Goal: Task Accomplishment & Management: Manage account settings

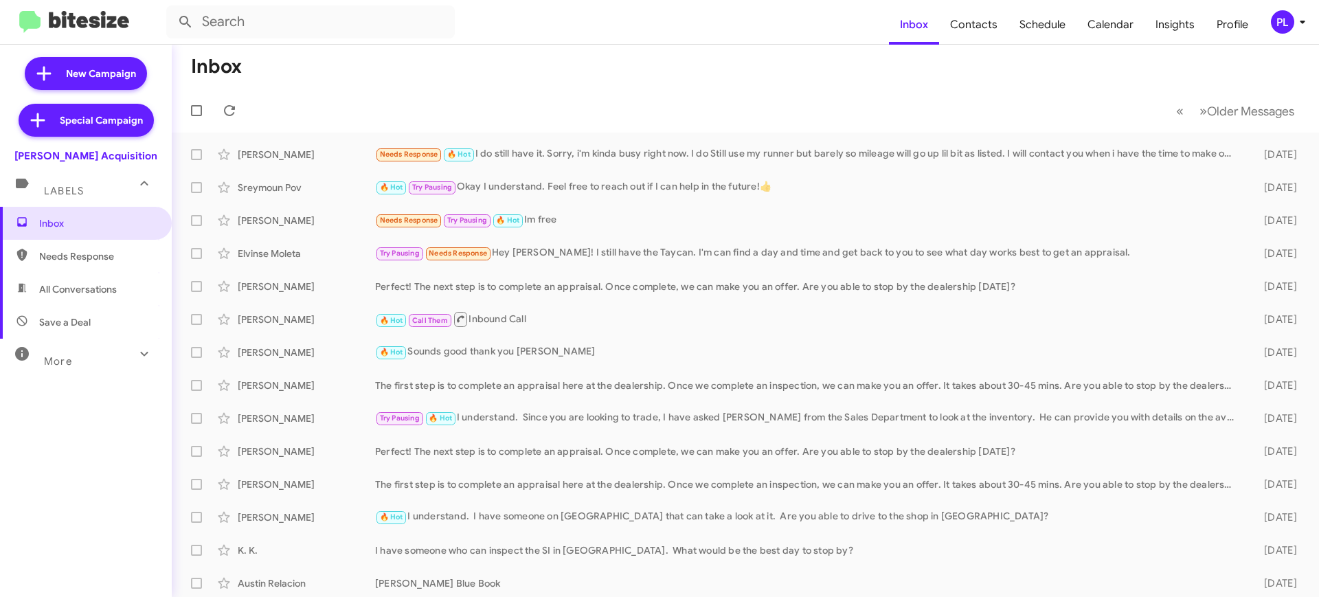
click at [1297, 20] on icon at bounding box center [1302, 22] width 16 height 16
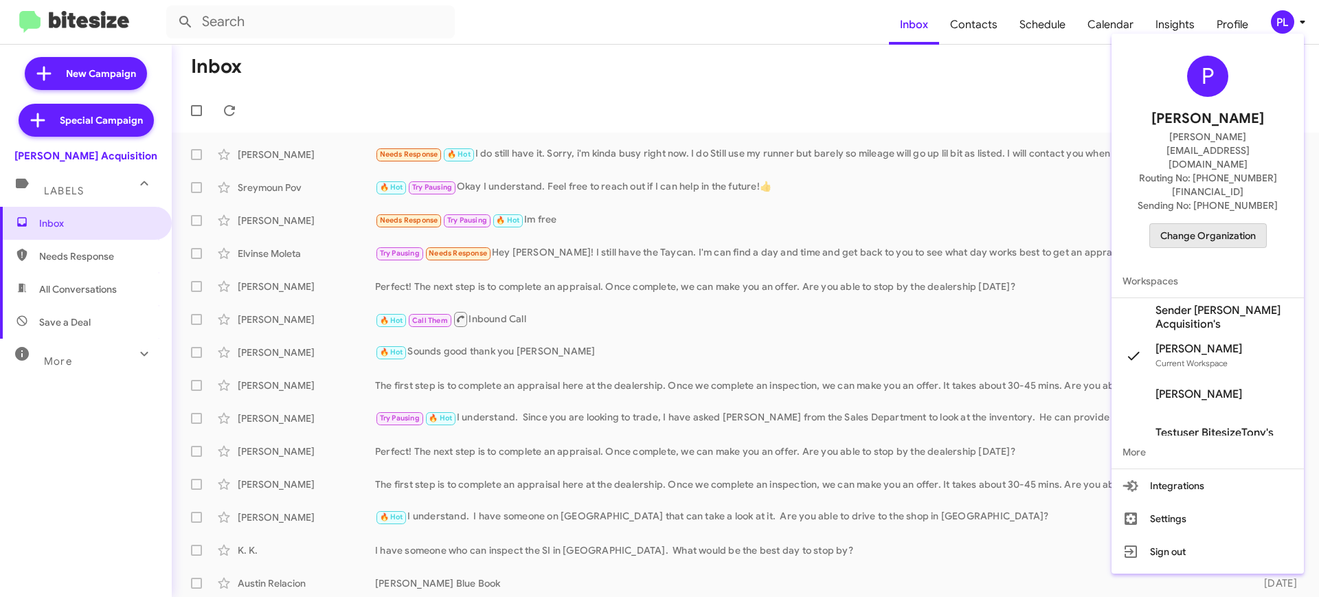
click at [1209, 224] on span "Change Organization" at bounding box center [1208, 235] width 96 height 23
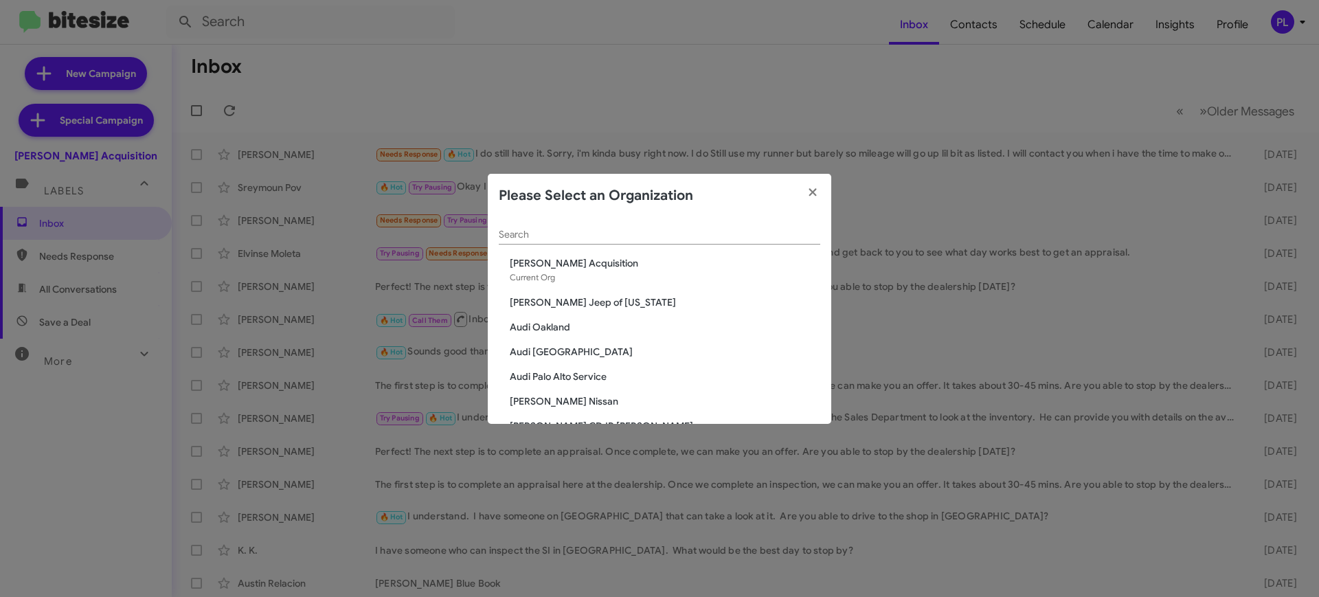
click at [656, 223] on div "Search" at bounding box center [660, 231] width 322 height 27
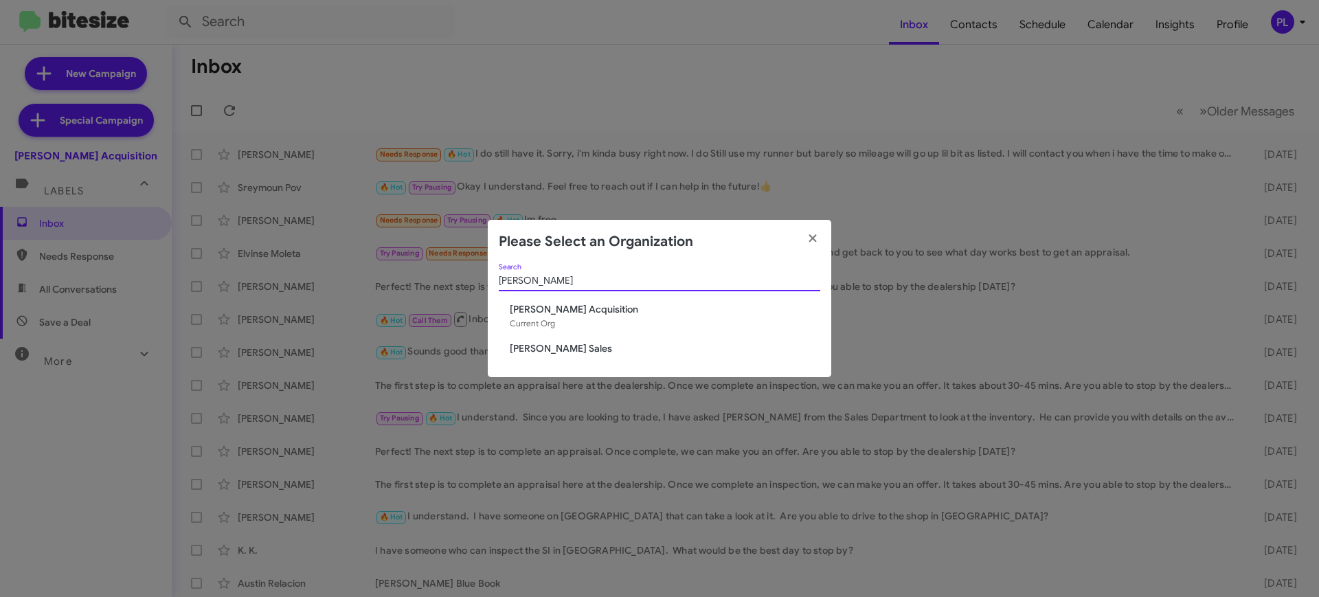
type input "tony"
click at [537, 345] on span "[PERSON_NAME] Sales" at bounding box center [665, 348] width 311 height 14
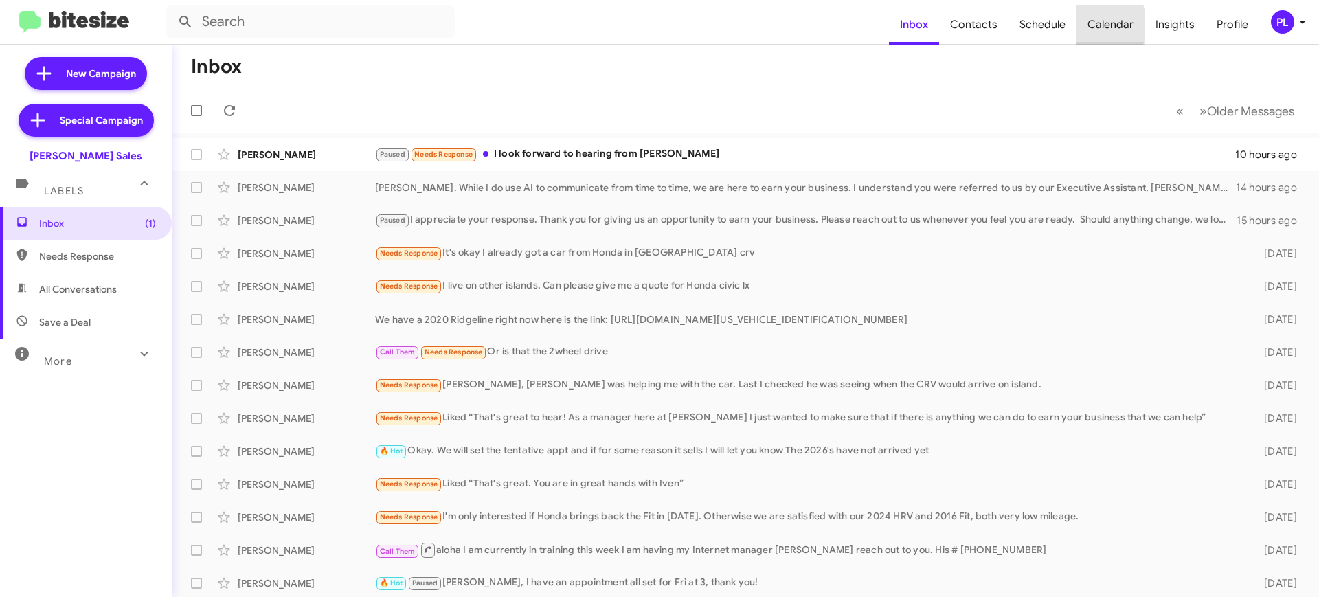
click at [1101, 25] on span "Calendar" at bounding box center [1111, 25] width 68 height 40
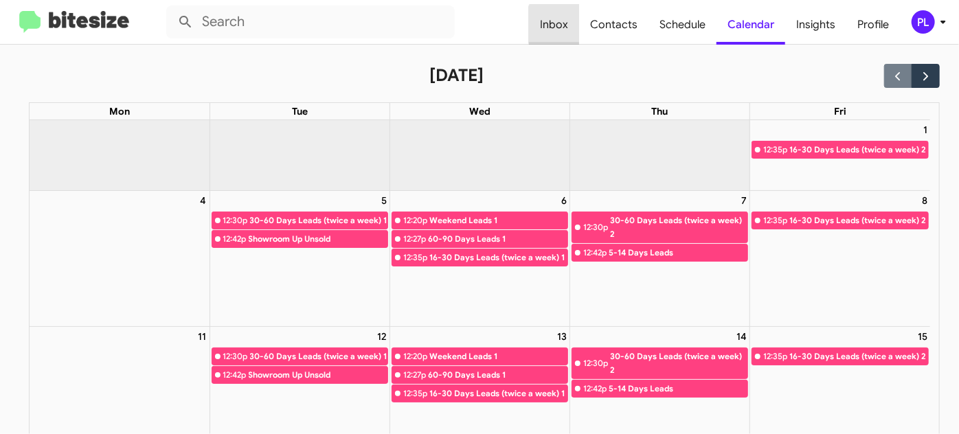
click at [572, 25] on span "Inbox" at bounding box center [554, 25] width 50 height 40
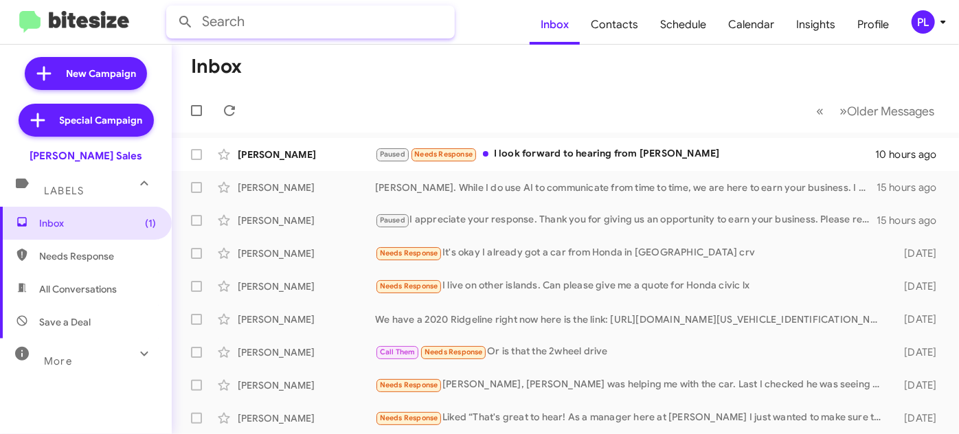
click at [236, 23] on input "text" at bounding box center [310, 21] width 289 height 33
type input "lagua"
click at [172, 8] on button at bounding box center [185, 21] width 27 height 27
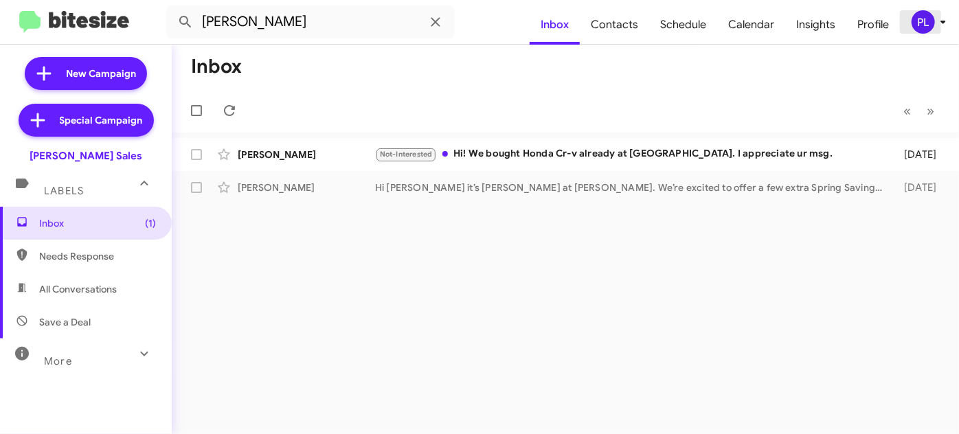
click at [940, 23] on icon at bounding box center [943, 22] width 16 height 16
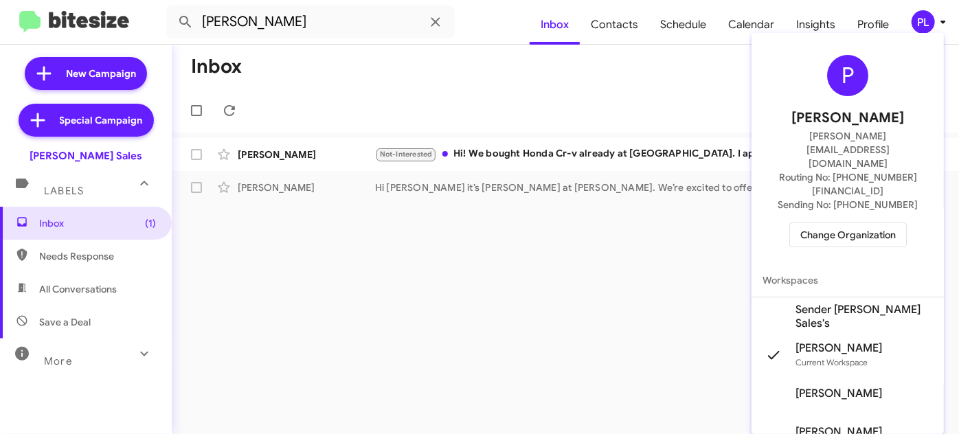
click at [870, 303] on span "Sender [PERSON_NAME] Sales's" at bounding box center [864, 316] width 137 height 27
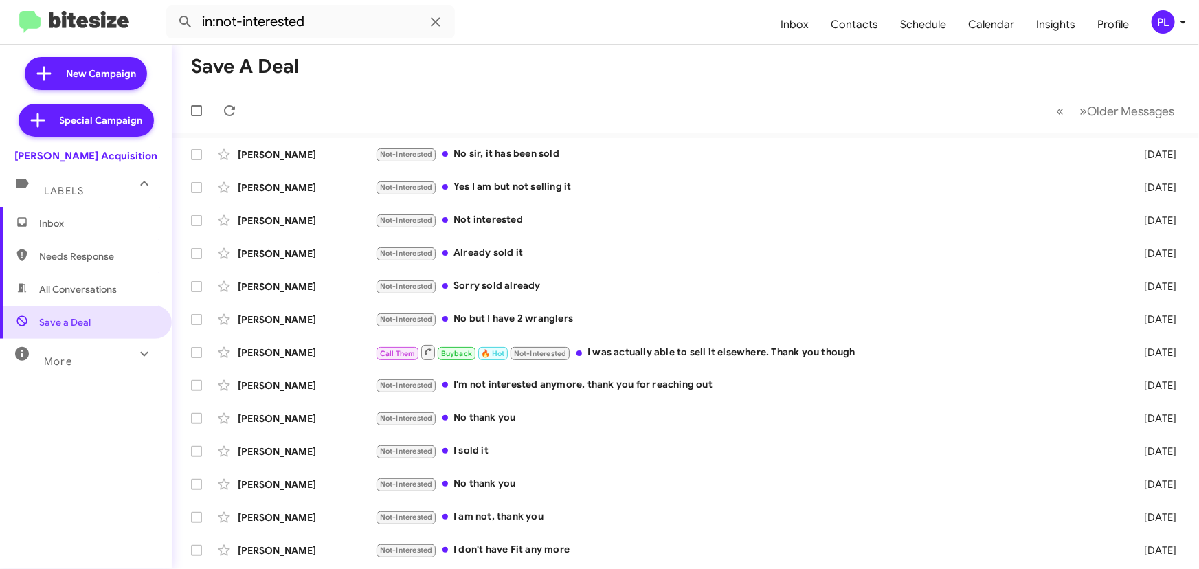
click at [83, 230] on span "Inbox" at bounding box center [86, 223] width 172 height 33
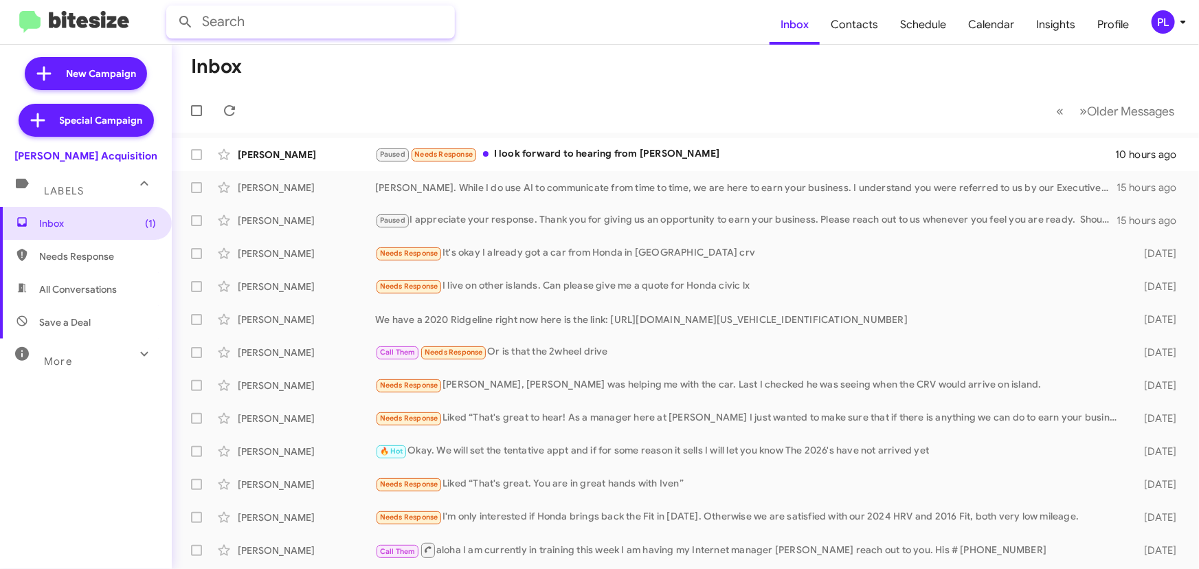
click at [286, 19] on input "text" at bounding box center [310, 21] width 289 height 33
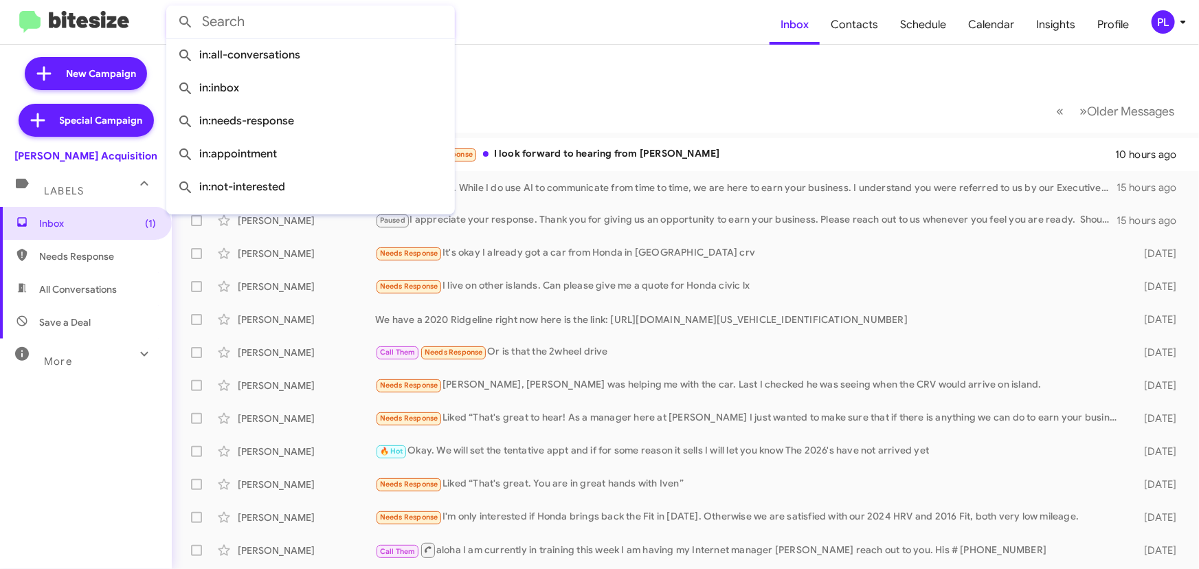
type input "k"
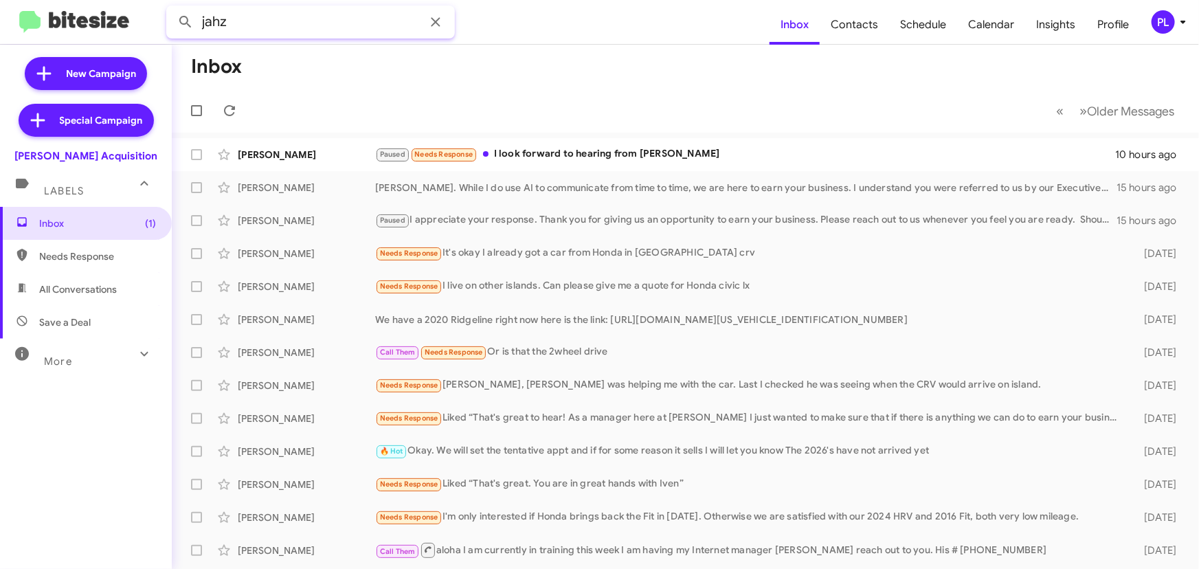
click at [172, 8] on button at bounding box center [185, 21] width 27 height 27
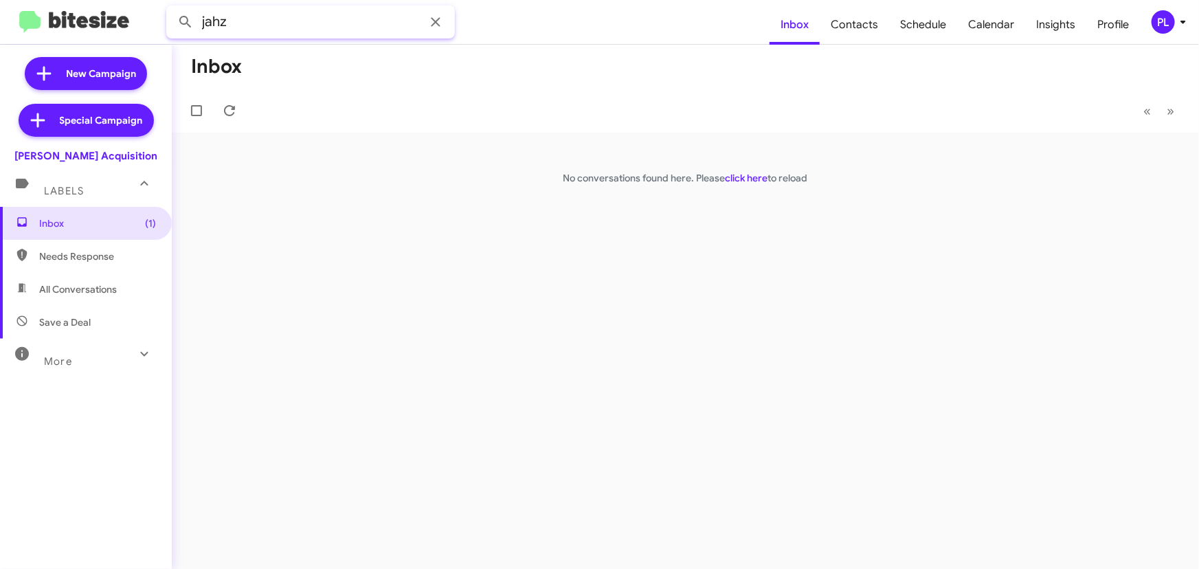
drag, startPoint x: 249, startPoint y: 23, endPoint x: 57, endPoint y: -15, distance: 196.1
click at [57, 0] on html "jahz Inbox Contacts Schedule Calendar Insights Profile PL New Campaign Special …" at bounding box center [599, 284] width 1199 height 569
type input "lagua"
click at [172, 8] on button at bounding box center [185, 21] width 27 height 27
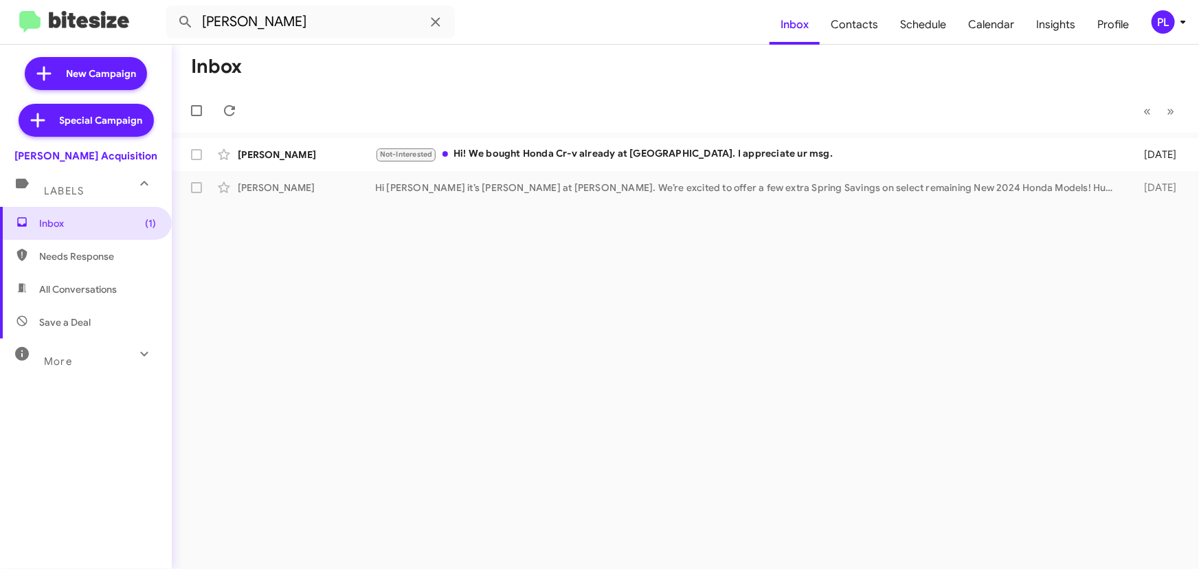
click at [1185, 23] on icon at bounding box center [1183, 22] width 16 height 16
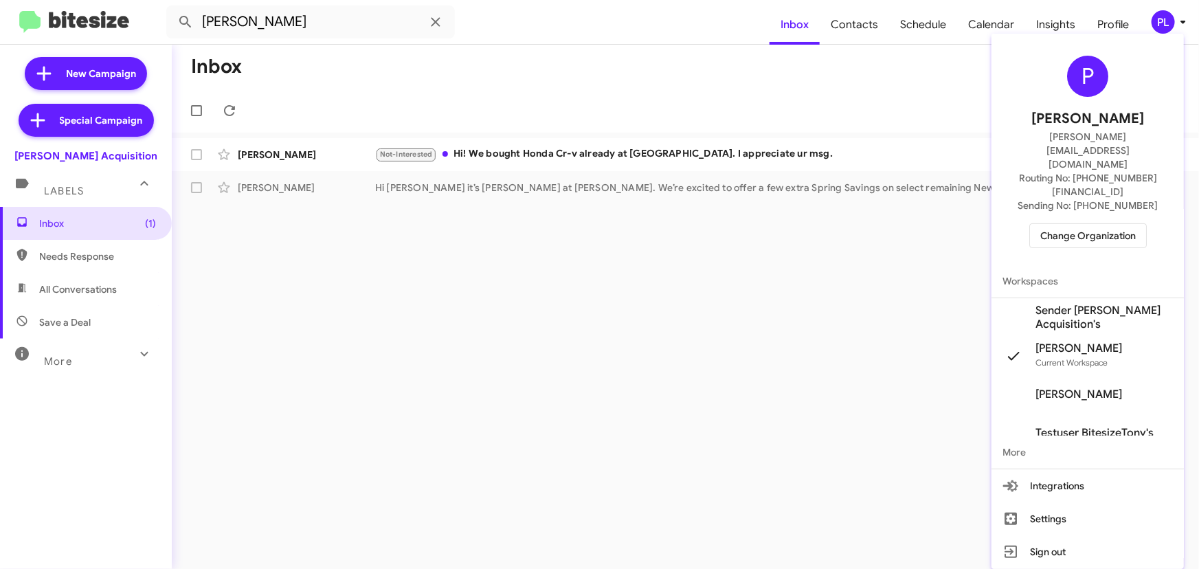
click at [1090, 304] on span "Sender Tony Honda Acquisition's" at bounding box center [1103, 317] width 137 height 27
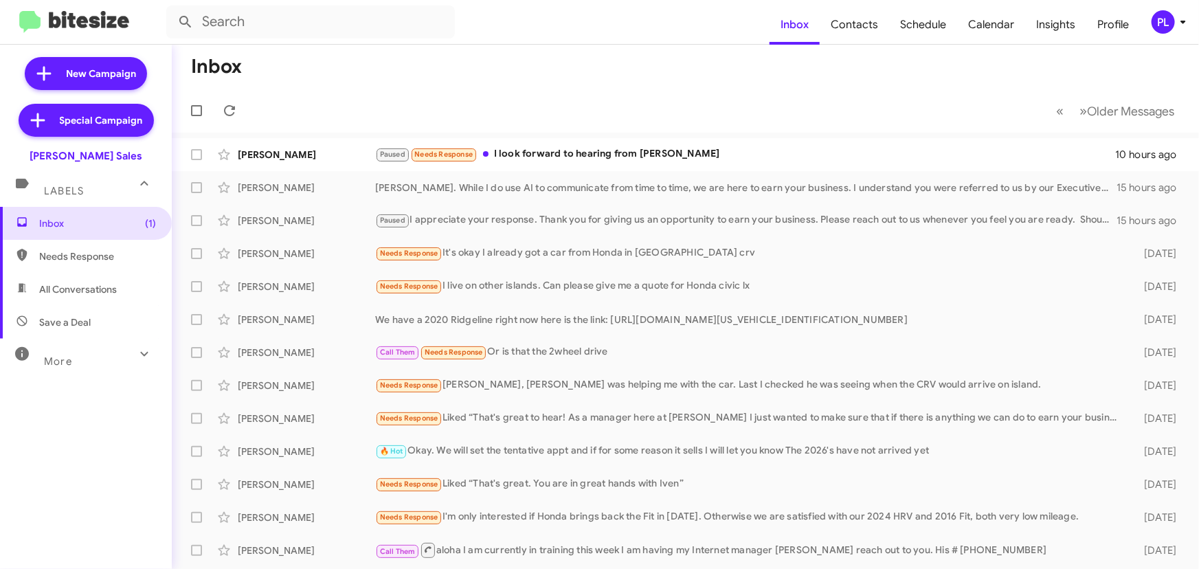
click at [1187, 23] on icon at bounding box center [1183, 22] width 16 height 16
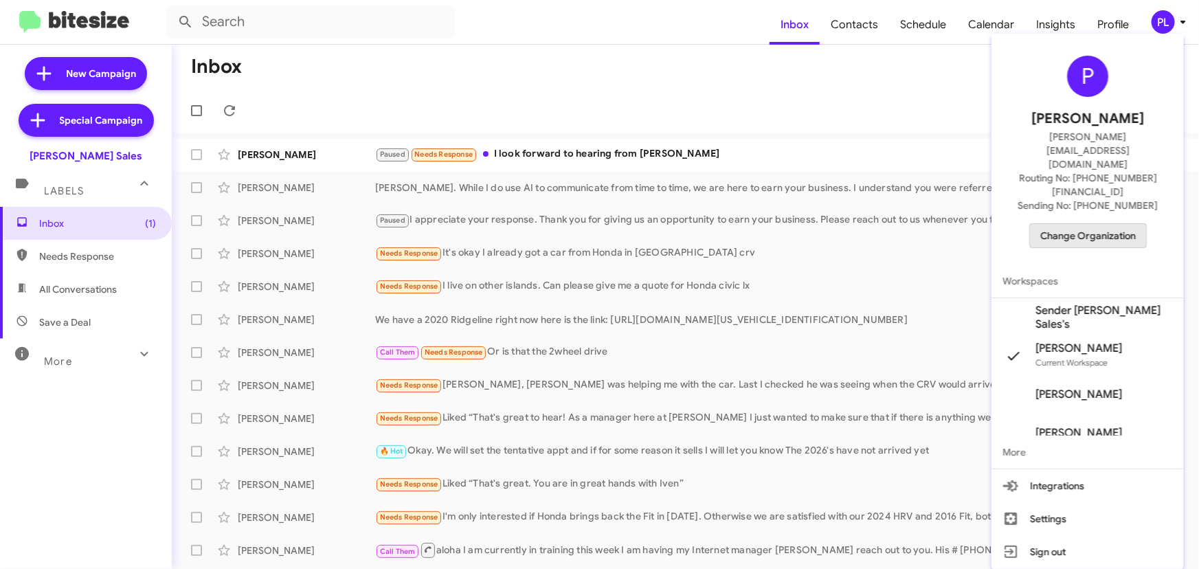
click at [1118, 224] on span "Change Organization" at bounding box center [1088, 235] width 96 height 23
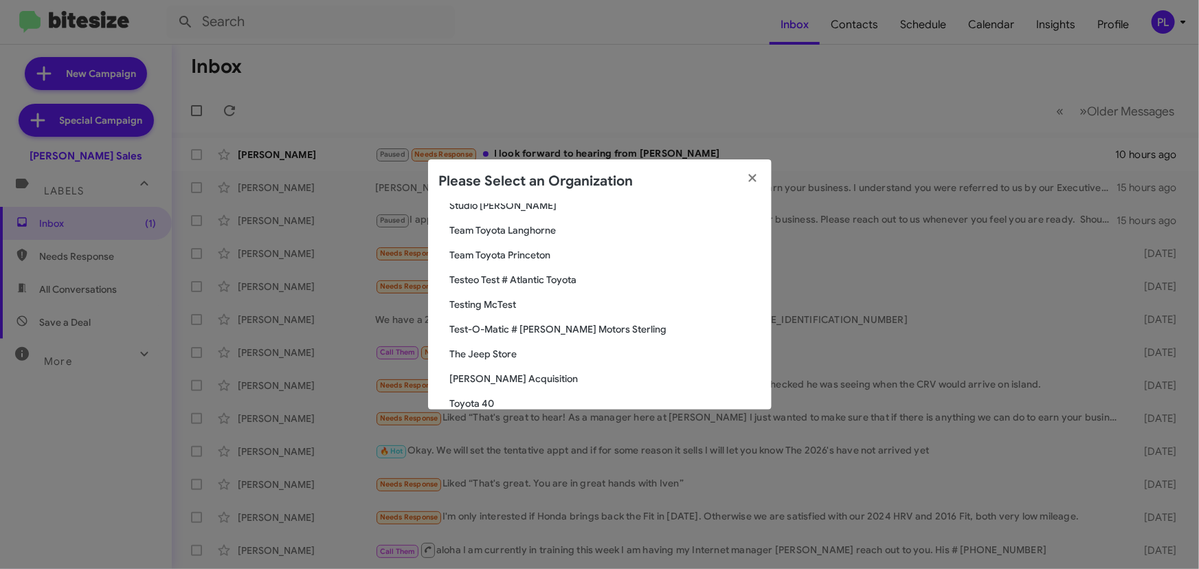
scroll to position [2373, 0]
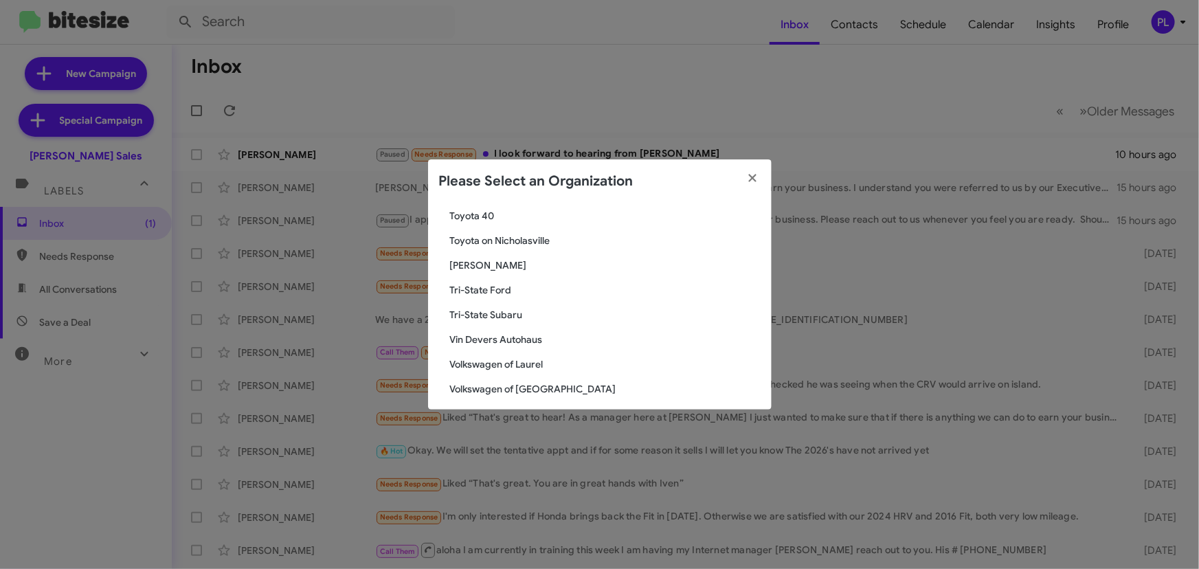
click at [497, 336] on span "Vin Devers Autohaus" at bounding box center [605, 340] width 311 height 14
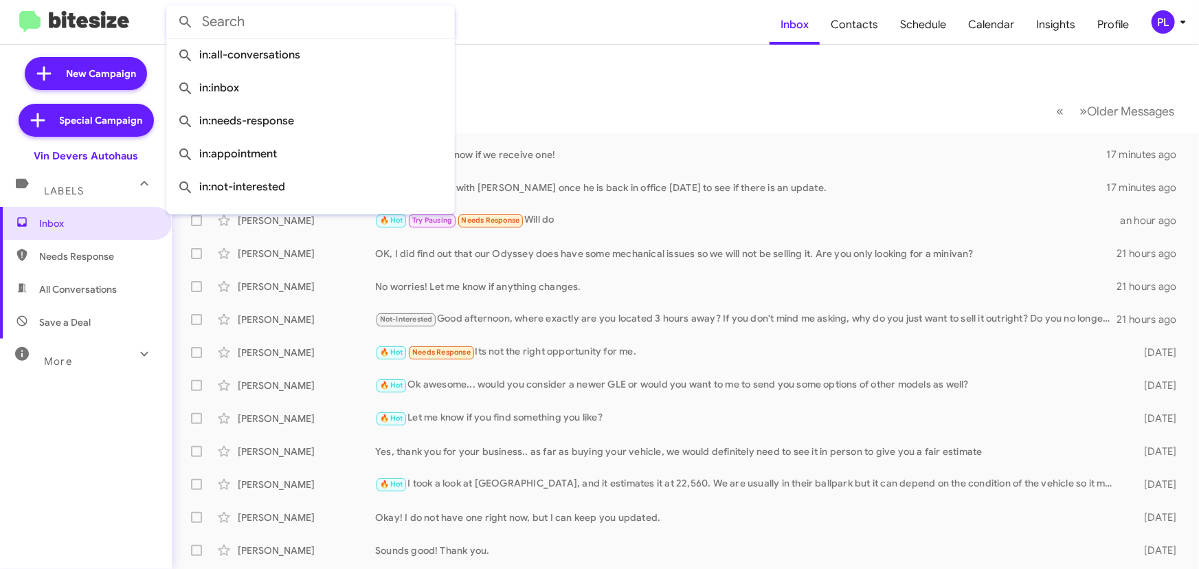
click at [258, 18] on input "text" at bounding box center [310, 21] width 289 height 33
paste input "[PERSON_NAME]"
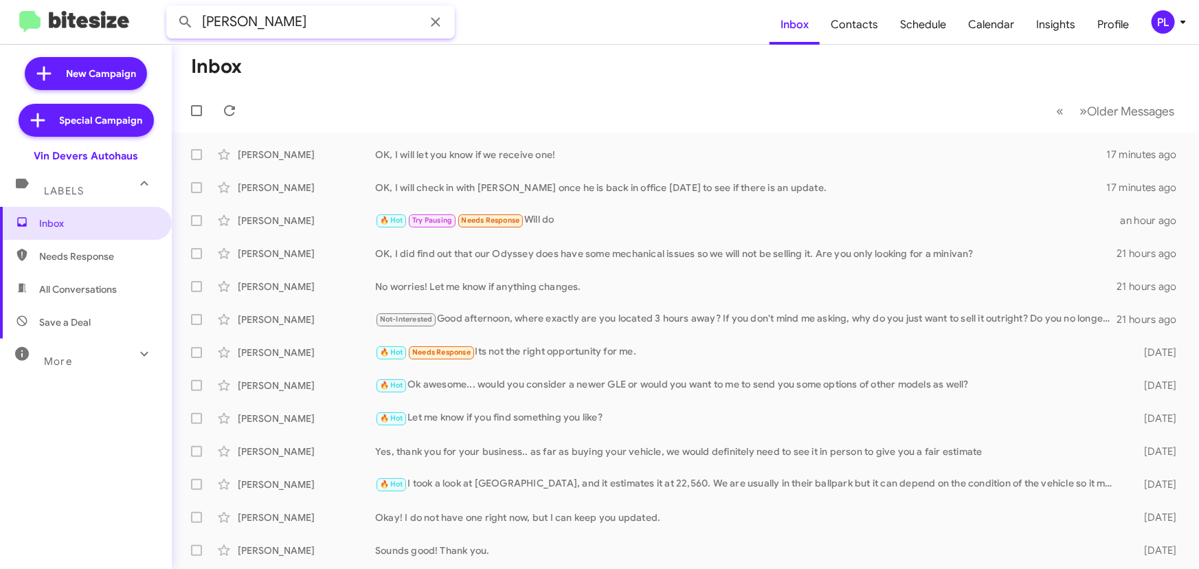
click at [172, 8] on button at bounding box center [185, 21] width 27 height 27
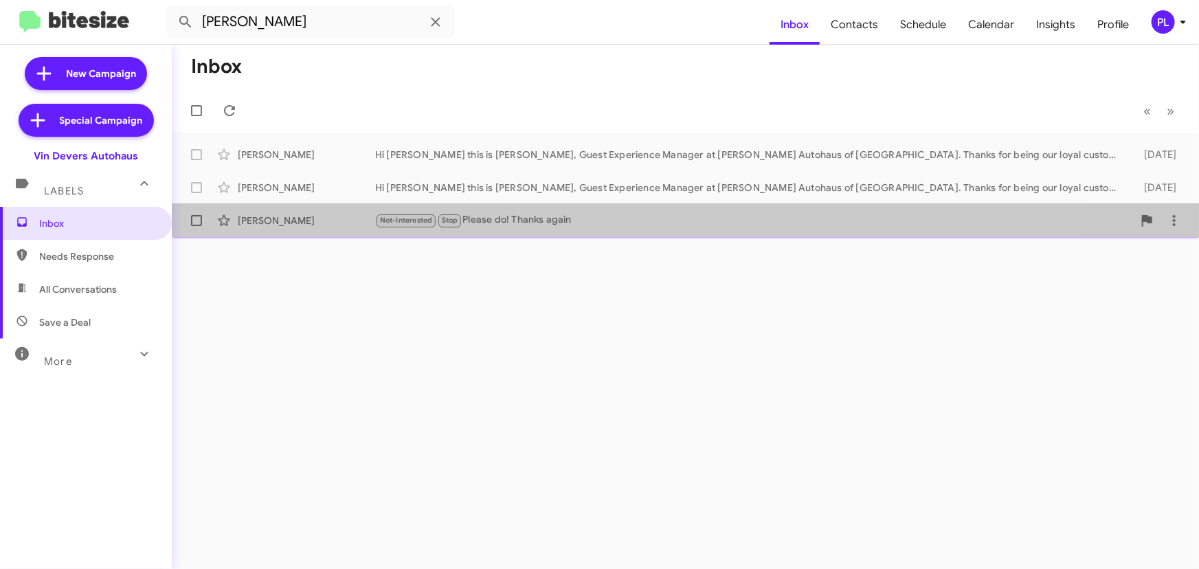
click at [532, 223] on div "Not-Interested Stop Please do! Thanks again" at bounding box center [754, 220] width 758 height 16
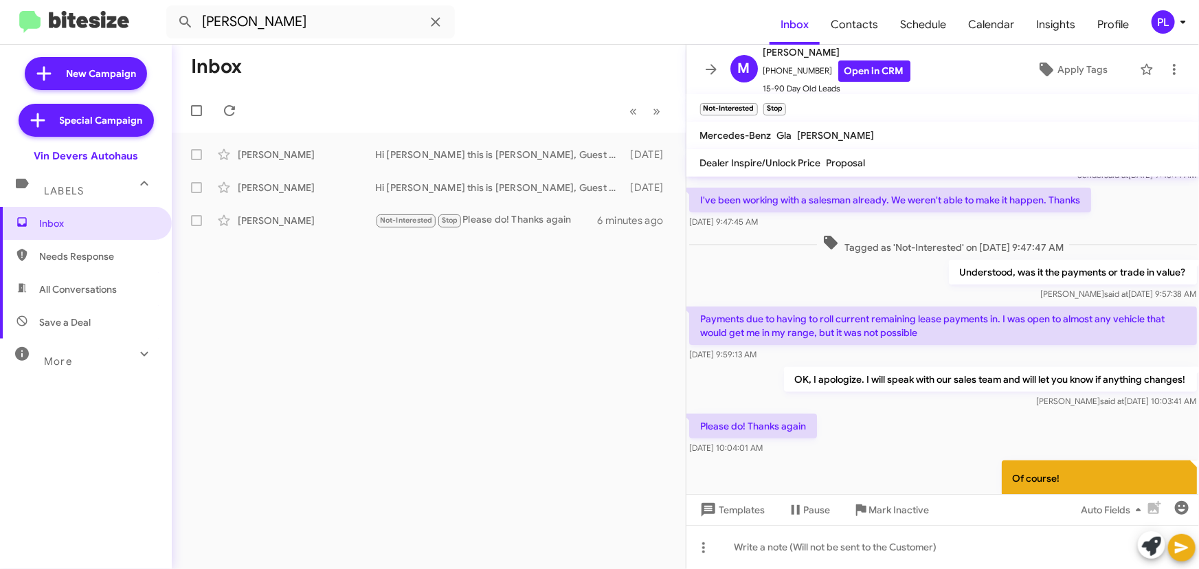
scroll to position [192, 0]
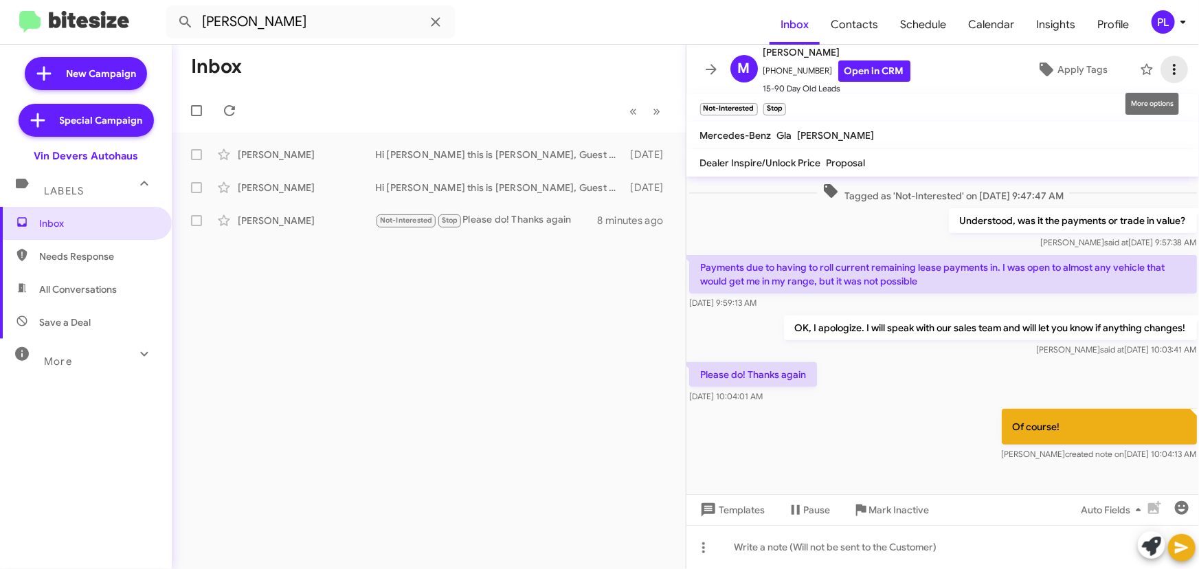
click at [1166, 63] on icon at bounding box center [1174, 69] width 16 height 16
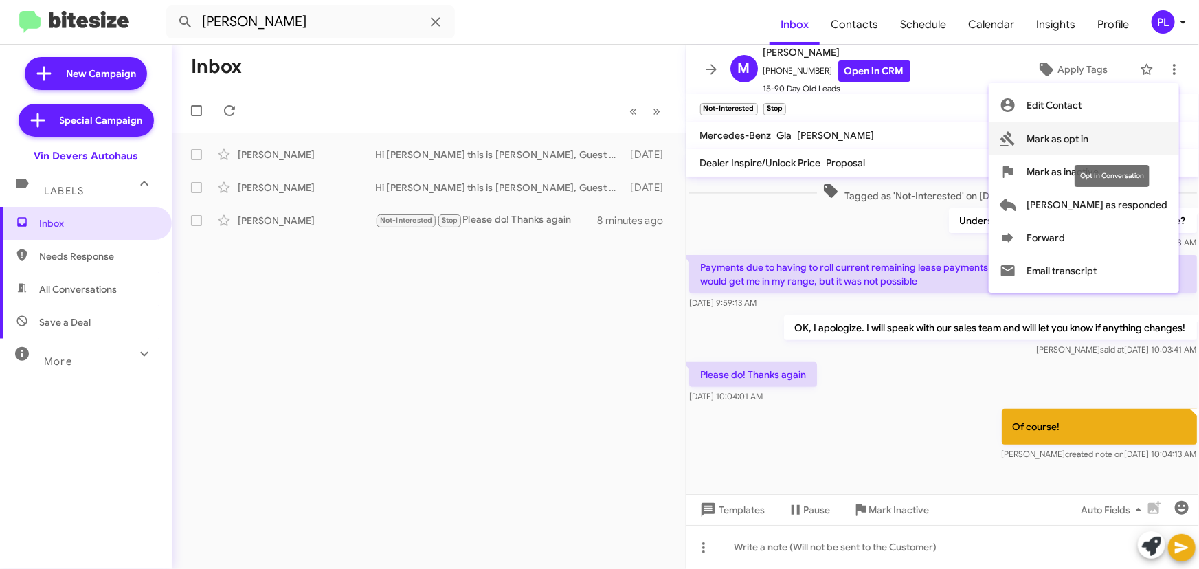
click at [1089, 137] on span "Mark as opt in" at bounding box center [1058, 138] width 62 height 33
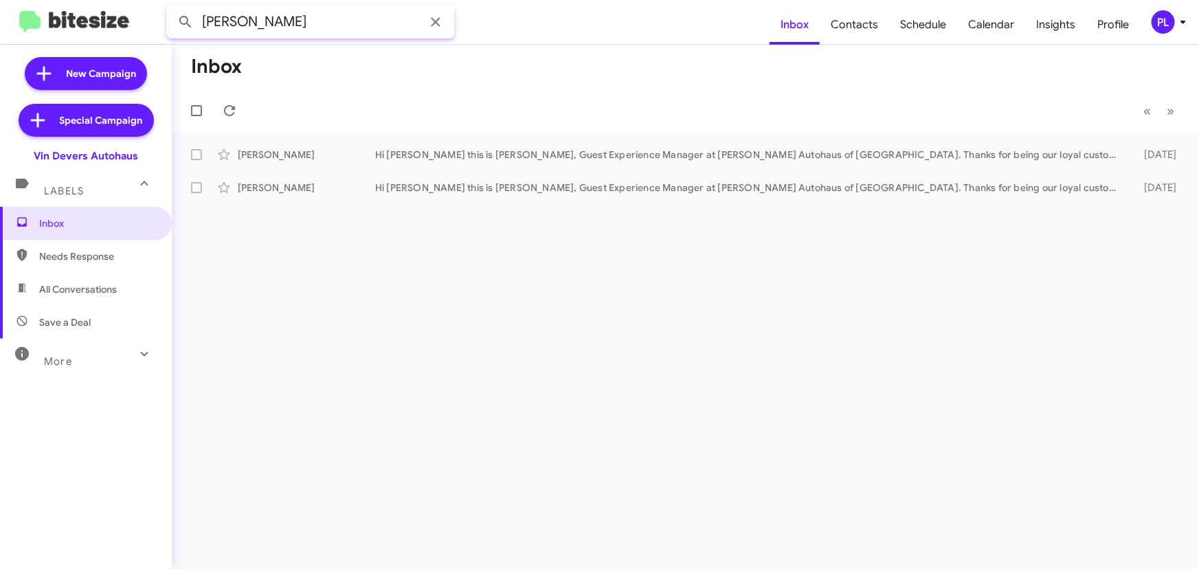
drag, startPoint x: 278, startPoint y: 20, endPoint x: 116, endPoint y: 31, distance: 161.8
click at [116, 31] on mat-toolbar "[PERSON_NAME] Inbox Contacts Schedule Calendar Insights Profile PL" at bounding box center [599, 22] width 1199 height 44
click at [172, 8] on button at bounding box center [185, 21] width 27 height 27
click at [319, 27] on input "[PERSON_NAME]" at bounding box center [310, 21] width 289 height 33
drag, startPoint x: 195, startPoint y: 32, endPoint x: 110, endPoint y: 34, distance: 85.2
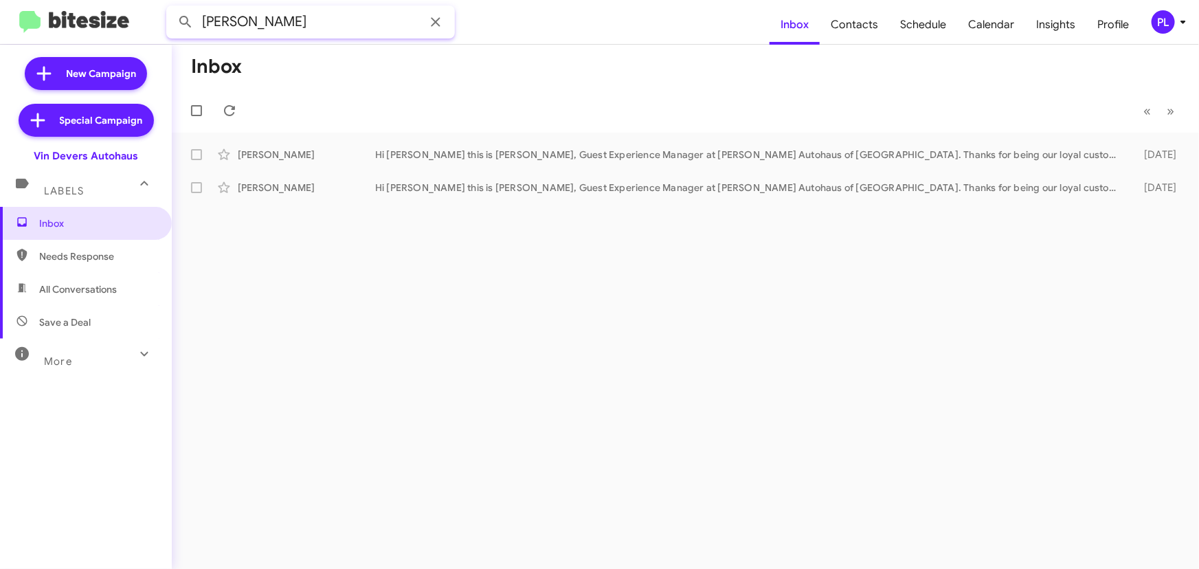
click at [110, 34] on mat-toolbar "[PERSON_NAME] Inbox Contacts Schedule Calendar Insights Profile PL" at bounding box center [599, 22] width 1199 height 44
paste input "Brooklyn [PERSON_NAME]"
click at [172, 8] on button at bounding box center [185, 21] width 27 height 27
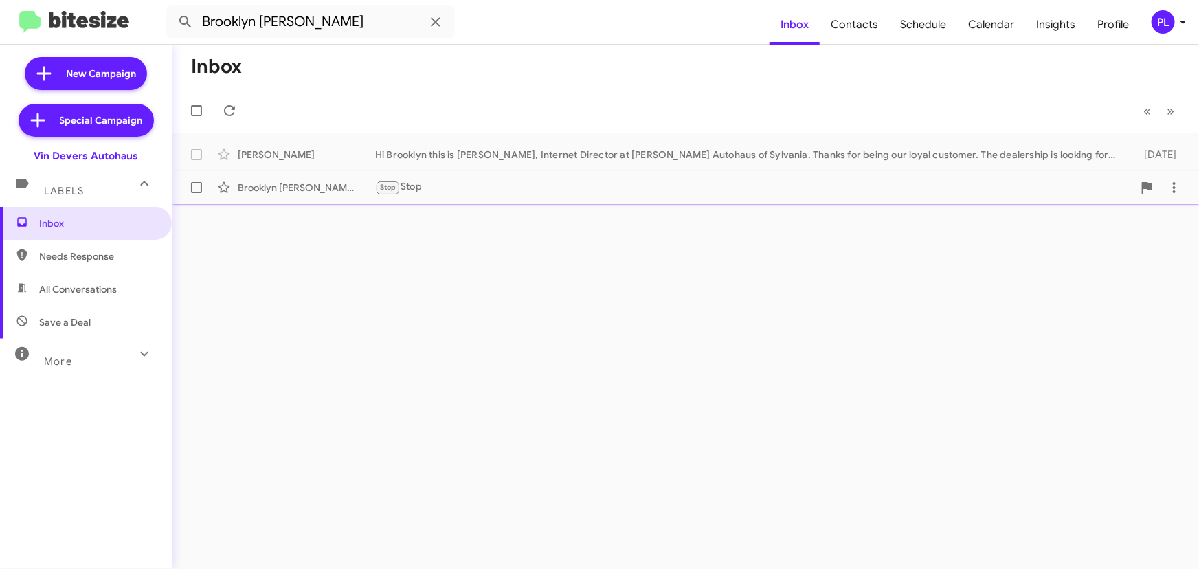
click at [453, 194] on div "Stop Stop" at bounding box center [754, 187] width 758 height 16
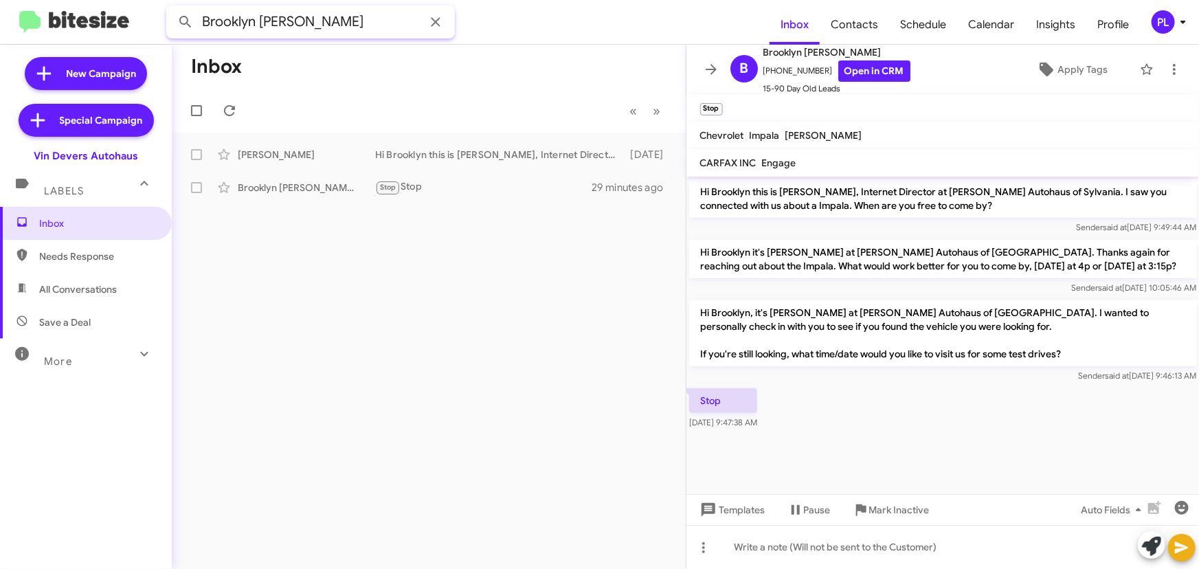
drag, startPoint x: 330, startPoint y: 14, endPoint x: 142, endPoint y: 19, distance: 189.0
click at [142, 19] on mat-toolbar "Brooklyn Cordova Inbox Contacts Schedule Calendar Insights Profile PL" at bounding box center [599, 22] width 1199 height 44
type input "marie martin"
click at [172, 8] on button at bounding box center [185, 21] width 27 height 27
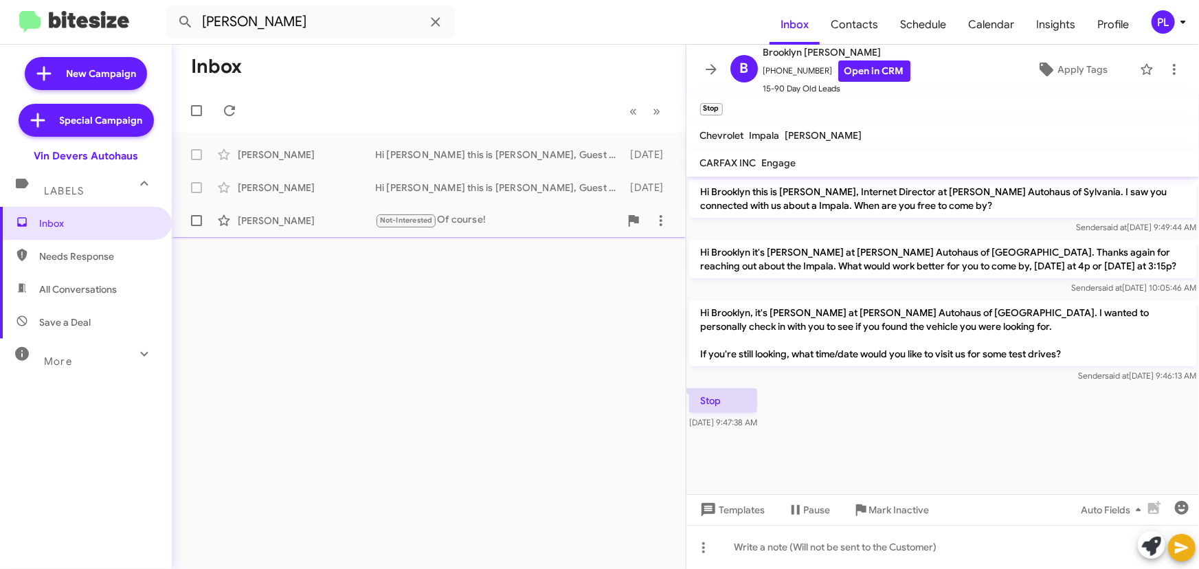
click at [467, 213] on div "Not-Interested Of course!" at bounding box center [497, 220] width 245 height 16
click at [718, 65] on icon at bounding box center [711, 69] width 16 height 16
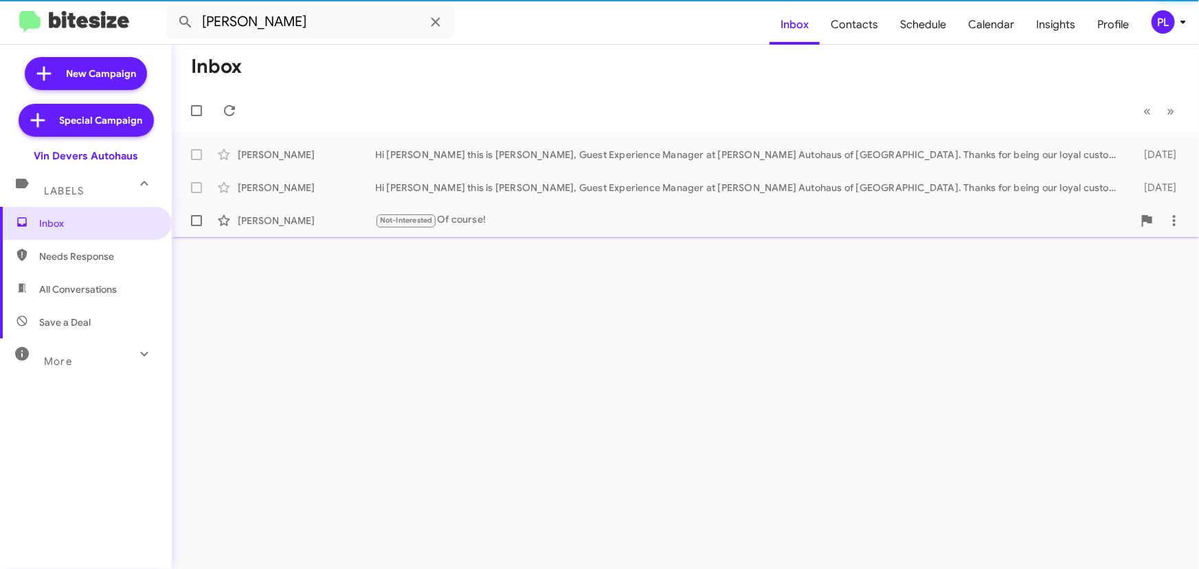
click at [504, 219] on div "Not-Interested Of course!" at bounding box center [754, 220] width 758 height 16
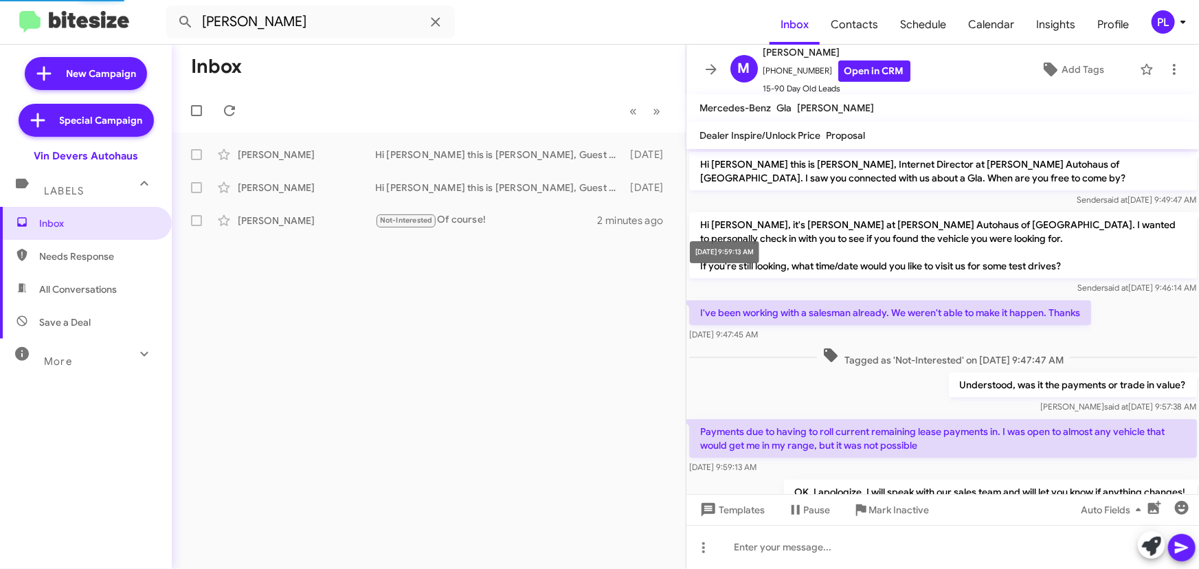
scroll to position [188, 0]
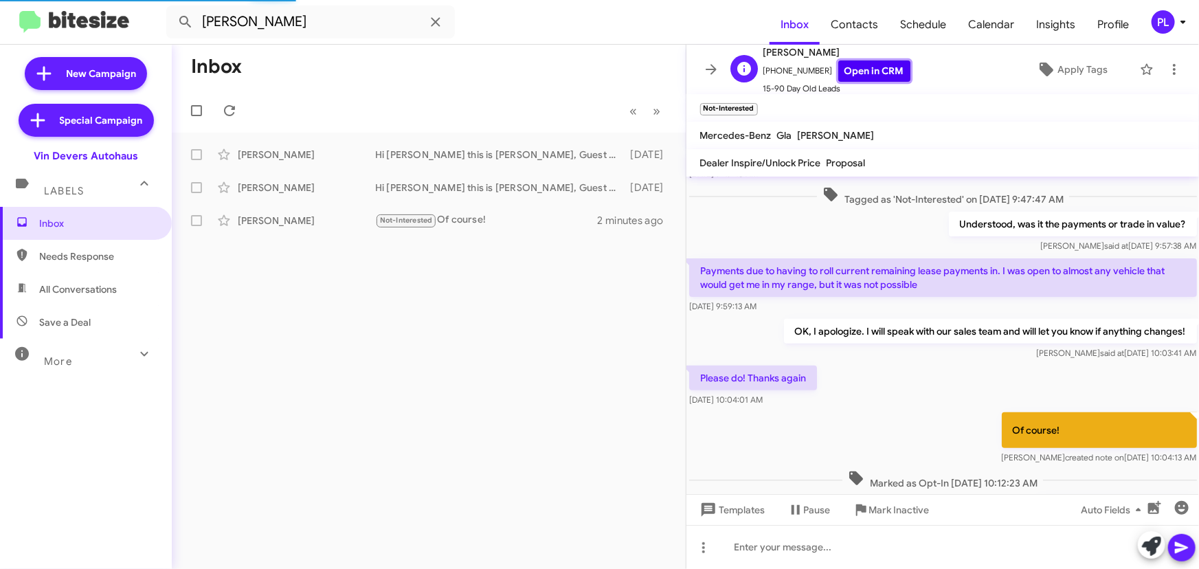
click at [862, 65] on link "Open in CRM" at bounding box center [874, 70] width 72 height 21
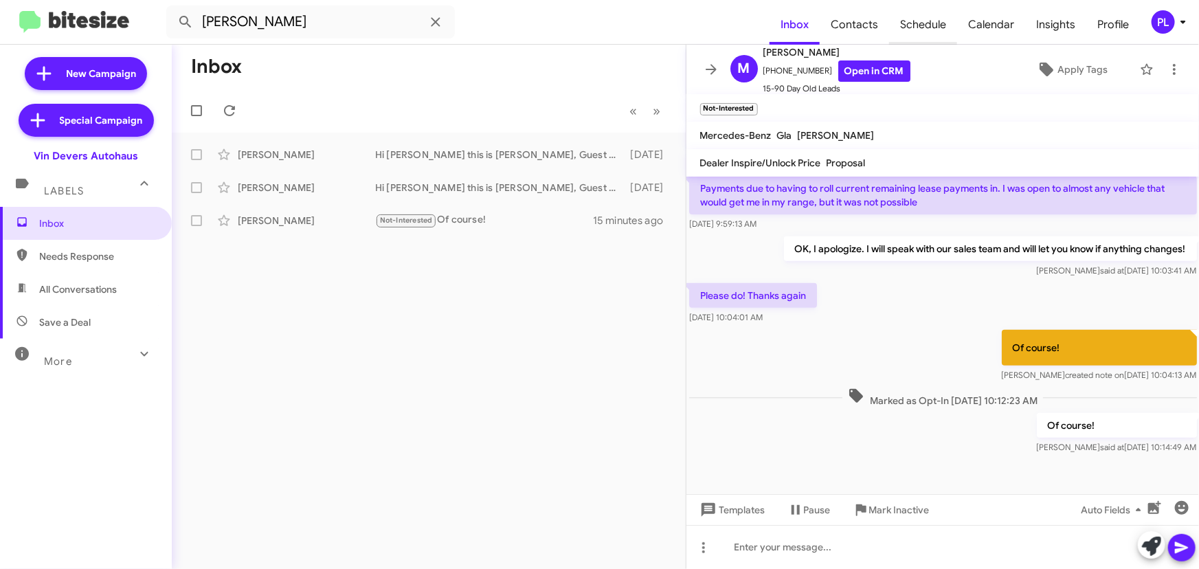
click at [925, 28] on span "Schedule" at bounding box center [923, 25] width 68 height 40
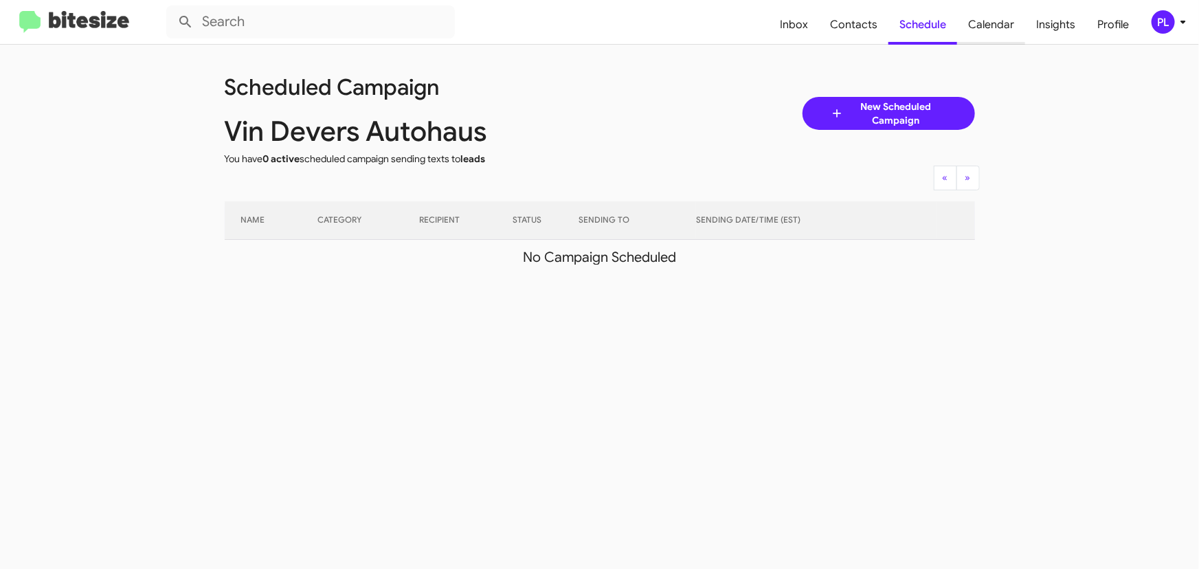
click at [996, 25] on span "Calendar" at bounding box center [991, 25] width 68 height 40
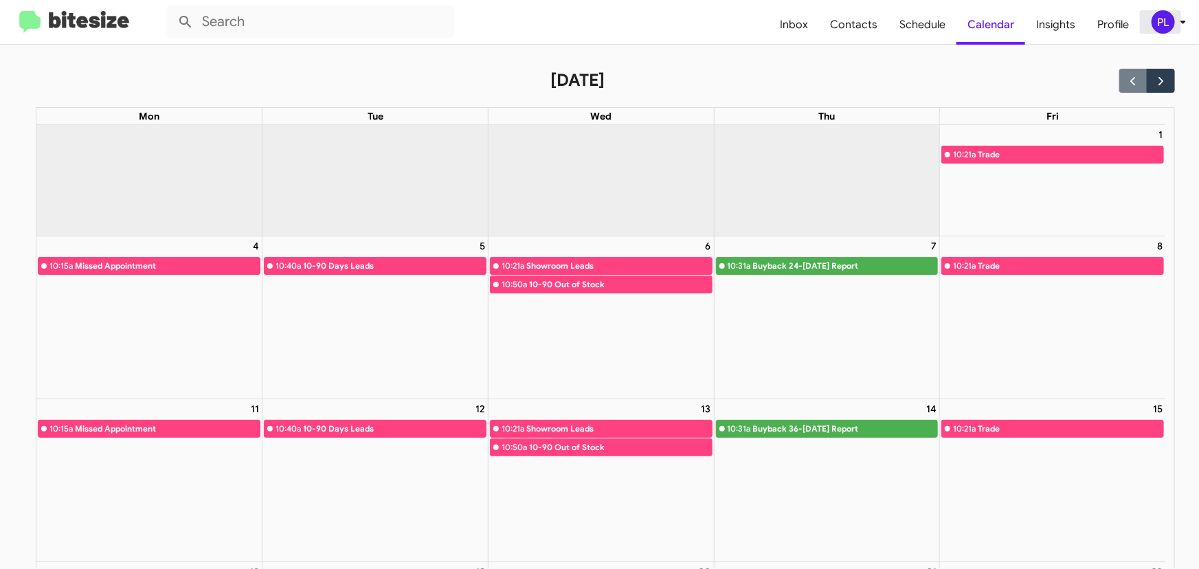
click at [1184, 20] on icon at bounding box center [1183, 22] width 16 height 16
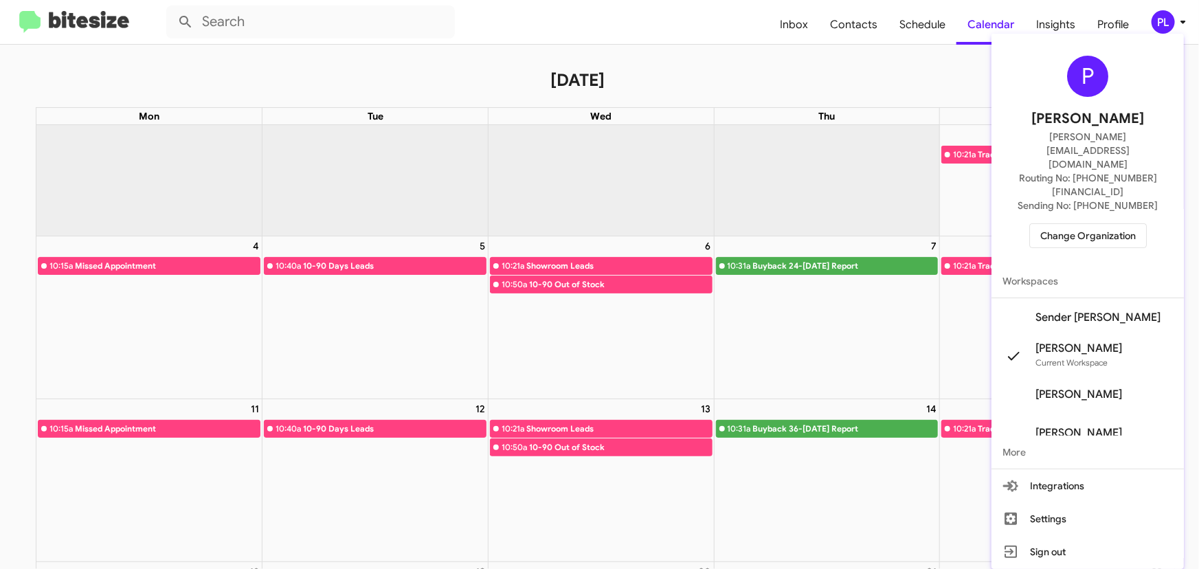
click at [1103, 224] on span "Change Organization" at bounding box center [1088, 235] width 96 height 23
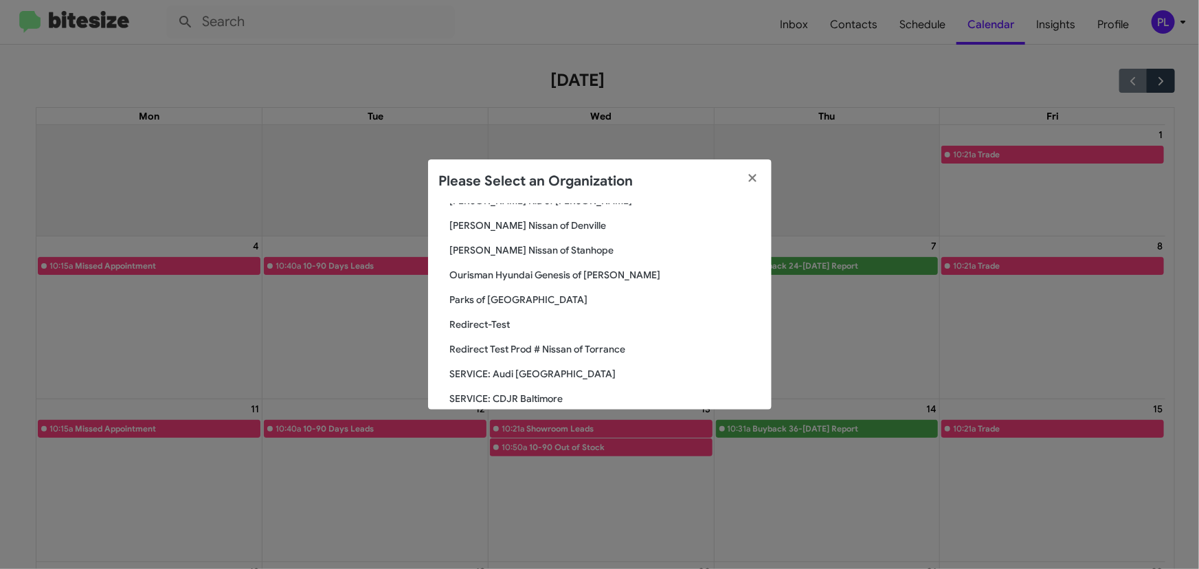
scroll to position [1312, 0]
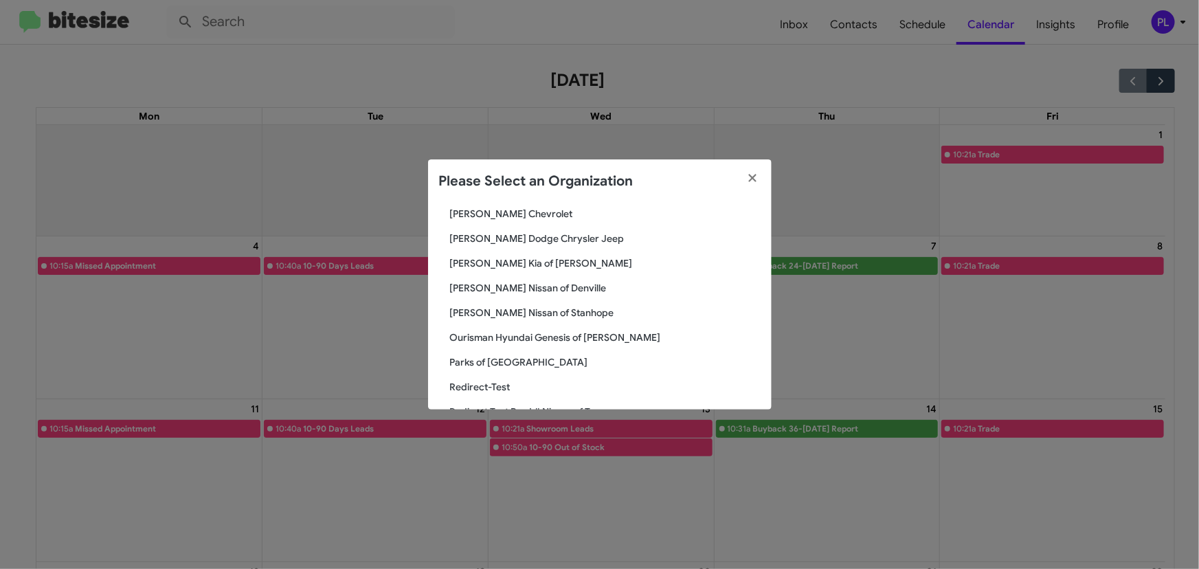
click at [499, 363] on span "Parks of [GEOGRAPHIC_DATA]" at bounding box center [605, 362] width 311 height 14
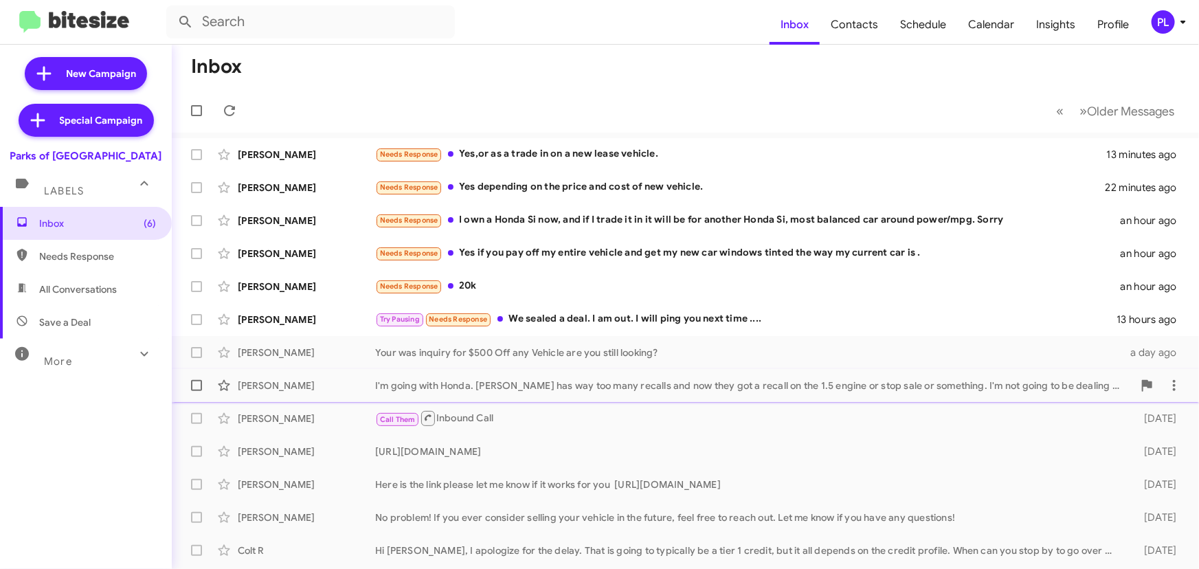
click at [524, 385] on div "I'm going with Honda. [PERSON_NAME] has way too many recalls and now they got a…" at bounding box center [754, 386] width 758 height 14
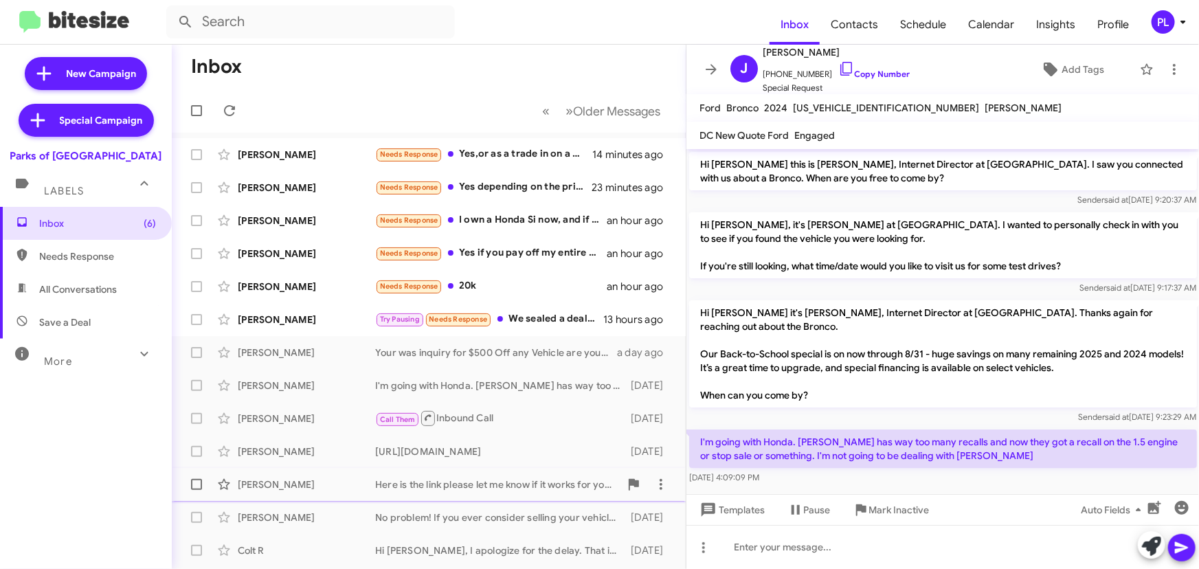
click at [471, 489] on div "Here is the link please let me know if it works for you [URL][DOMAIN_NAME]" at bounding box center [497, 485] width 245 height 14
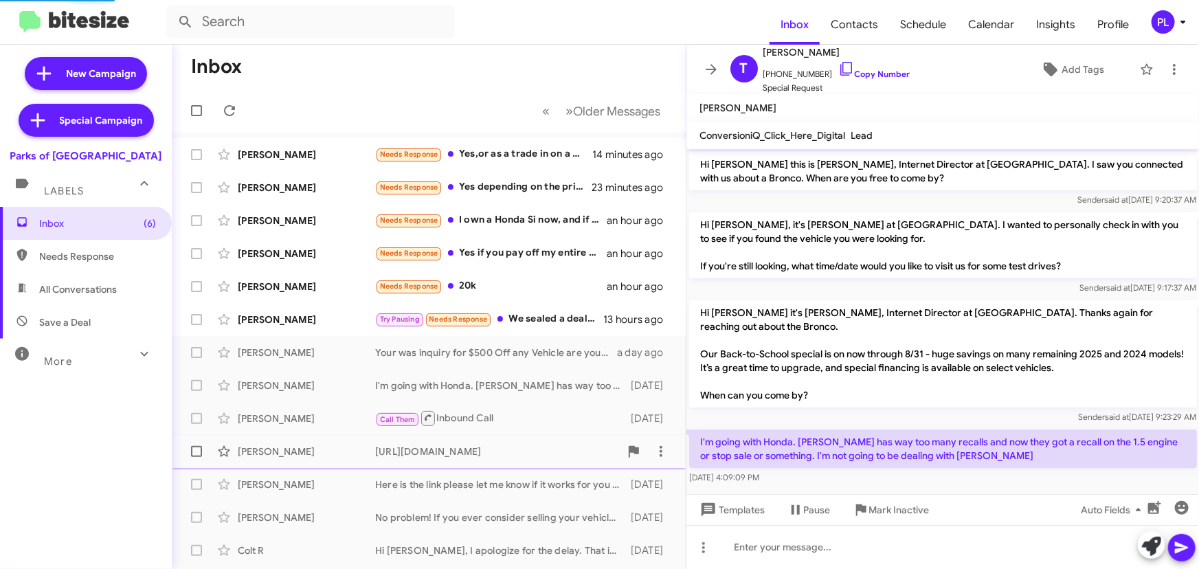
scroll to position [60, 0]
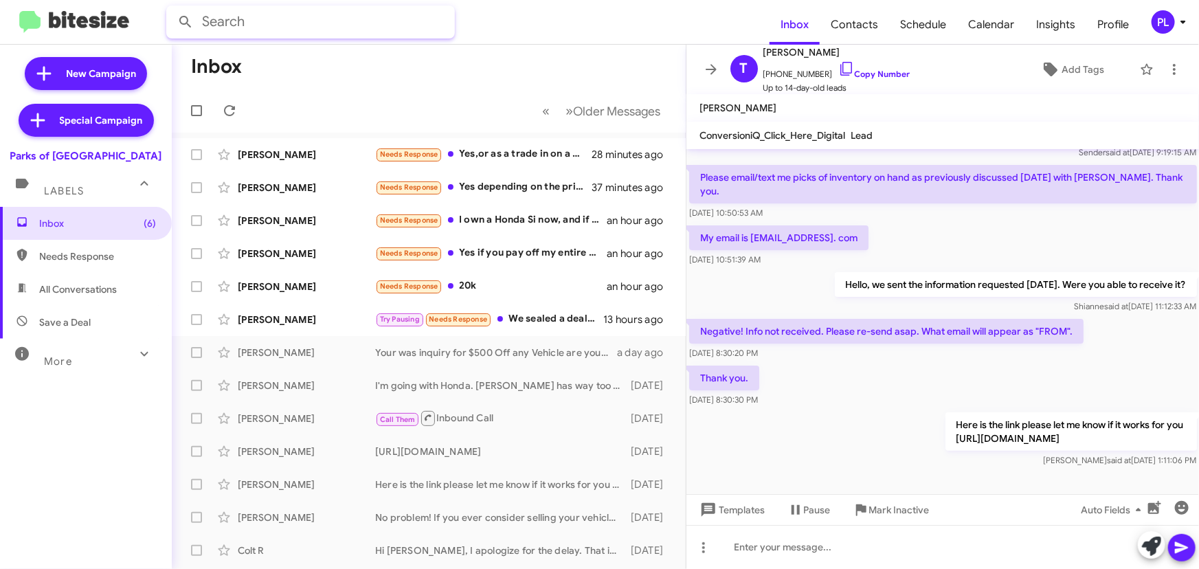
click at [274, 16] on input "text" at bounding box center [310, 21] width 289 height 33
click at [172, 8] on button at bounding box center [185, 21] width 27 height 27
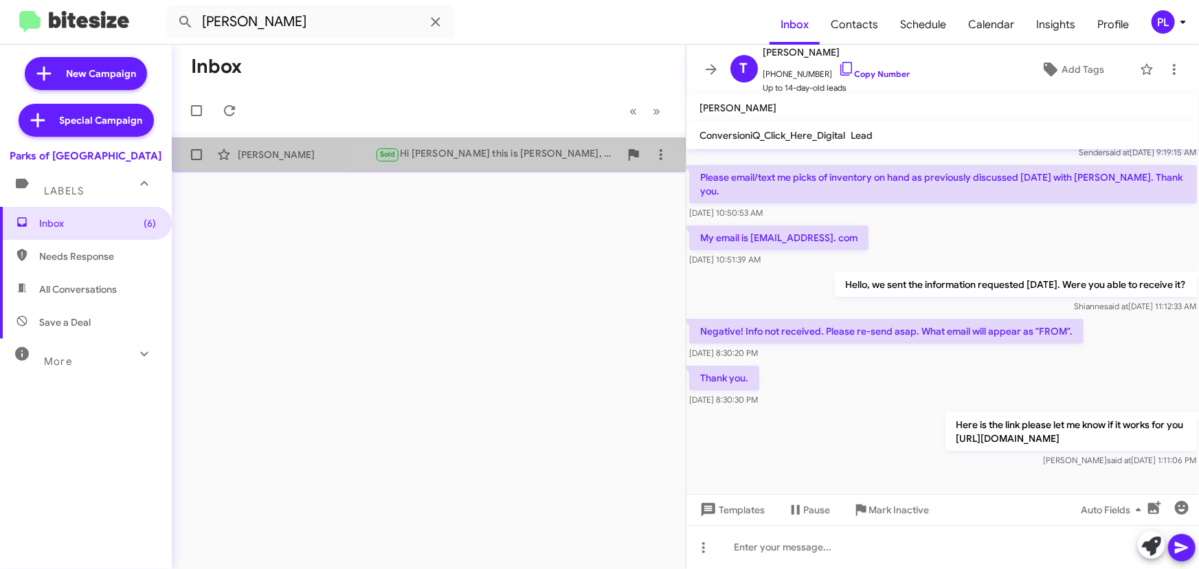
click at [480, 144] on div "Robert Crumpton Sold Hi Robert this is Shianne Harrison, Internet Director at P…" at bounding box center [429, 154] width 492 height 27
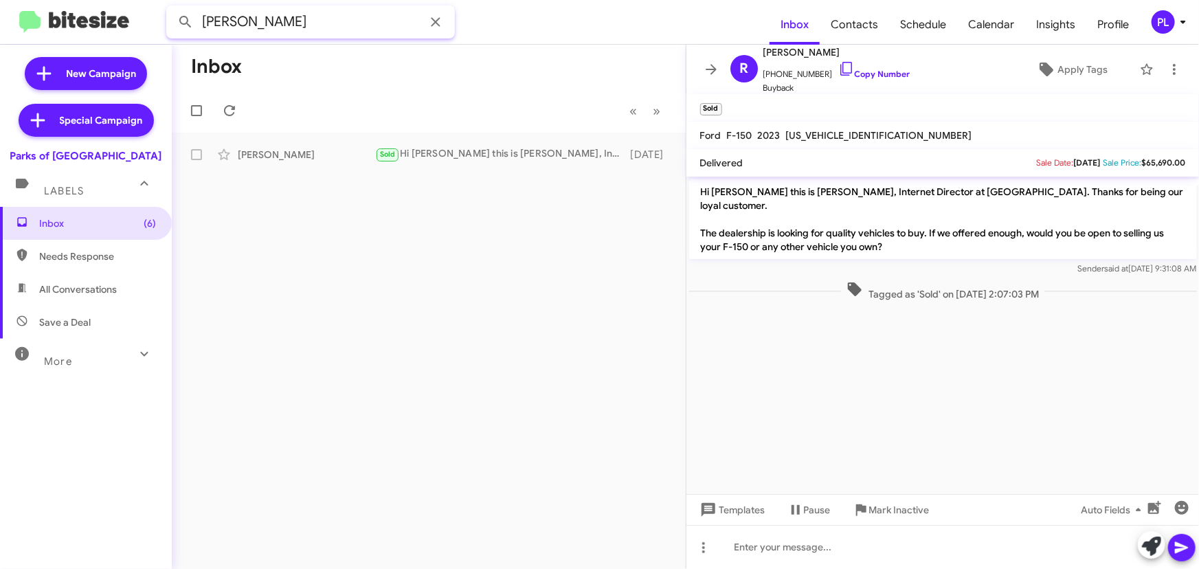
drag, startPoint x: 146, startPoint y: 20, endPoint x: 0, endPoint y: 14, distance: 146.5
click at [0, 14] on mat-toolbar "crumpton Inbox Contacts Schedule Calendar Insights Profile PL" at bounding box center [599, 22] width 1199 height 44
click at [172, 8] on button at bounding box center [185, 21] width 27 height 27
click at [456, 153] on div "Sold Hi Farrah this is Shianne Harrison, Internet Director at Parks of Gainesvi…" at bounding box center [497, 154] width 245 height 16
click at [705, 71] on icon at bounding box center [711, 69] width 16 height 16
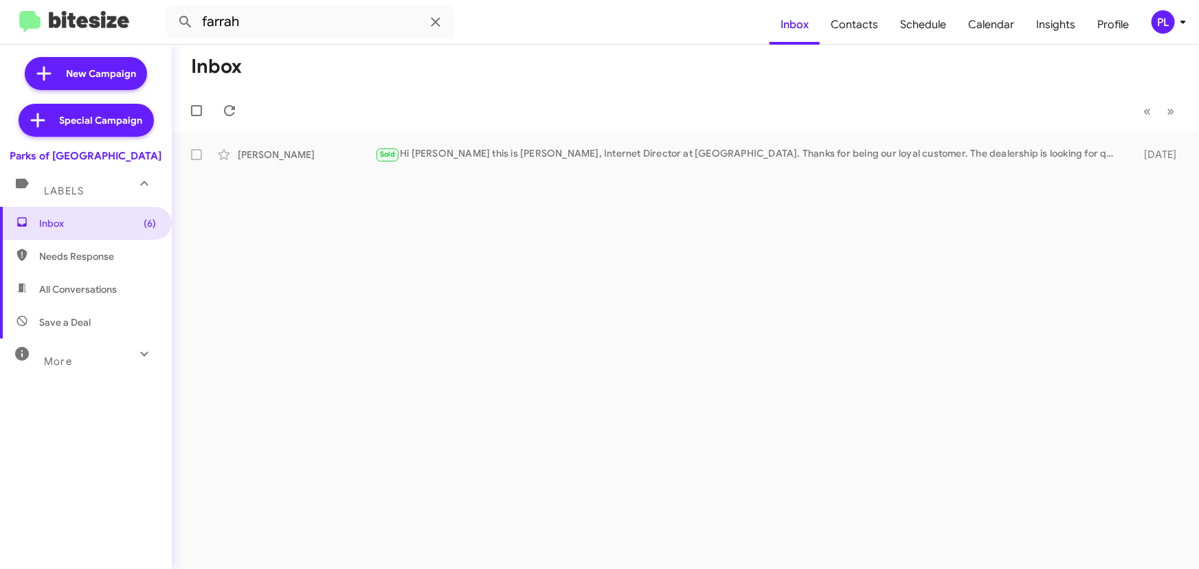
click at [76, 357] on div "More" at bounding box center [72, 355] width 122 height 25
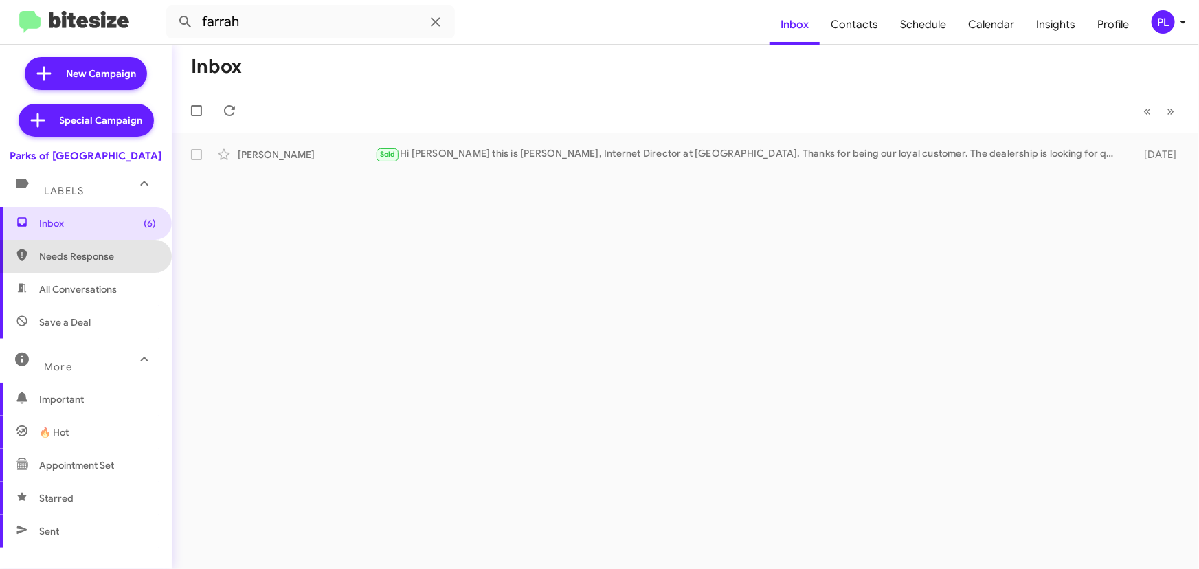
click at [91, 246] on span "Needs Response" at bounding box center [86, 256] width 172 height 33
type input "in:needs-response"
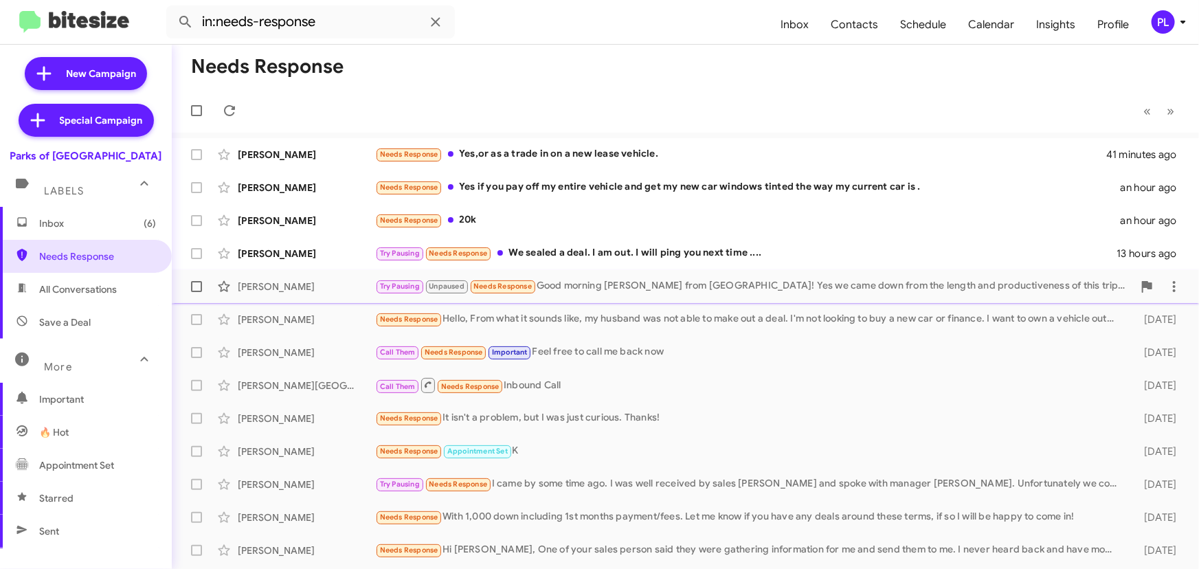
click at [701, 287] on div "Try Pausing Unpaused Needs Response Good morning Shianne from Cedar Key! Yes we…" at bounding box center [754, 286] width 758 height 16
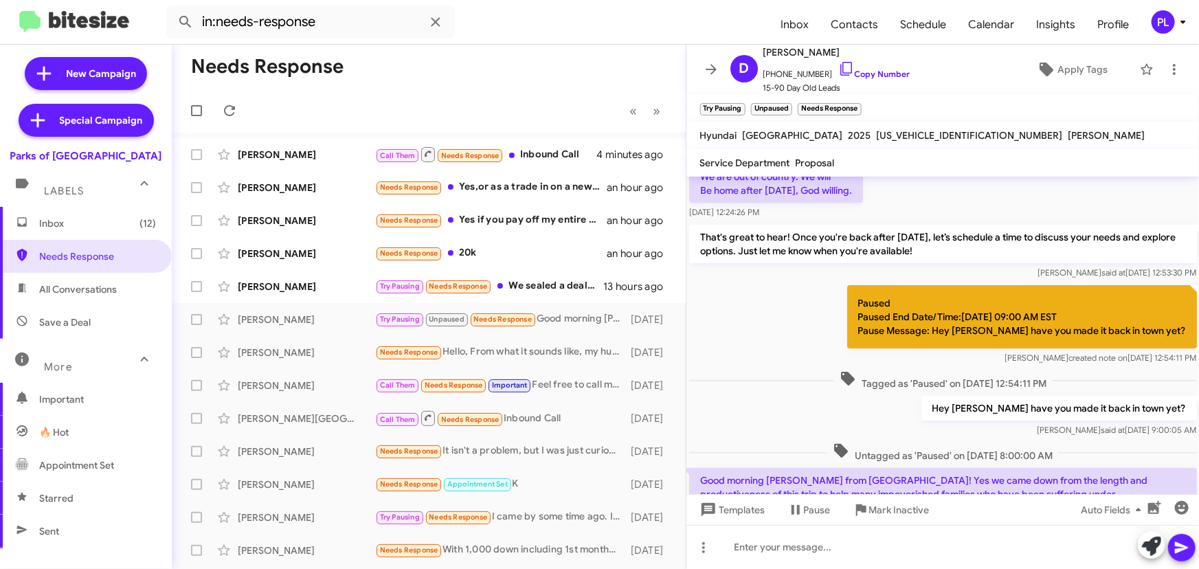
scroll to position [148, 0]
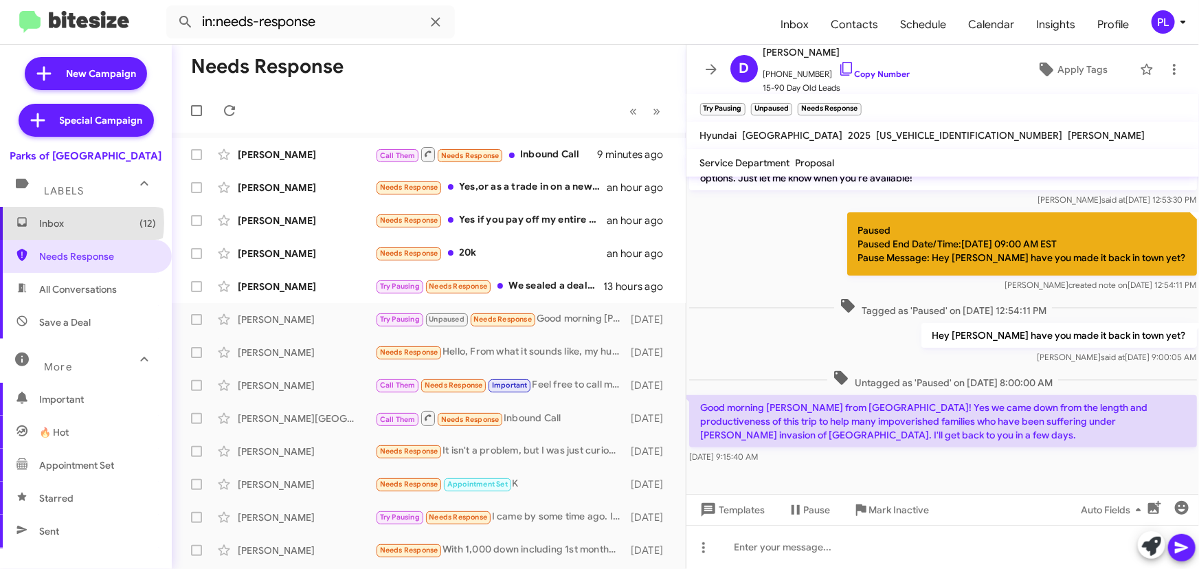
click at [72, 223] on span "Inbox (12)" at bounding box center [97, 223] width 117 height 14
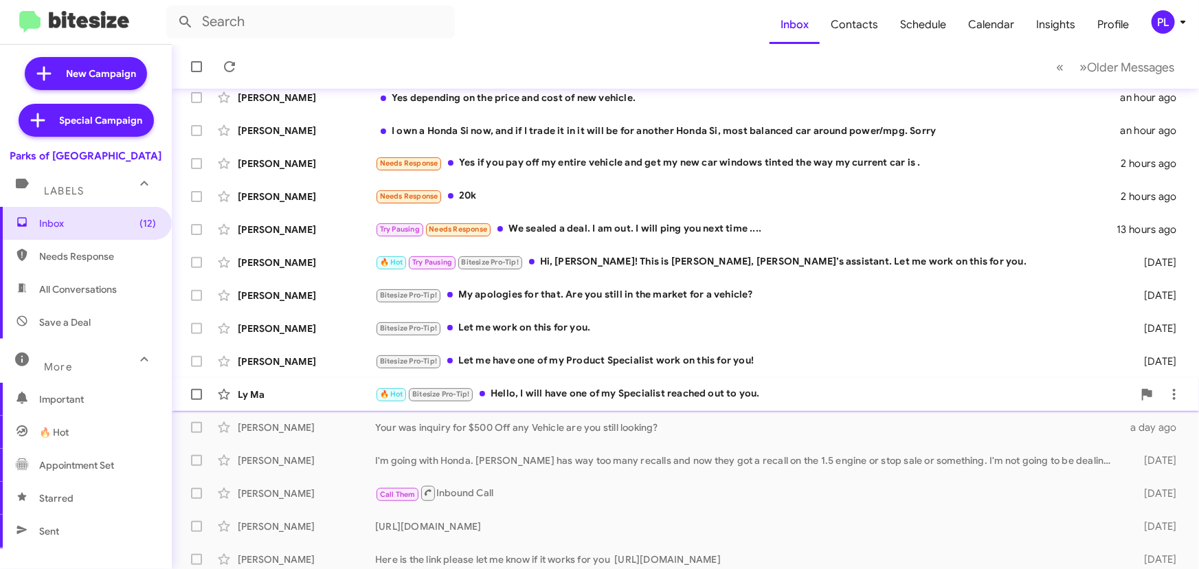
scroll to position [228, 0]
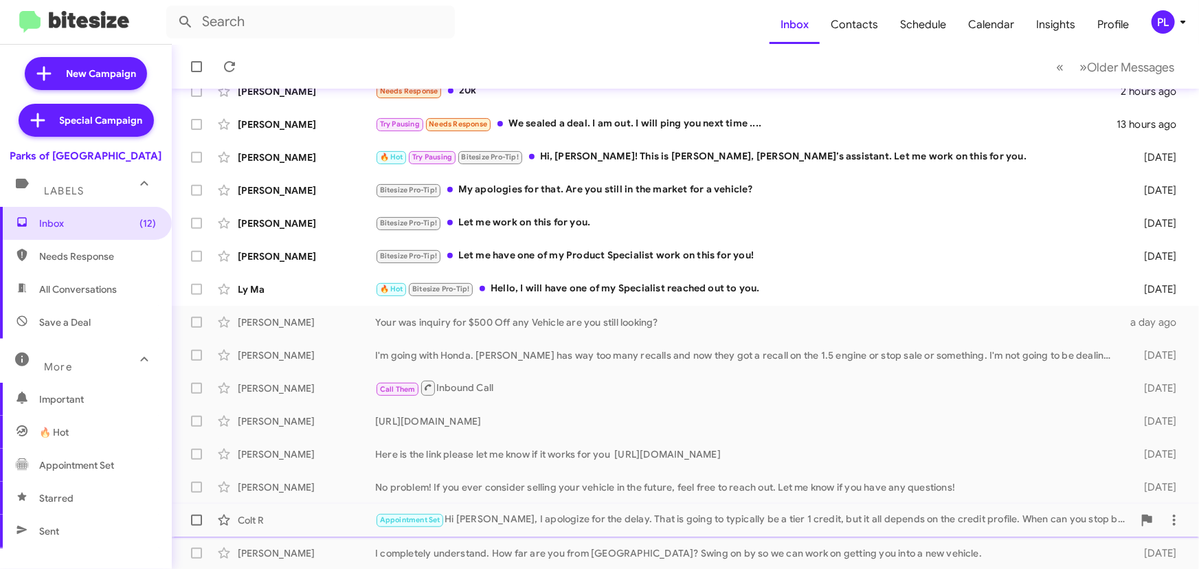
click at [620, 523] on div "Appointment Set Hi Colt, I apologize for the delay. That is going to typically …" at bounding box center [754, 520] width 758 height 16
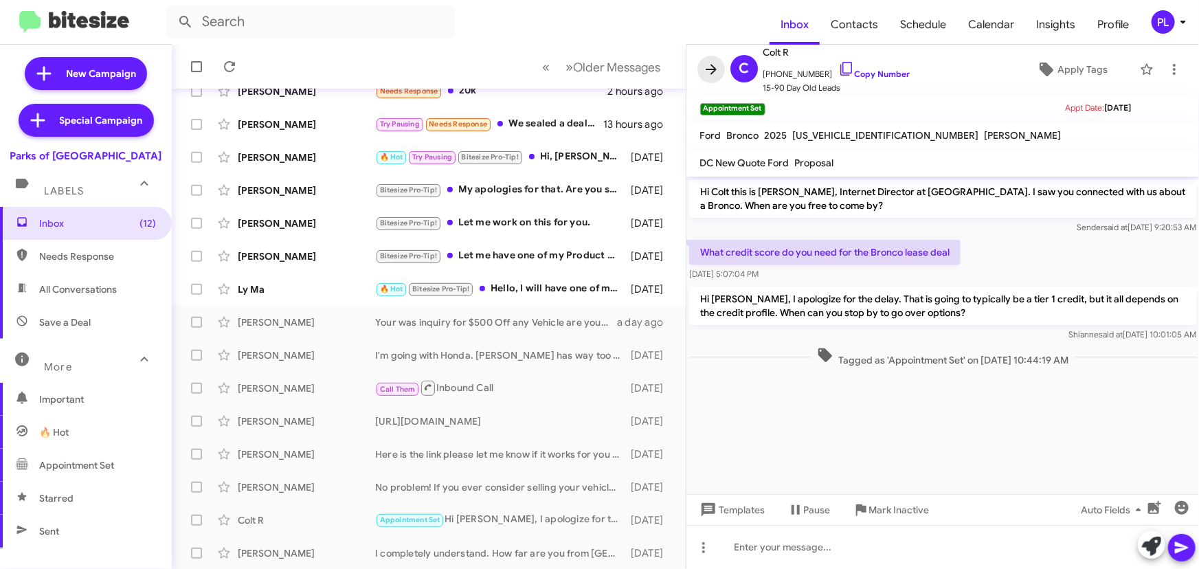
click at [712, 70] on icon at bounding box center [711, 69] width 16 height 16
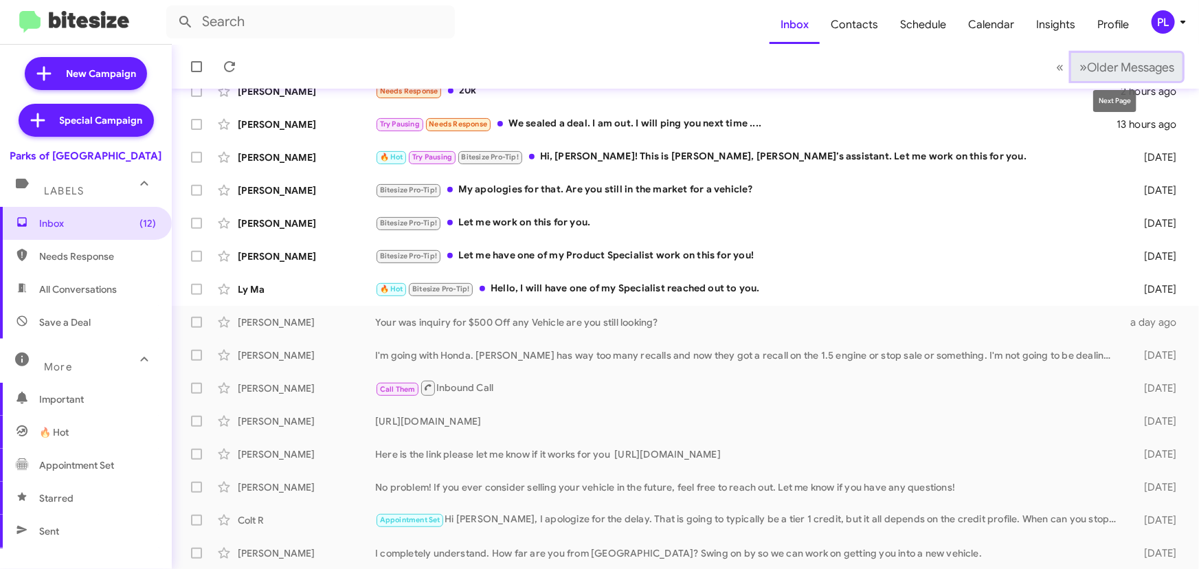
click at [1097, 69] on span "Older Messages" at bounding box center [1130, 67] width 87 height 15
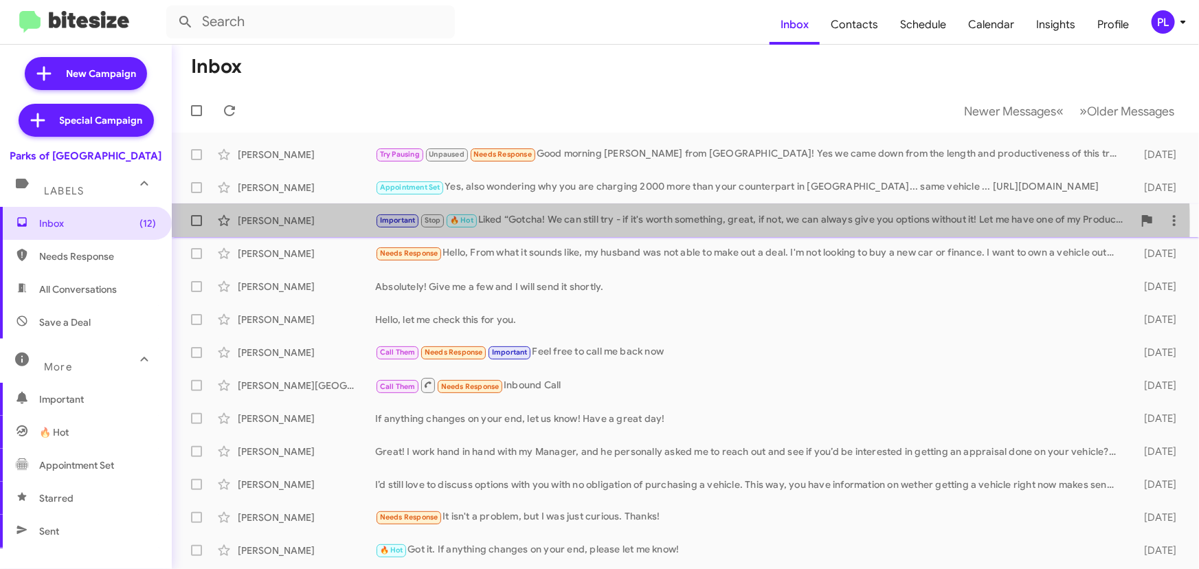
click at [591, 224] on div "Important Stop 🔥 Hot Liked “Gotcha! We can still try - if it's worth something,…" at bounding box center [754, 220] width 758 height 16
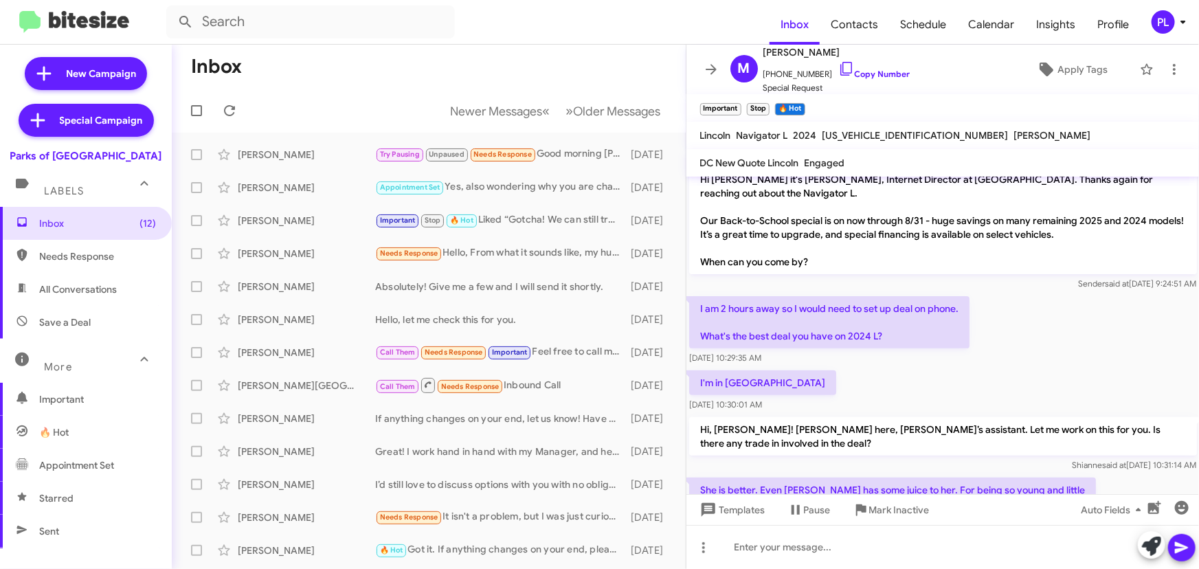
scroll to position [276, 0]
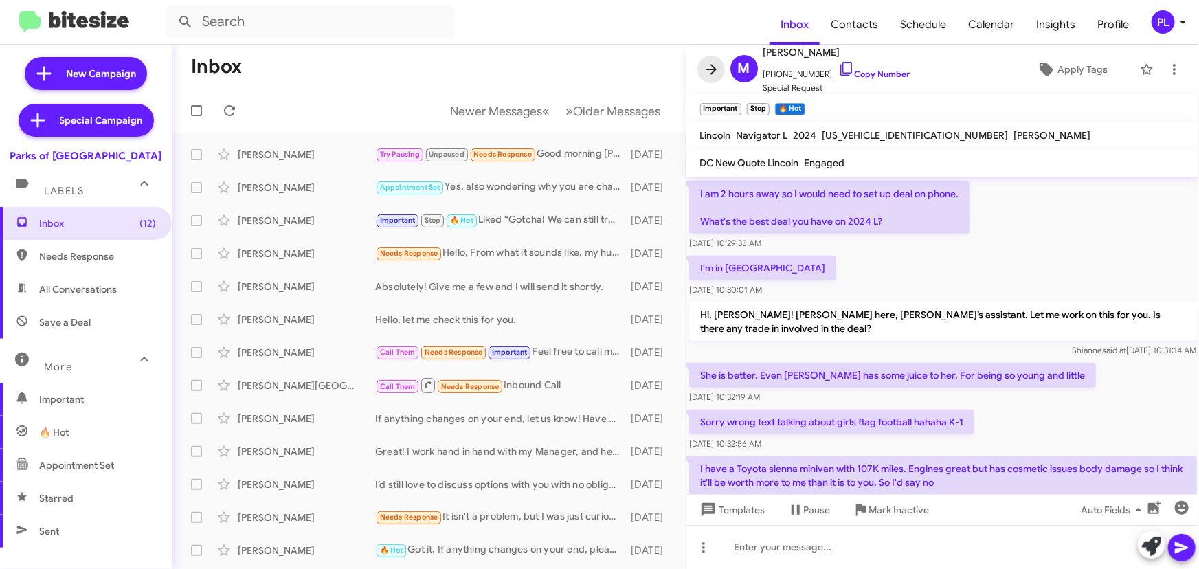
click at [709, 66] on icon at bounding box center [711, 69] width 16 height 16
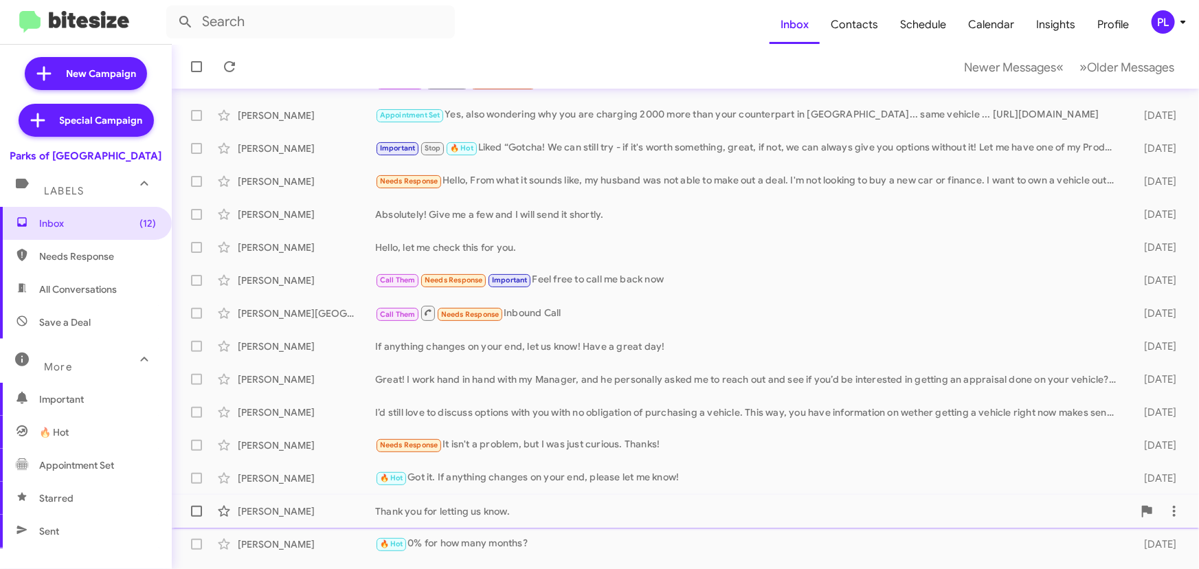
scroll to position [187, 0]
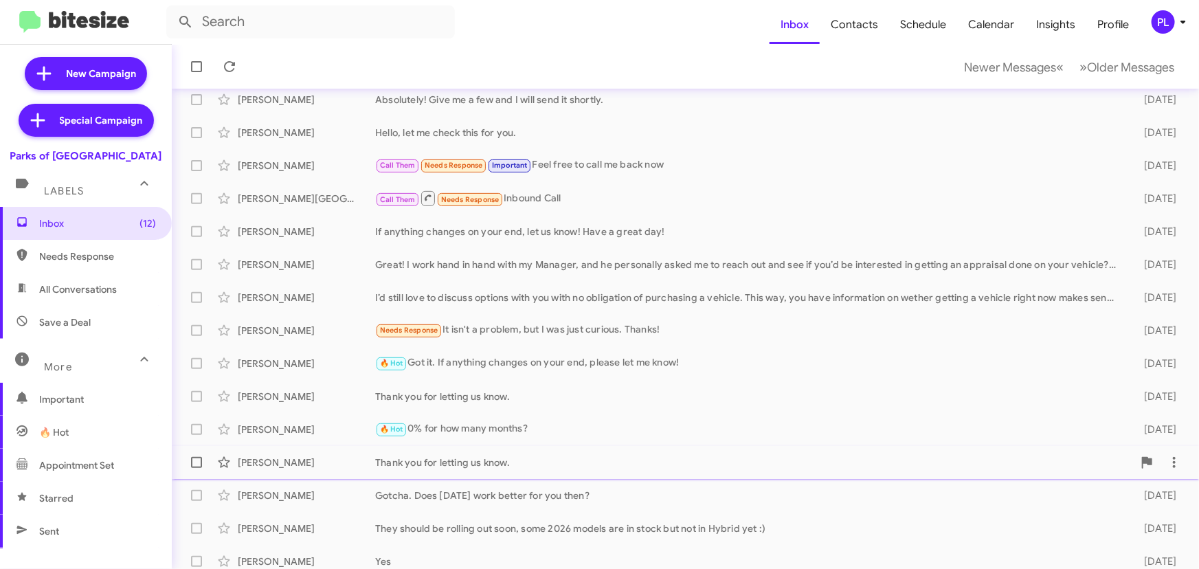
click at [490, 467] on div "Thank you for letting us know." at bounding box center [754, 463] width 758 height 14
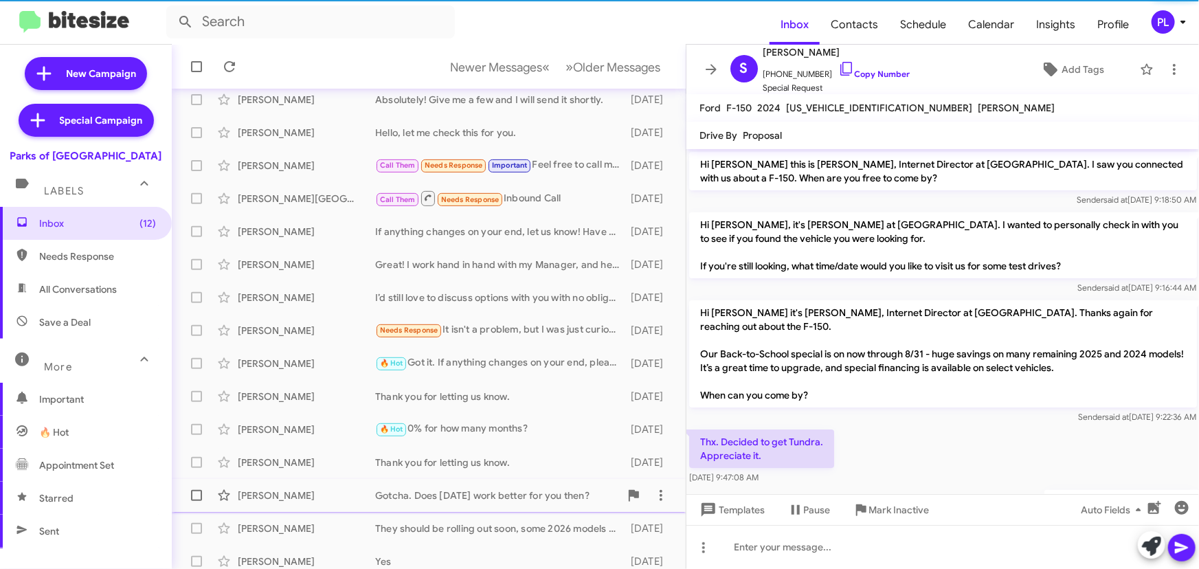
scroll to position [56, 0]
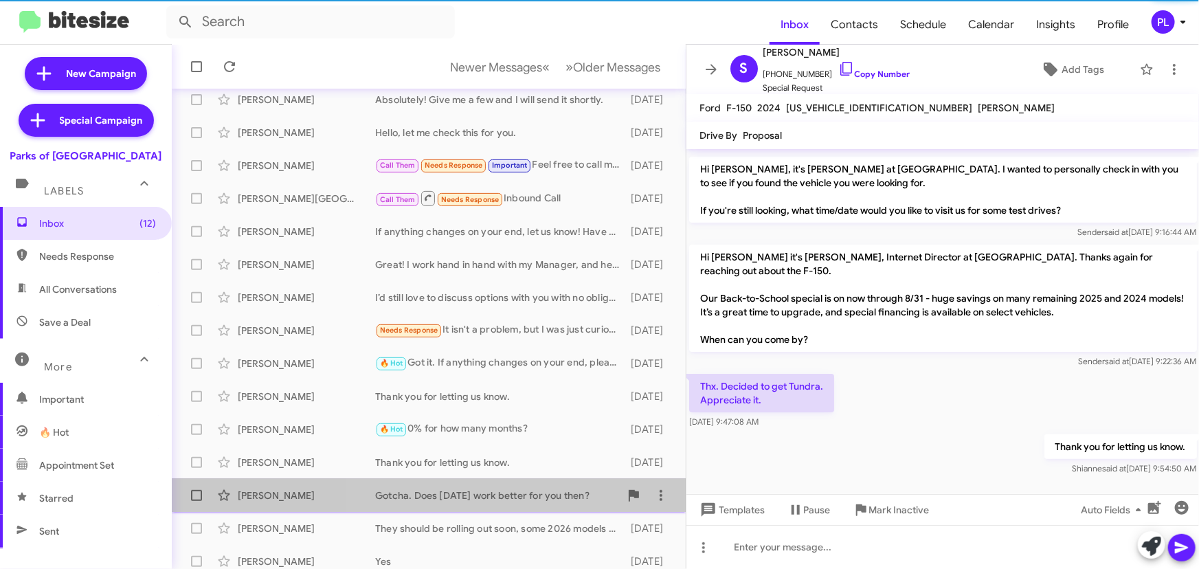
click at [500, 495] on div "Gotcha. Does [DATE] work better for you then?" at bounding box center [497, 496] width 245 height 14
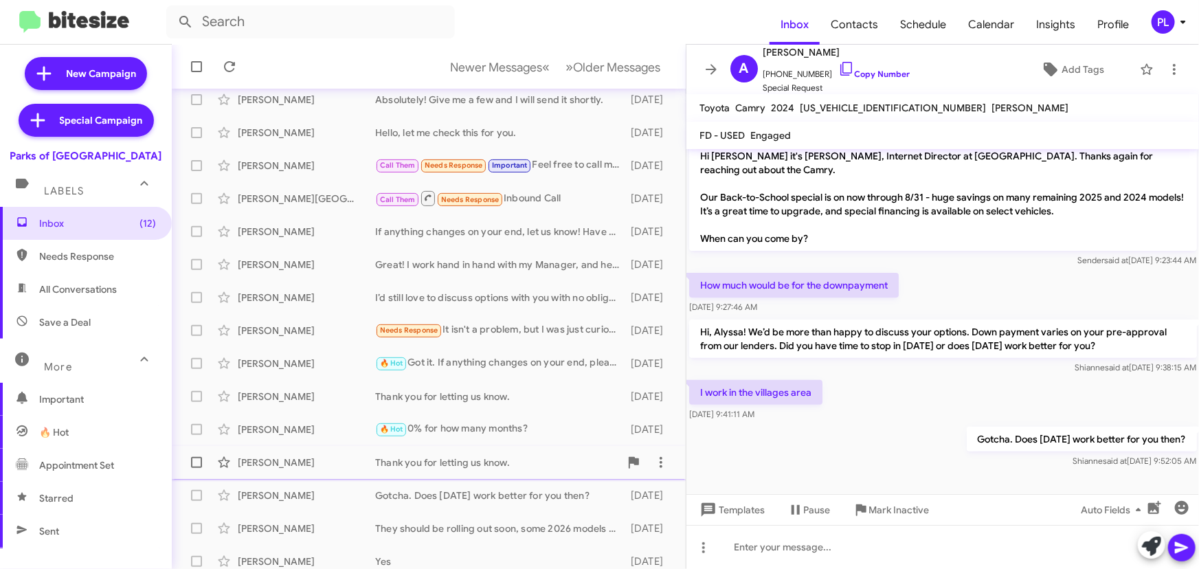
scroll to position [228, 0]
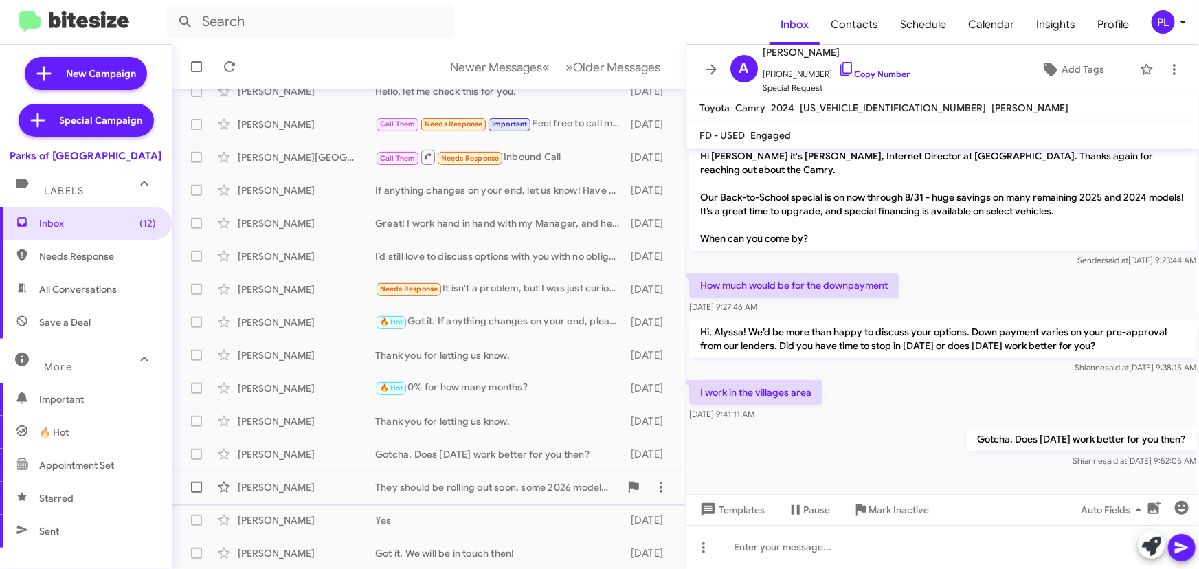
click at [480, 489] on div "They should be rolling out soon, some 2026 models are in stock but not in Hybri…" at bounding box center [497, 487] width 245 height 14
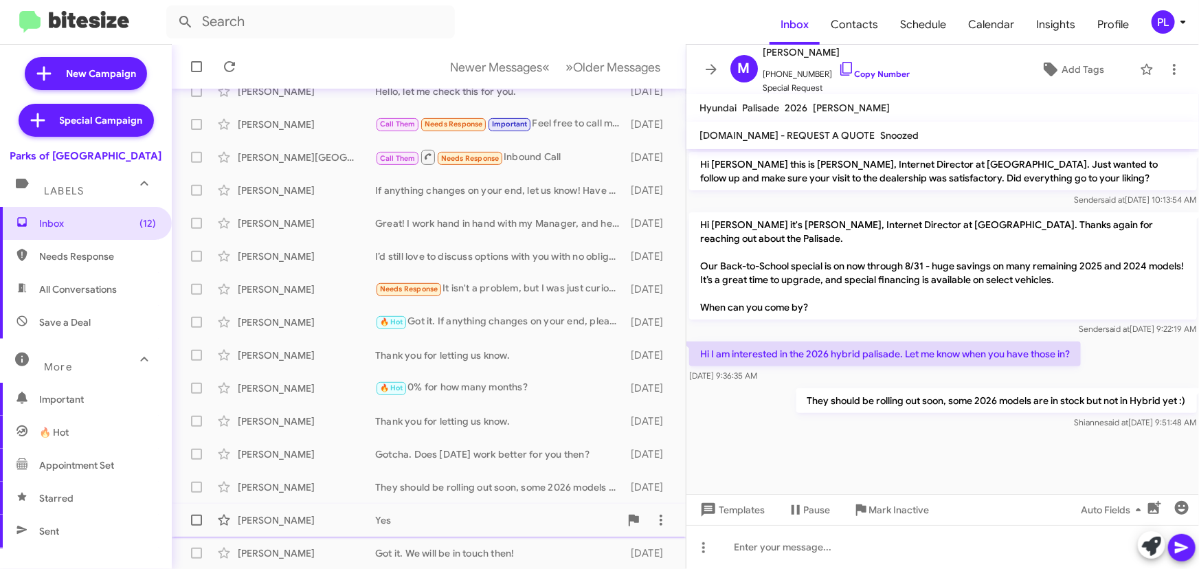
click at [495, 516] on div "Yes" at bounding box center [497, 520] width 245 height 14
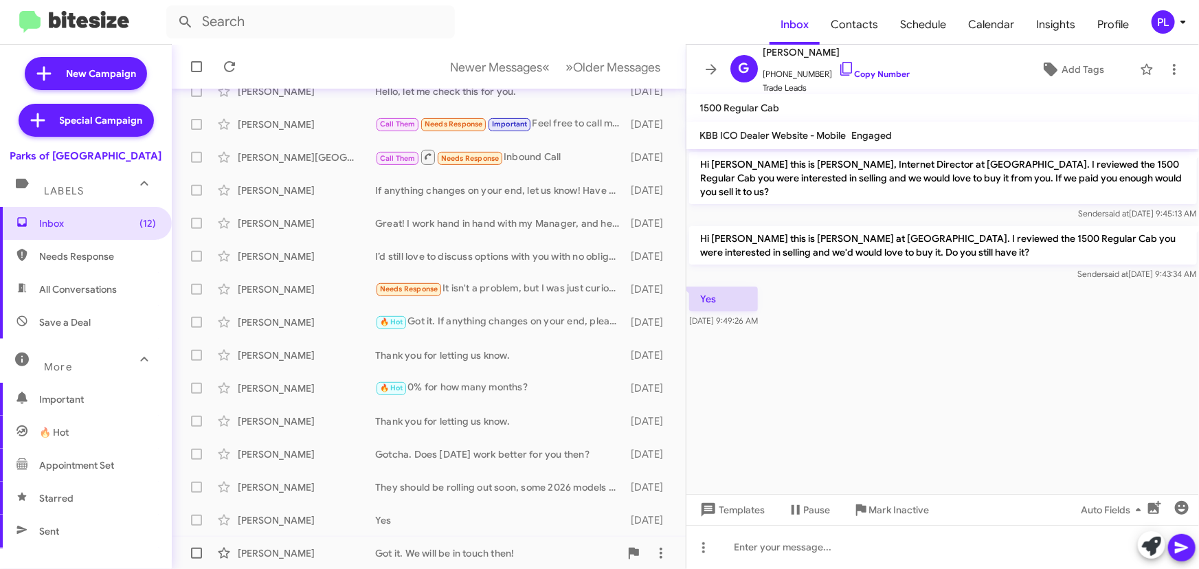
click at [487, 546] on div "Got it. We will be in touch then!" at bounding box center [497, 553] width 245 height 14
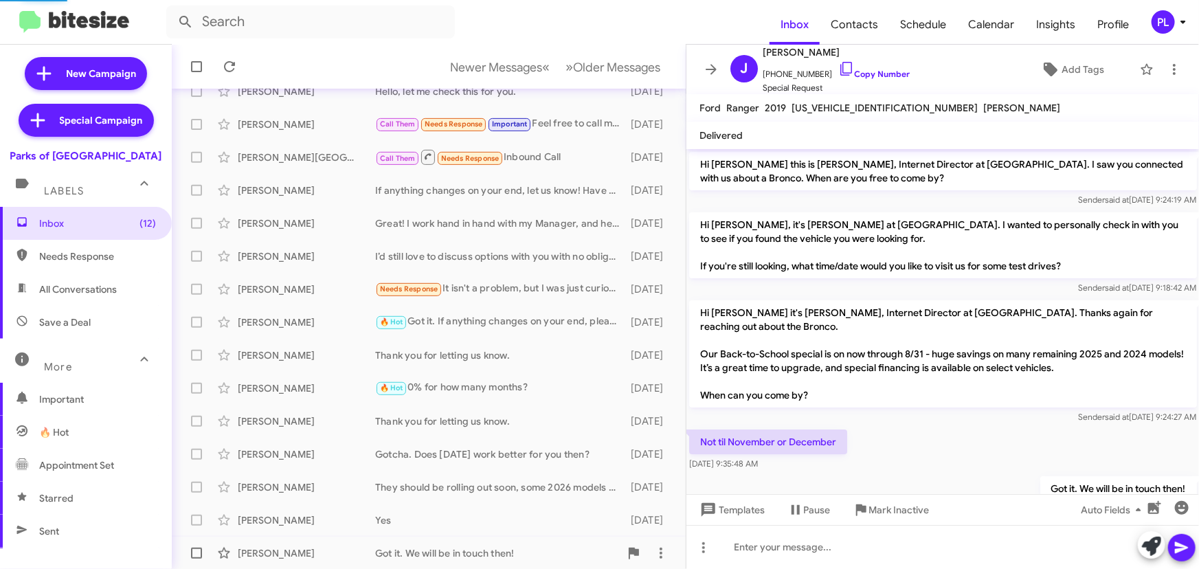
scroll to position [42, 0]
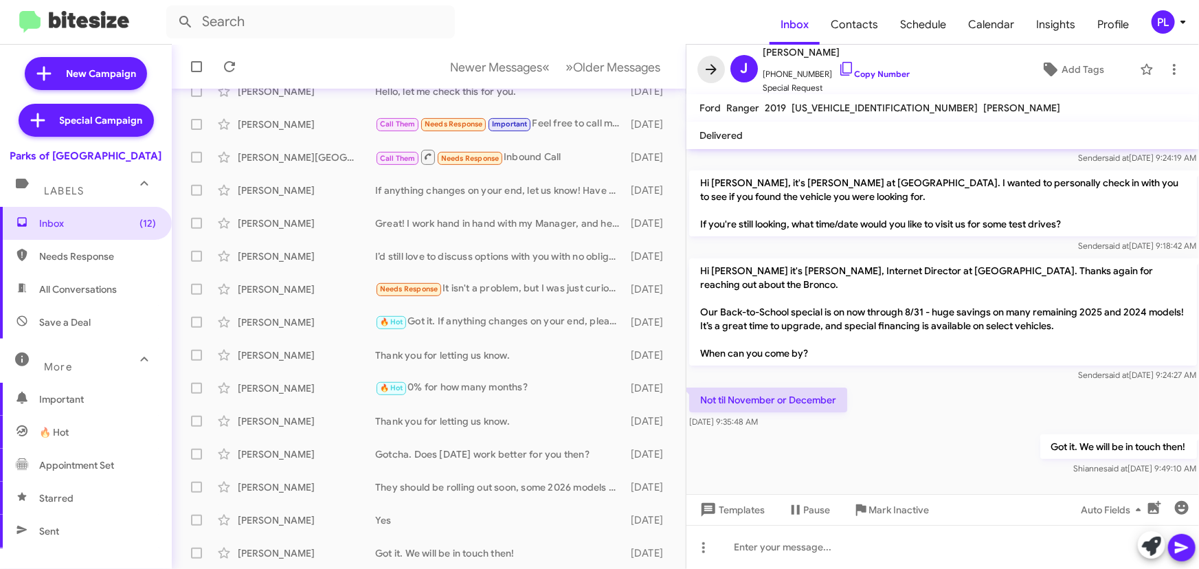
click at [715, 65] on icon at bounding box center [711, 69] width 16 height 16
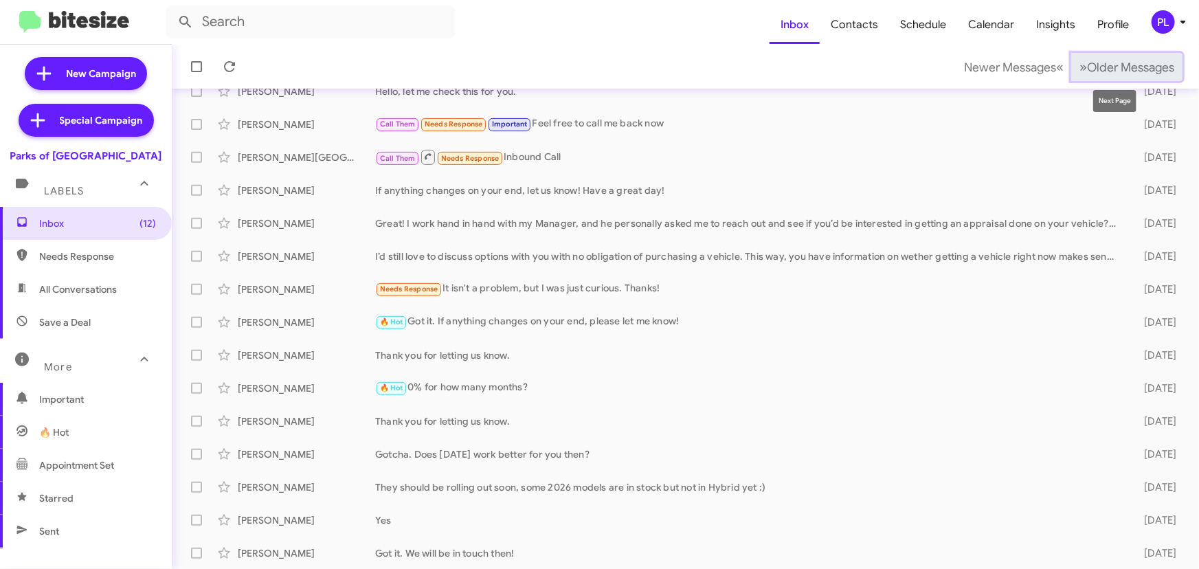
click at [1130, 67] on span "Older Messages" at bounding box center [1130, 67] width 87 height 15
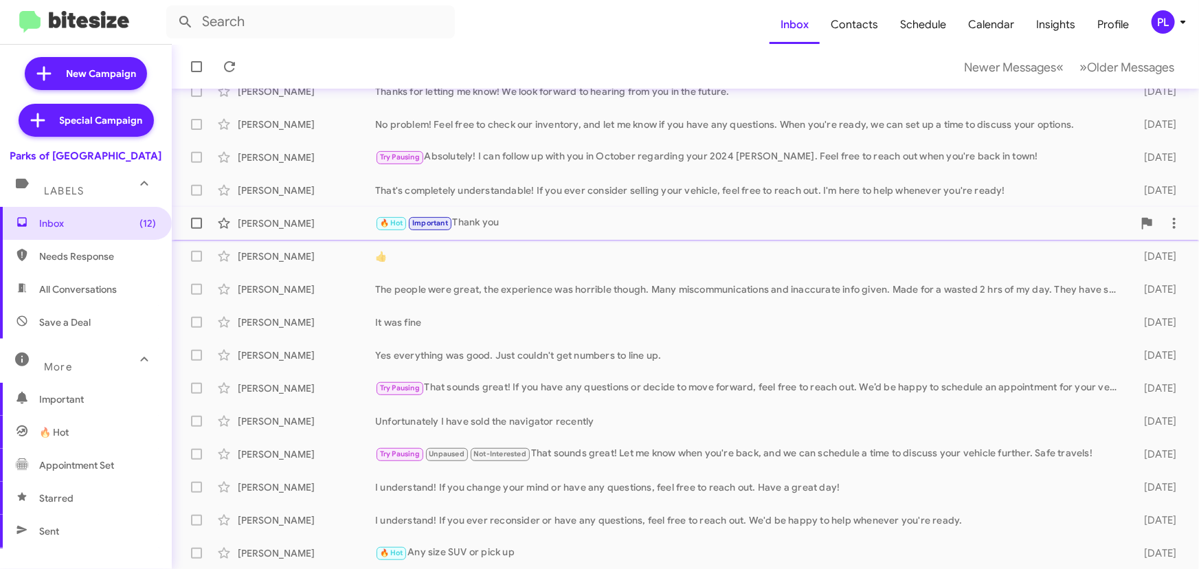
click at [514, 216] on div "🔥 Hot Important Thank you" at bounding box center [754, 223] width 758 height 16
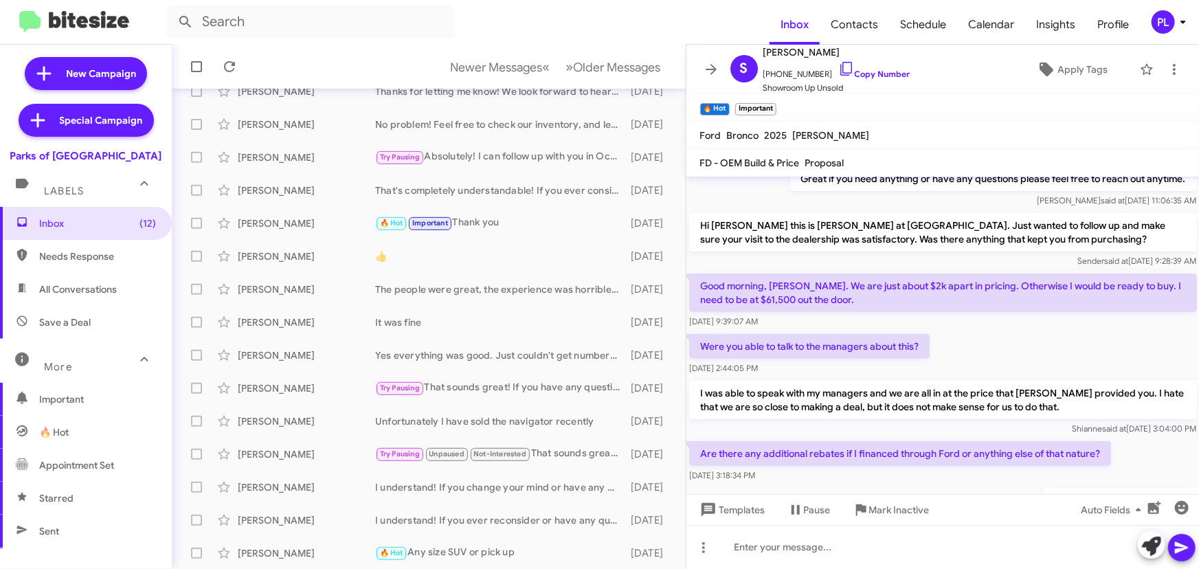
scroll to position [213, 0]
click at [476, 519] on div "I understand! If you ever reconsider or have any questions, feel free to reach …" at bounding box center [497, 520] width 245 height 14
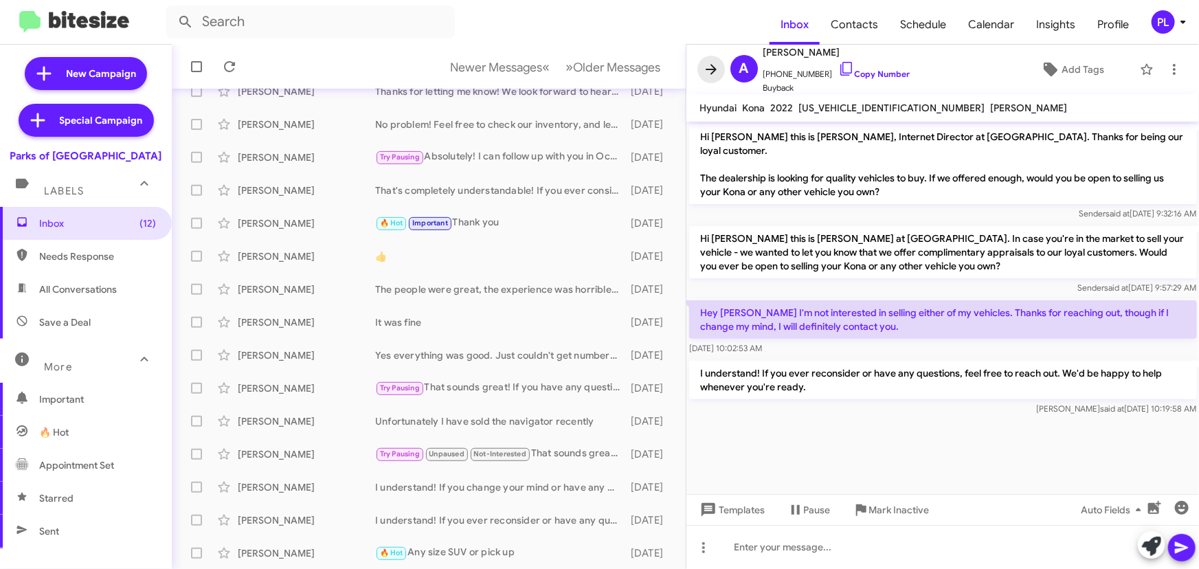
click at [707, 66] on icon at bounding box center [711, 69] width 16 height 16
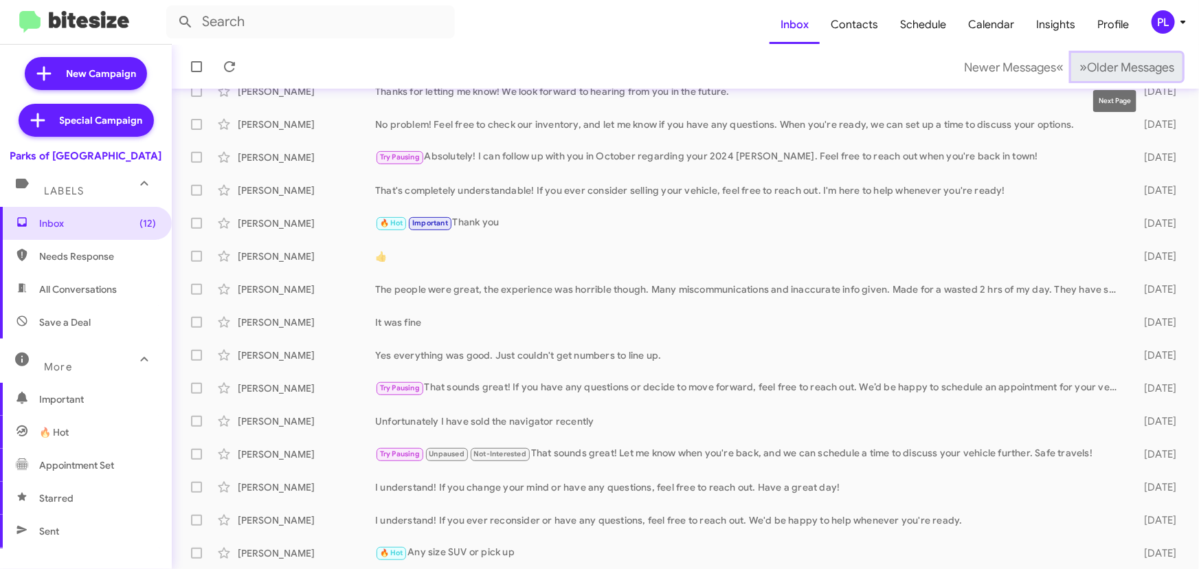
click at [1127, 68] on span "Older Messages" at bounding box center [1130, 67] width 87 height 15
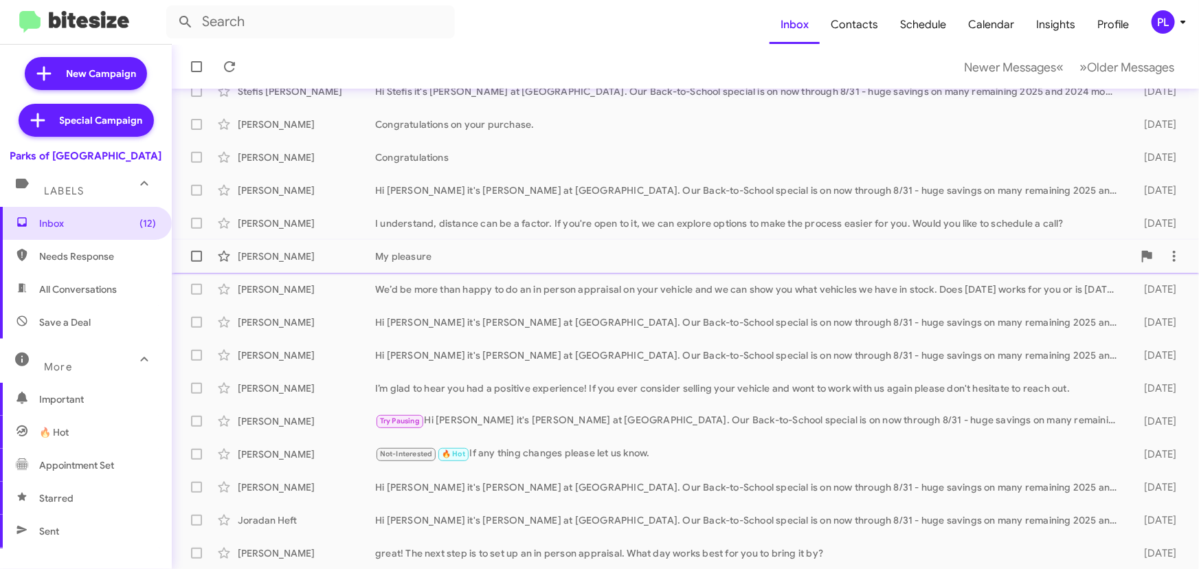
click at [449, 259] on div "My pleasure" at bounding box center [754, 256] width 758 height 14
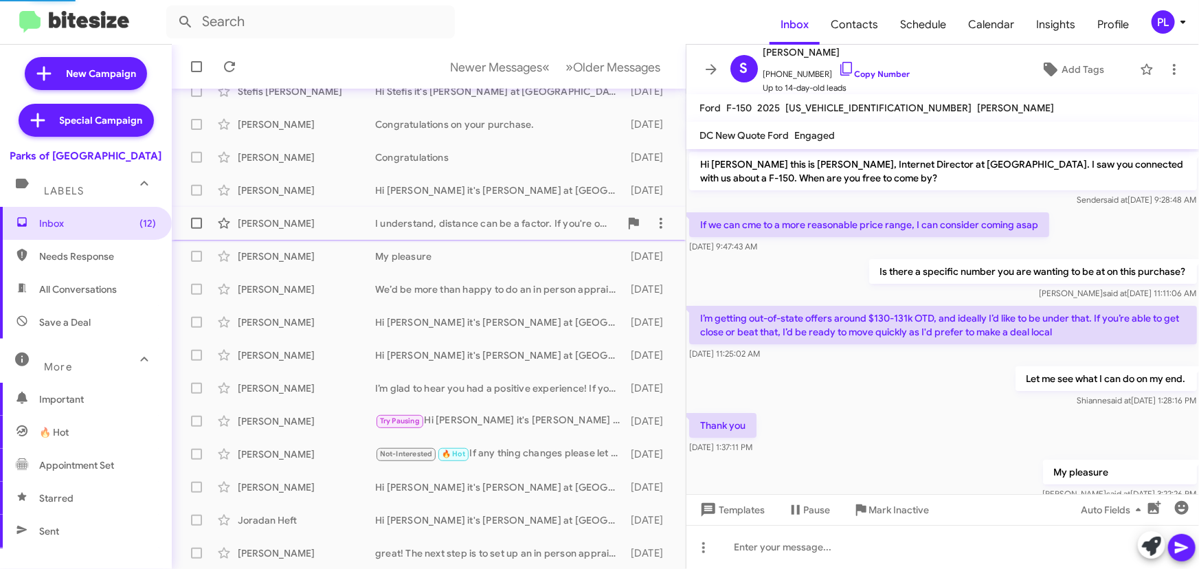
scroll to position [33, 0]
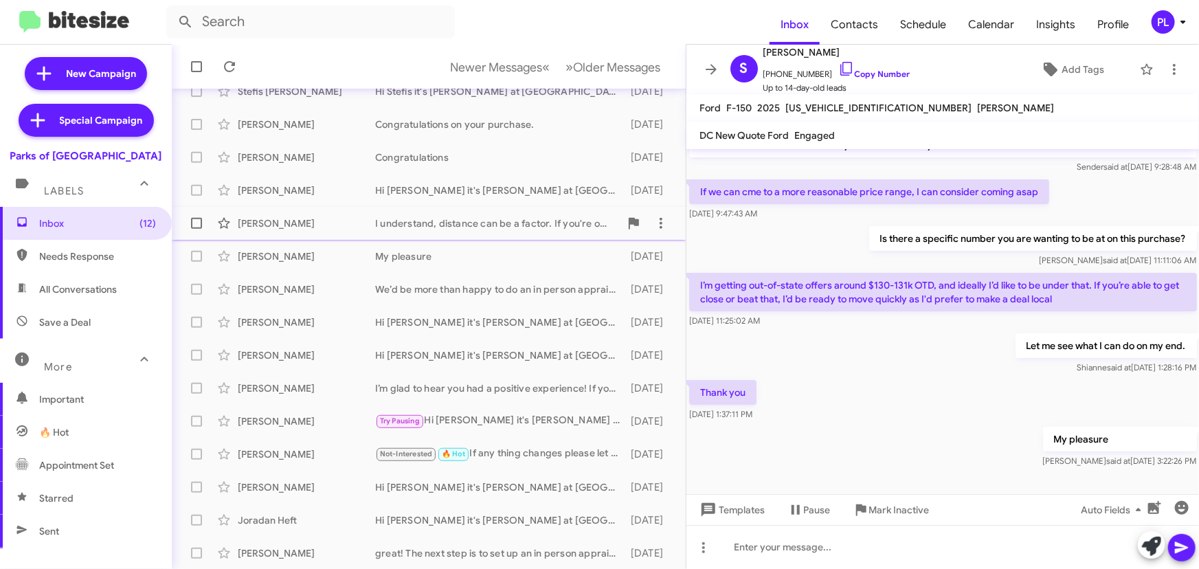
click at [469, 217] on div "I understand, distance can be a factor. If you're open to it, we can explore op…" at bounding box center [497, 223] width 245 height 14
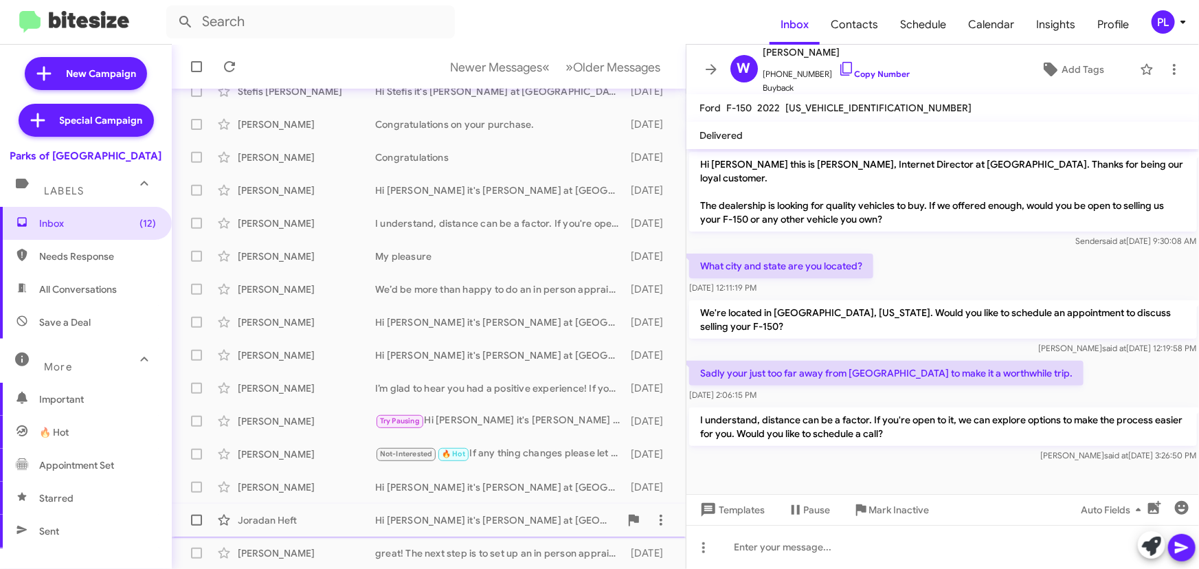
click at [485, 519] on div "Hi [PERSON_NAME] it's [PERSON_NAME] at [GEOGRAPHIC_DATA]. Our Back-to-School sp…" at bounding box center [497, 520] width 245 height 14
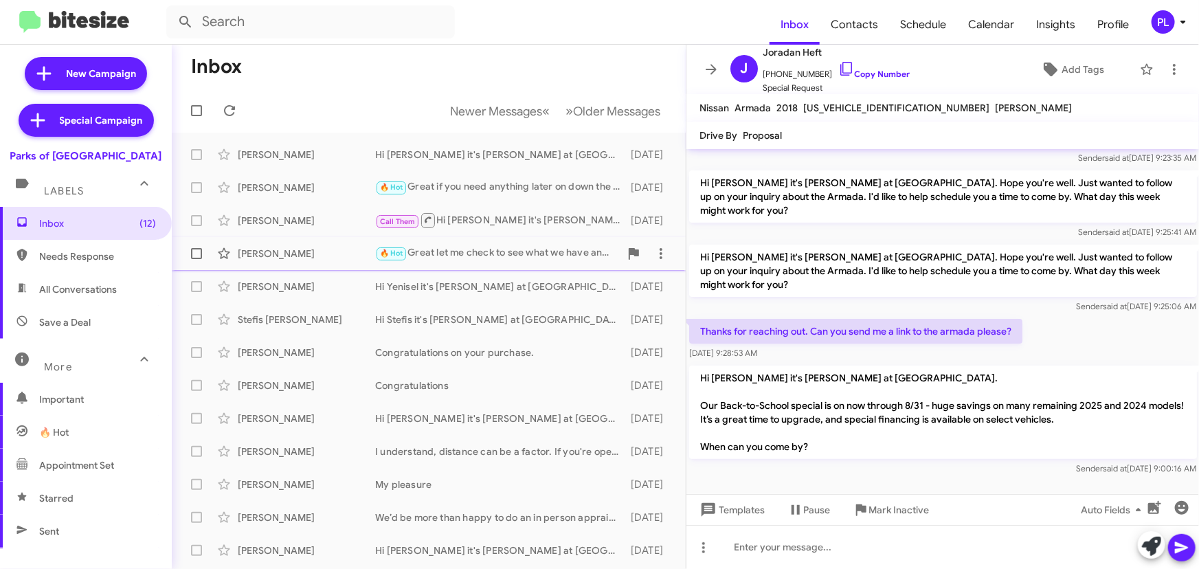
click at [471, 259] on div "🔥 Hot Great let me check to see what we have and I will reach back out with mor…" at bounding box center [497, 253] width 245 height 16
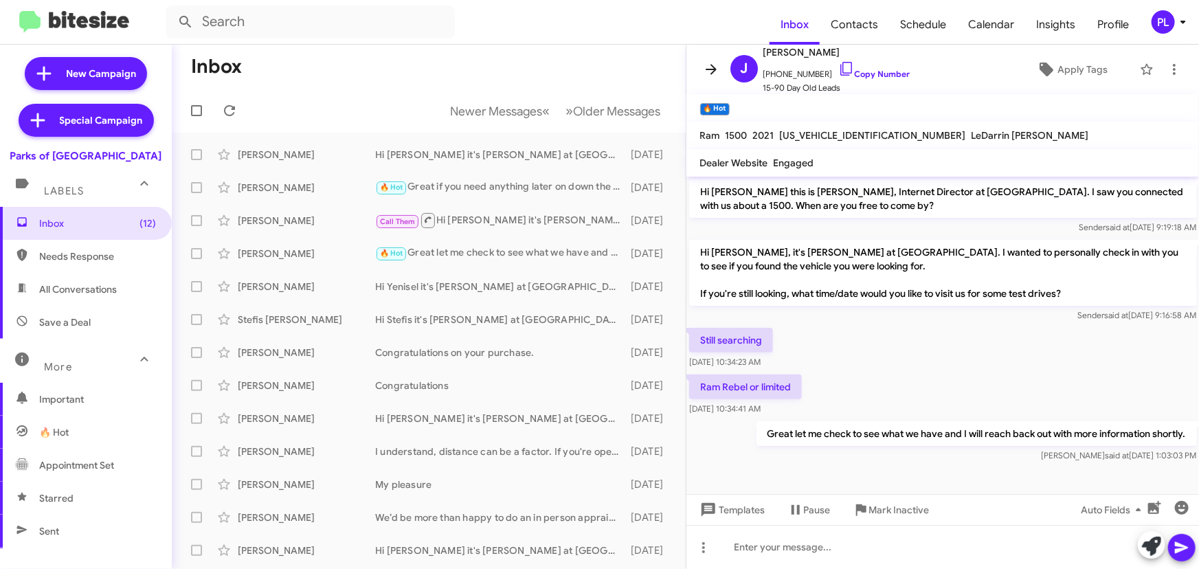
click at [701, 69] on span at bounding box center [710, 69] width 27 height 16
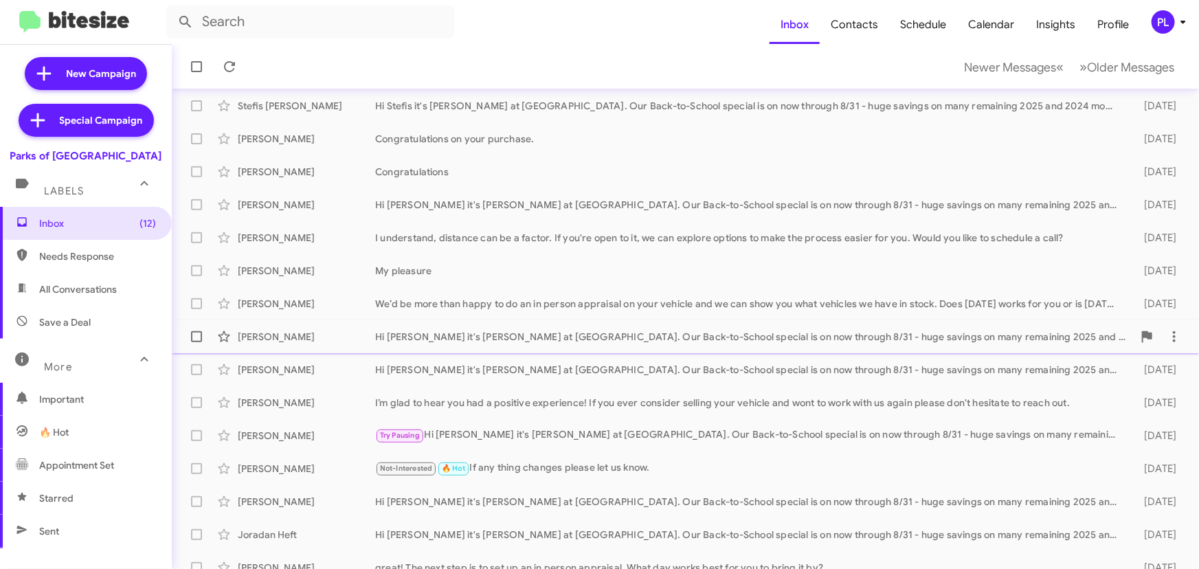
scroll to position [228, 0]
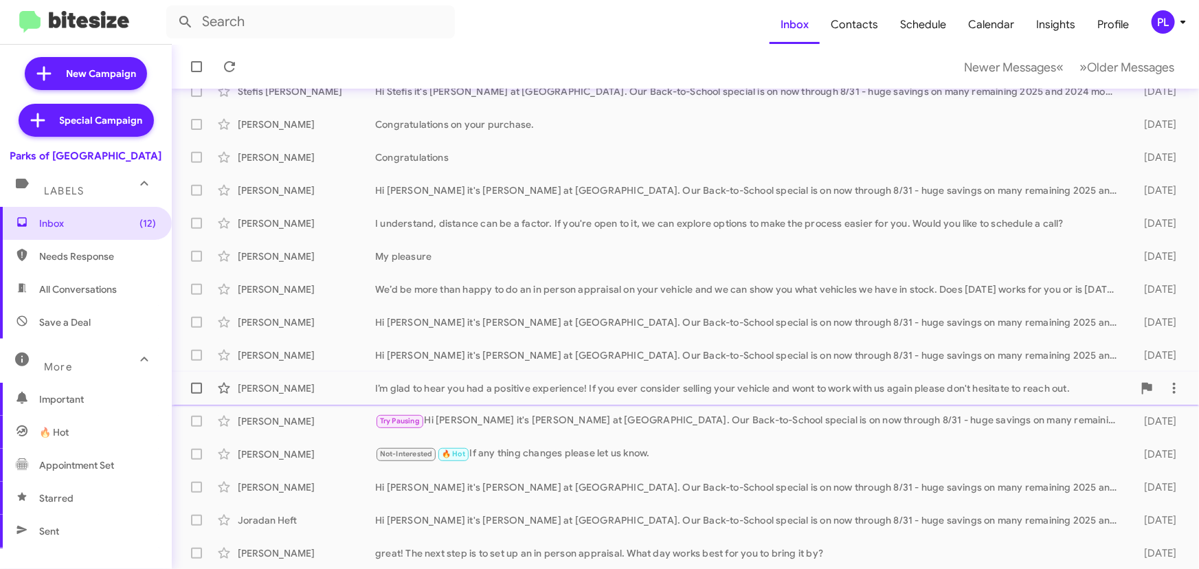
click at [661, 388] on div "I’m glad to hear you had a positive experience! If you ever consider selling yo…" at bounding box center [754, 388] width 758 height 14
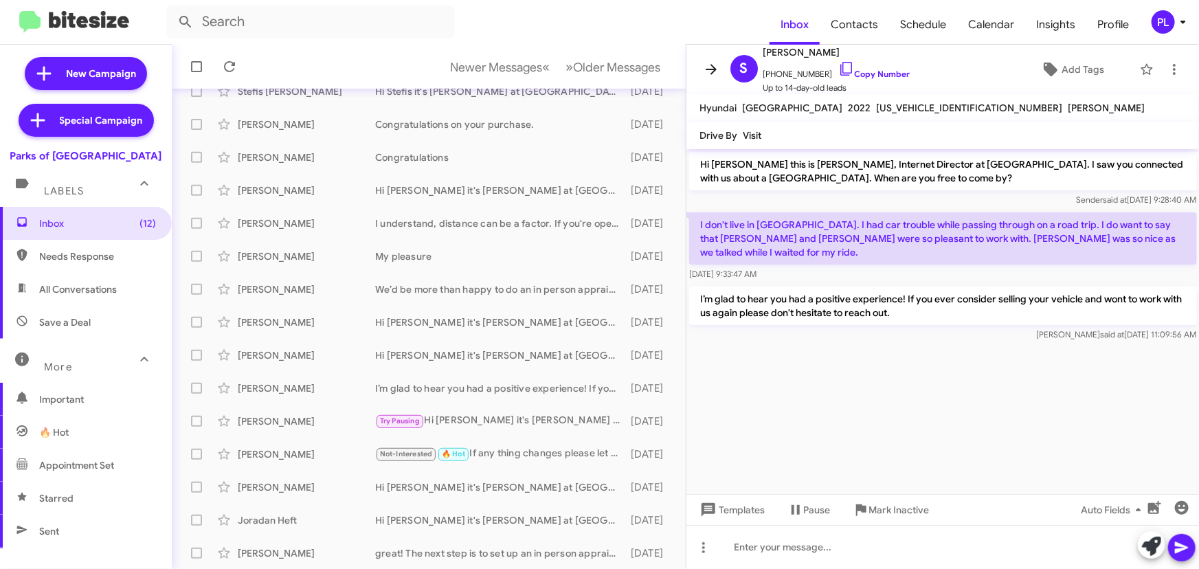
click at [715, 71] on icon at bounding box center [711, 69] width 16 height 16
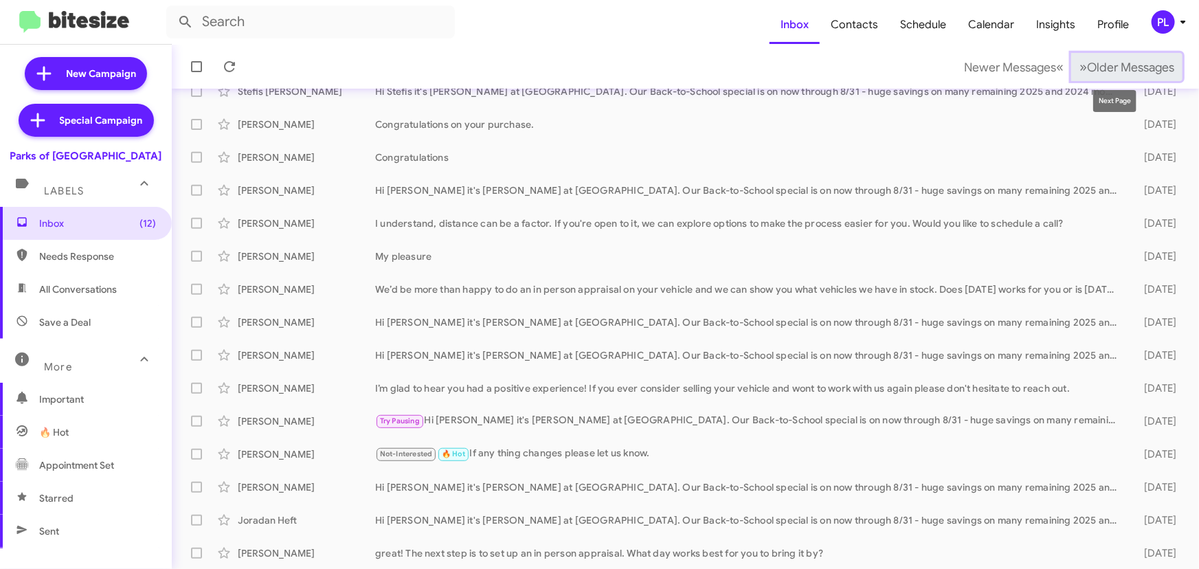
click at [1127, 60] on span "Older Messages" at bounding box center [1130, 67] width 87 height 15
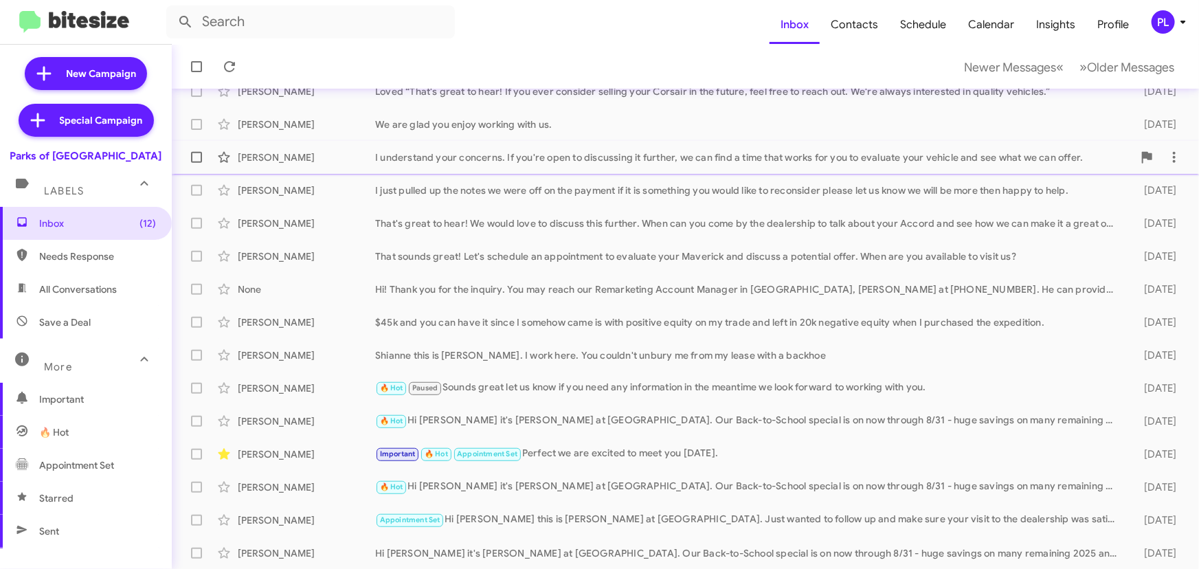
click at [517, 160] on div "I understand your concerns. If you're open to discussing it further, we can fin…" at bounding box center [754, 157] width 758 height 14
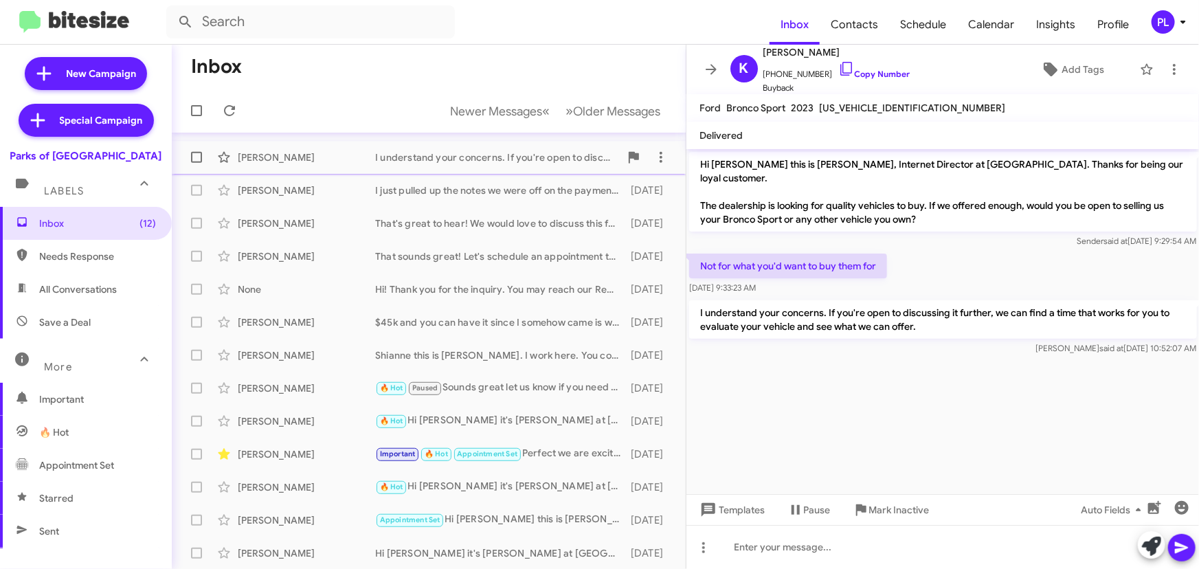
scroll to position [103, 0]
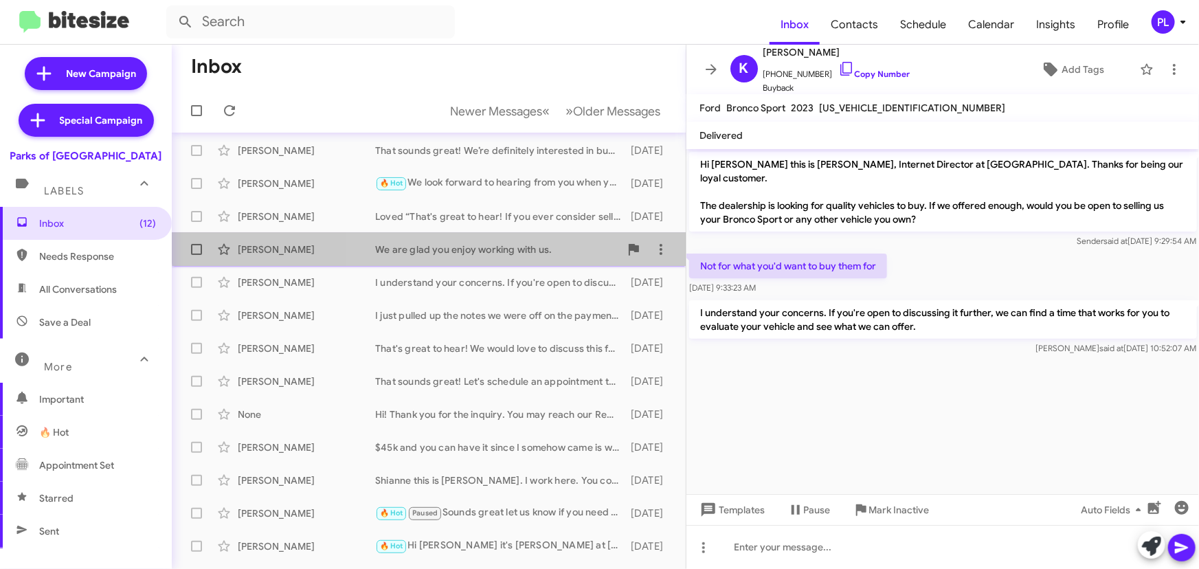
click at [474, 243] on div "We are glad you enjoy working with us." at bounding box center [497, 250] width 245 height 14
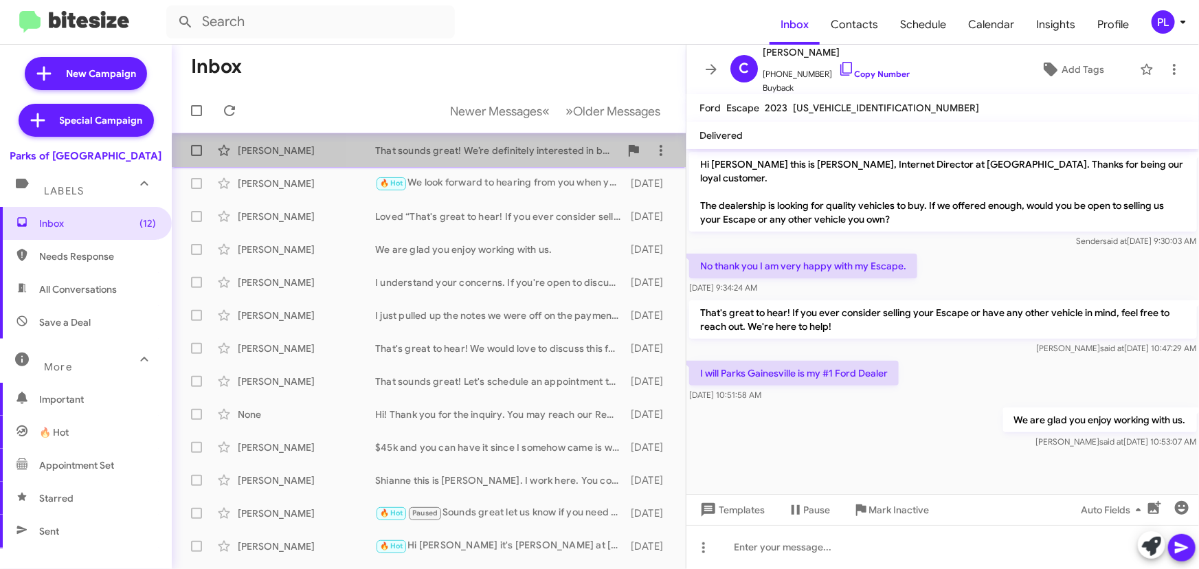
click at [541, 157] on div "Larry Forthun That sounds great! We’re definitely interested in buying your Tuc…" at bounding box center [429, 150] width 492 height 27
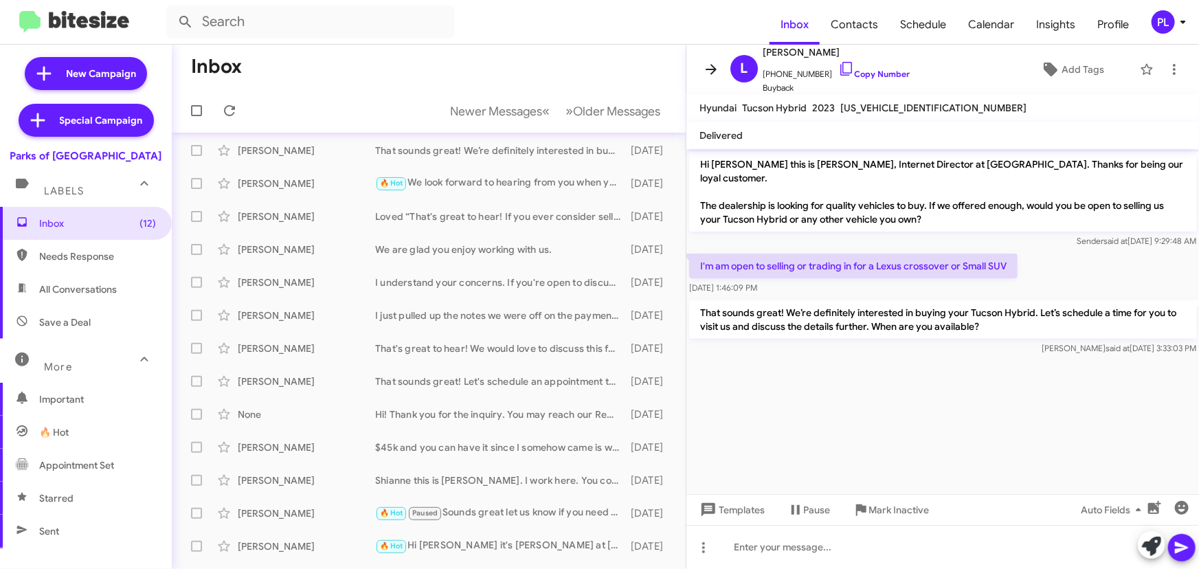
click at [710, 65] on icon at bounding box center [711, 69] width 16 height 16
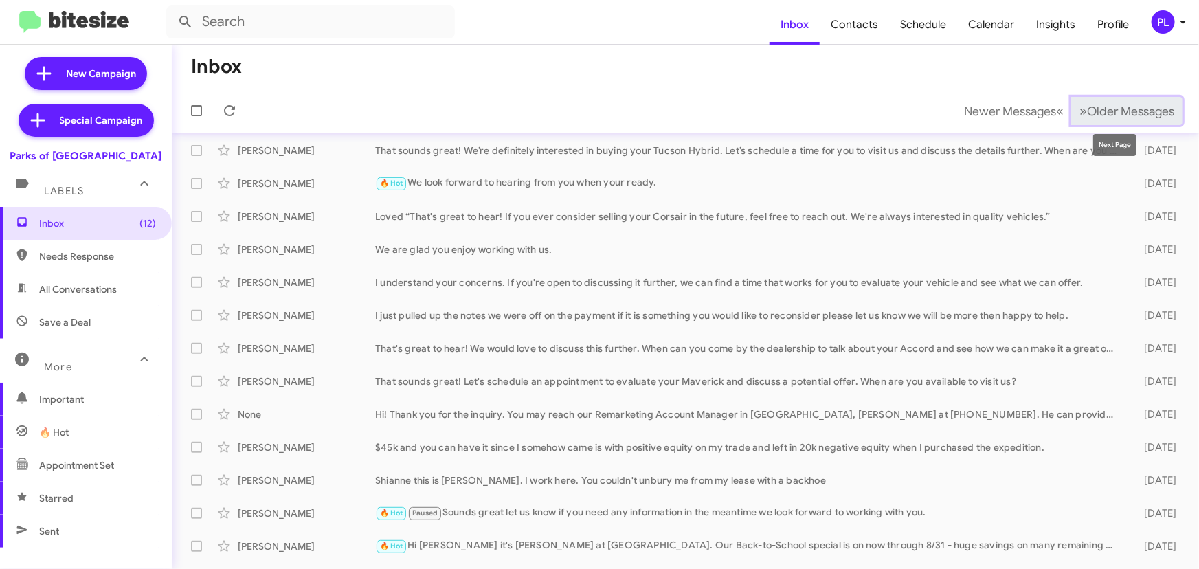
click at [1108, 117] on span "Older Messages" at bounding box center [1130, 111] width 87 height 15
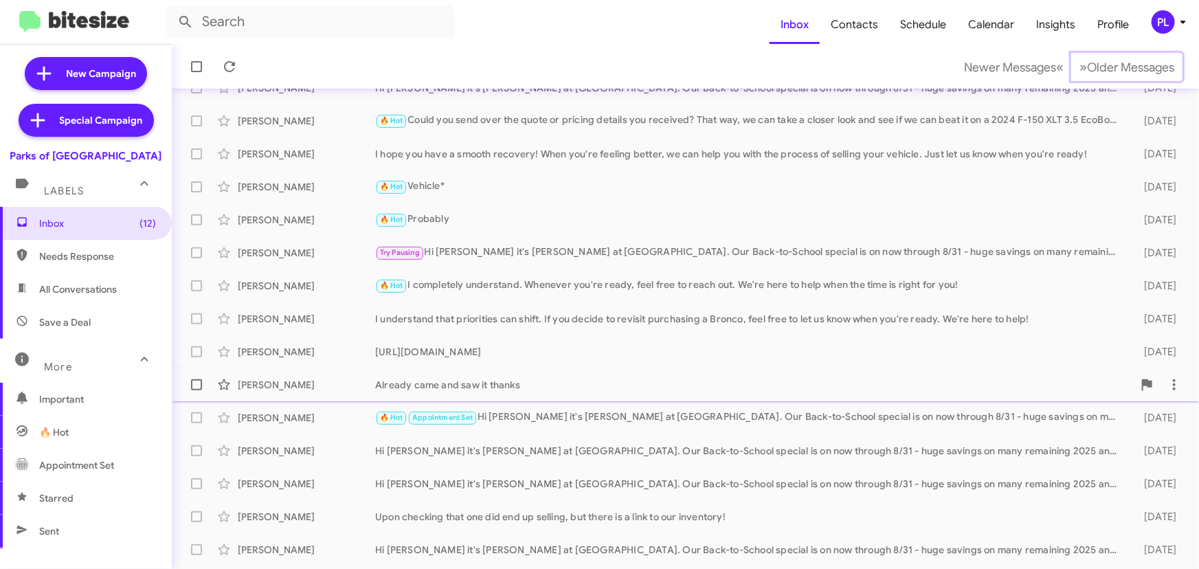
scroll to position [228, 0]
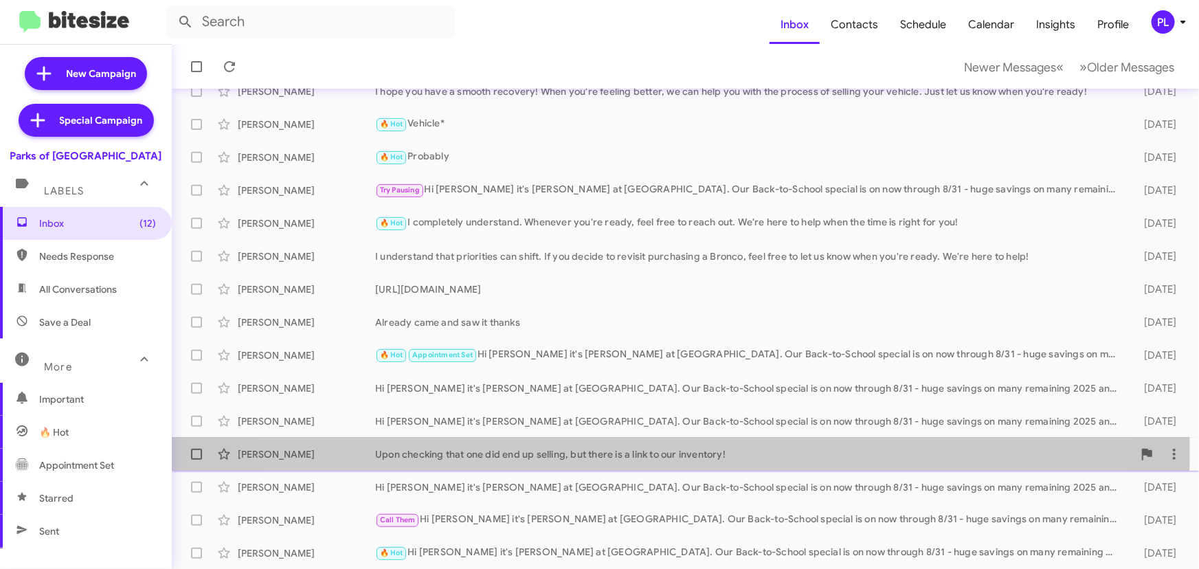
click at [637, 449] on div "Upon checking that one did end up selling, but there is a link to our inventory!" at bounding box center [754, 454] width 758 height 14
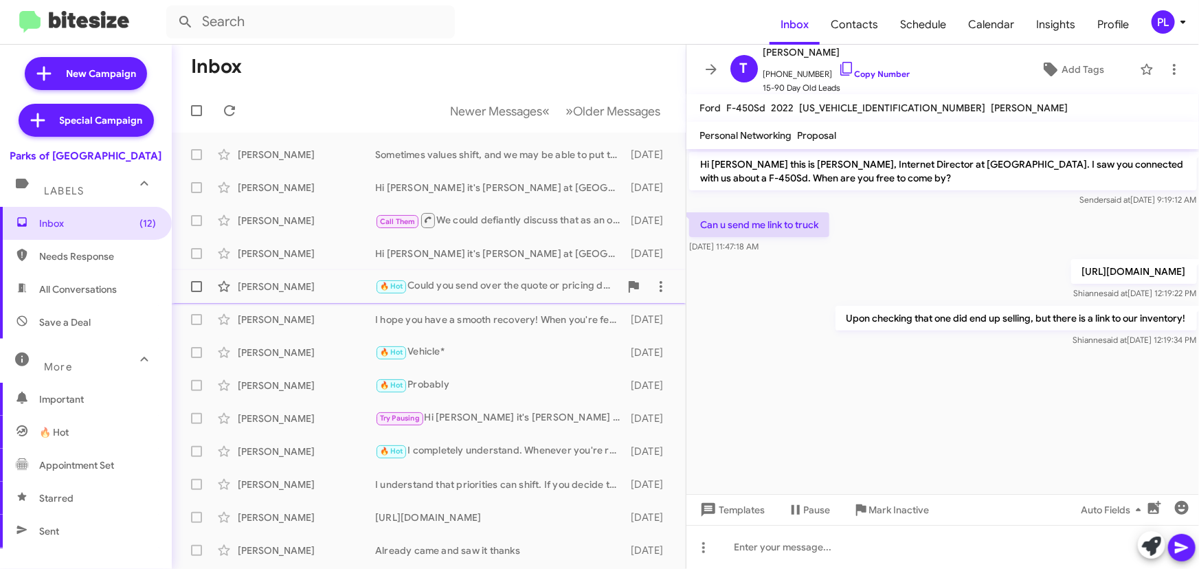
click at [435, 282] on div "🔥 Hot Could you send over the quote or pricing details you received? That way, …" at bounding box center [497, 286] width 245 height 16
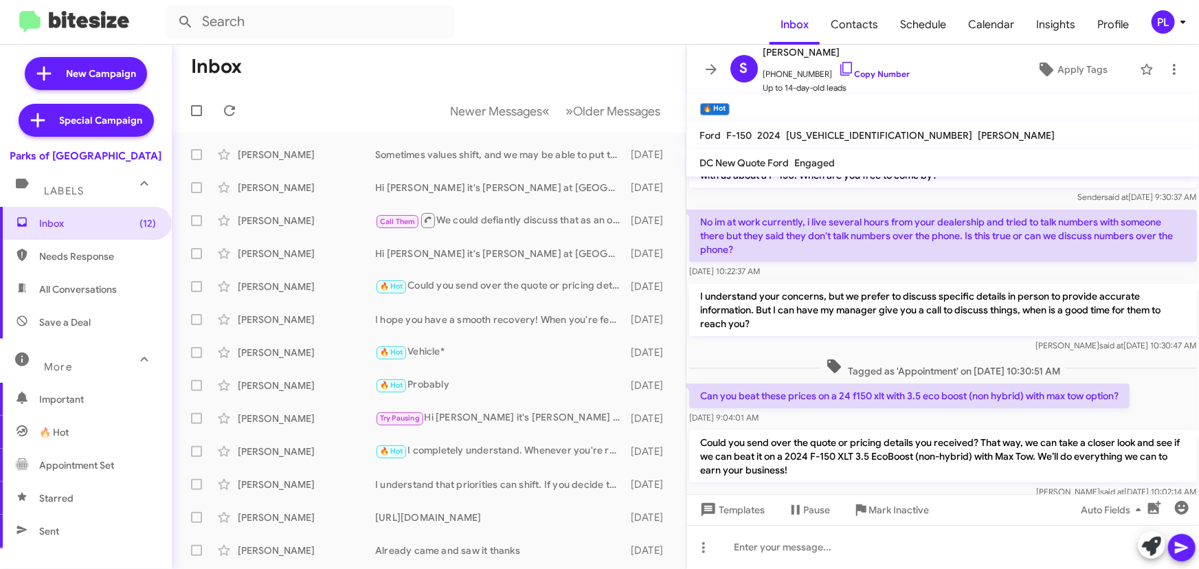
scroll to position [58, 0]
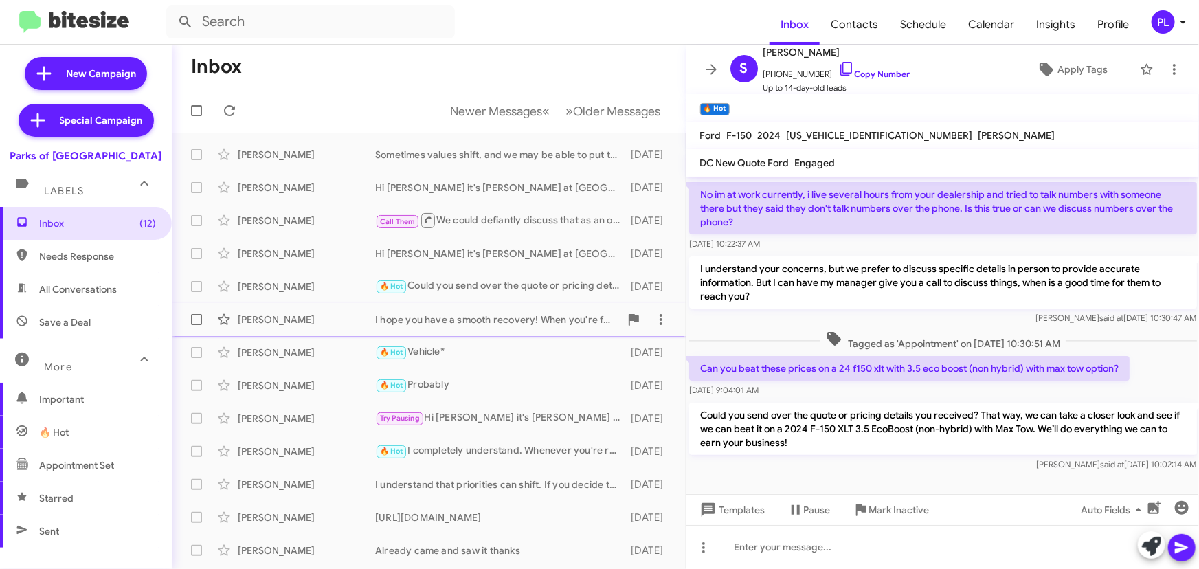
click at [471, 319] on div "I hope you have a smooth recovery! When you're feeling better, we can help you …" at bounding box center [497, 320] width 245 height 14
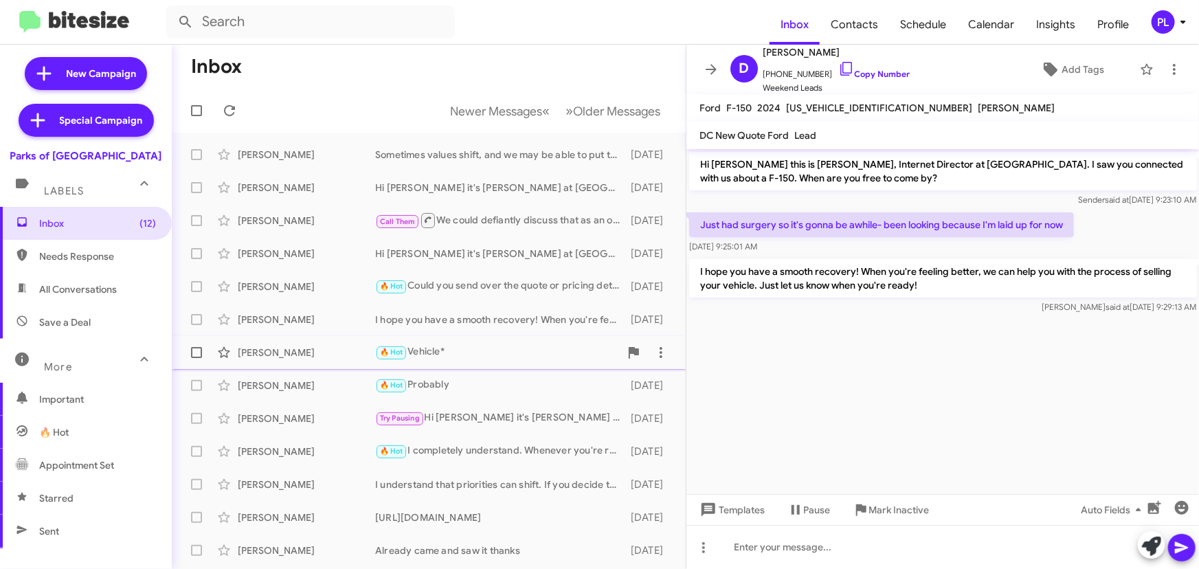
click at [465, 350] on div "🔥 Hot Vehicle*" at bounding box center [497, 352] width 245 height 16
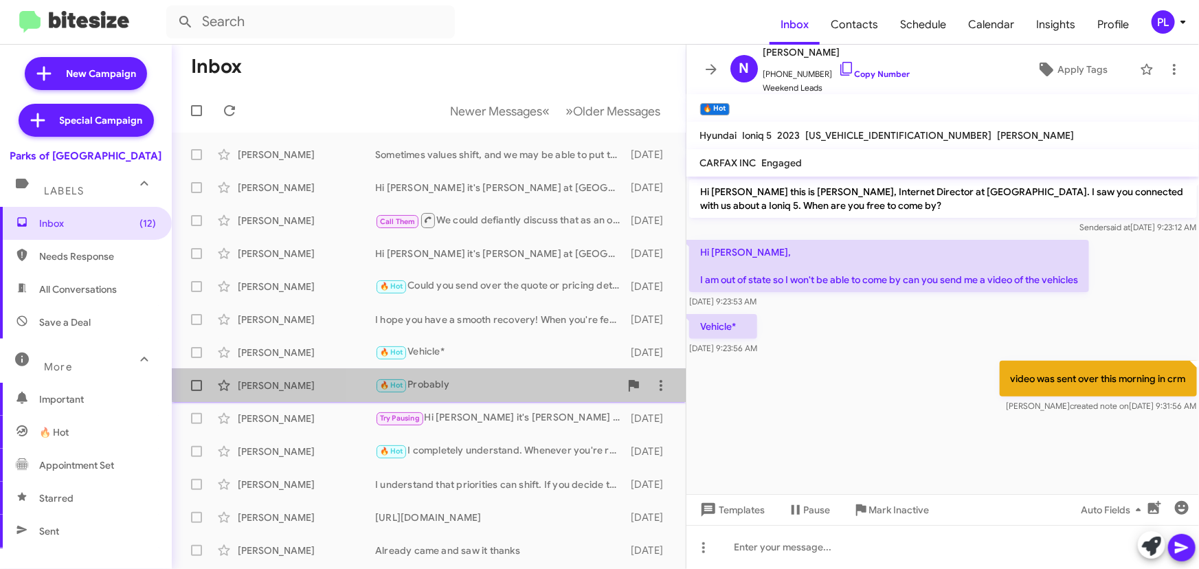
click at [457, 381] on div "🔥 Hot Probably" at bounding box center [497, 385] width 245 height 16
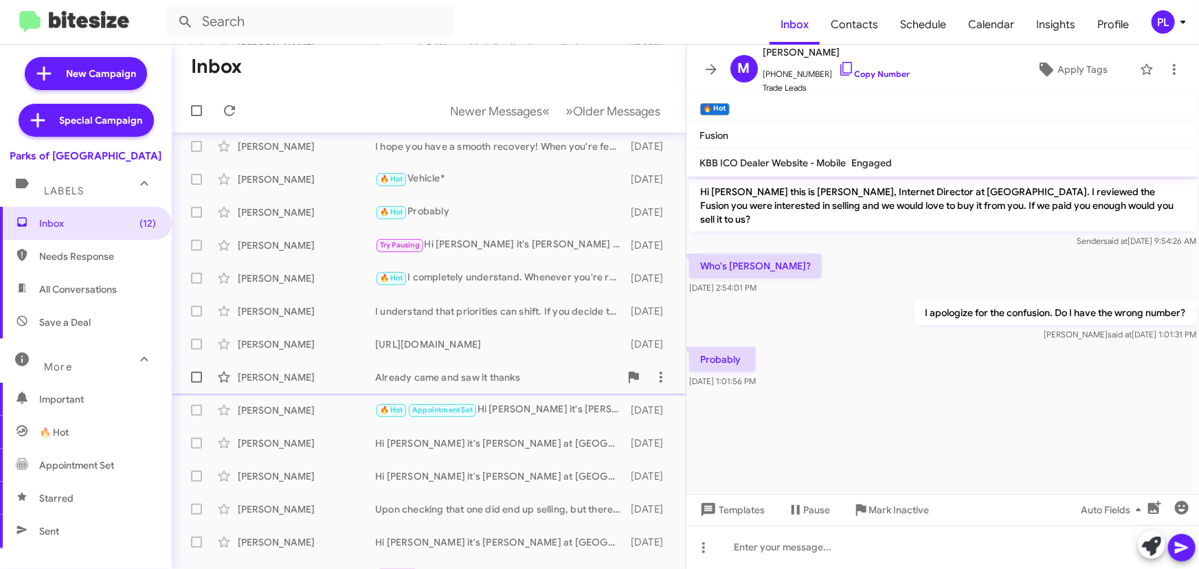
scroll to position [166, 0]
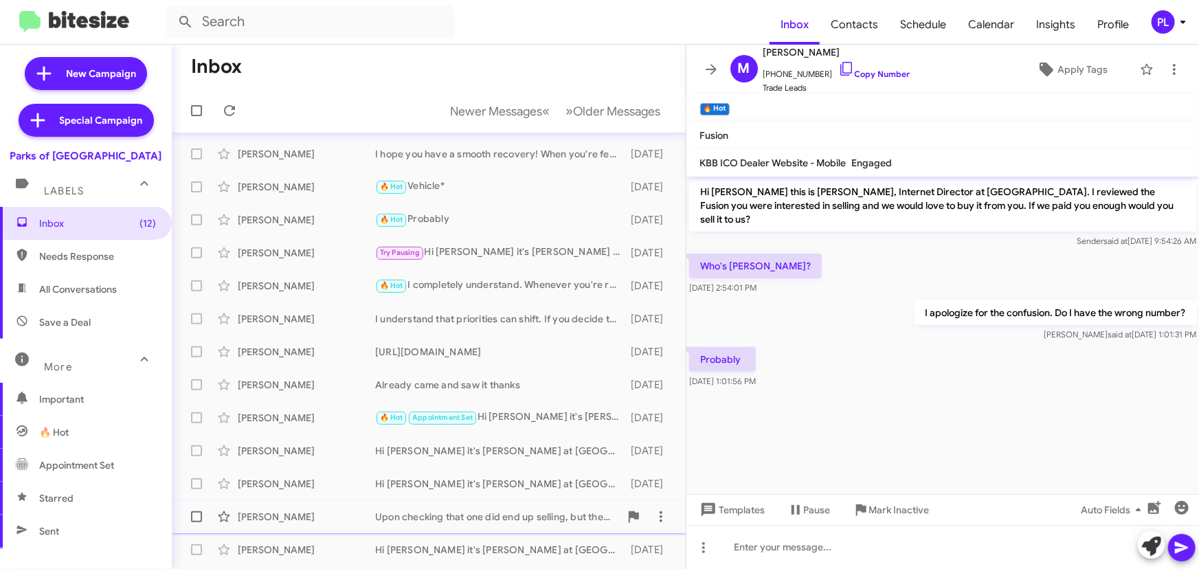
click at [463, 501] on span "Tim Winstone Upon checking that one did end up selling, but there is a link to …" at bounding box center [429, 516] width 514 height 33
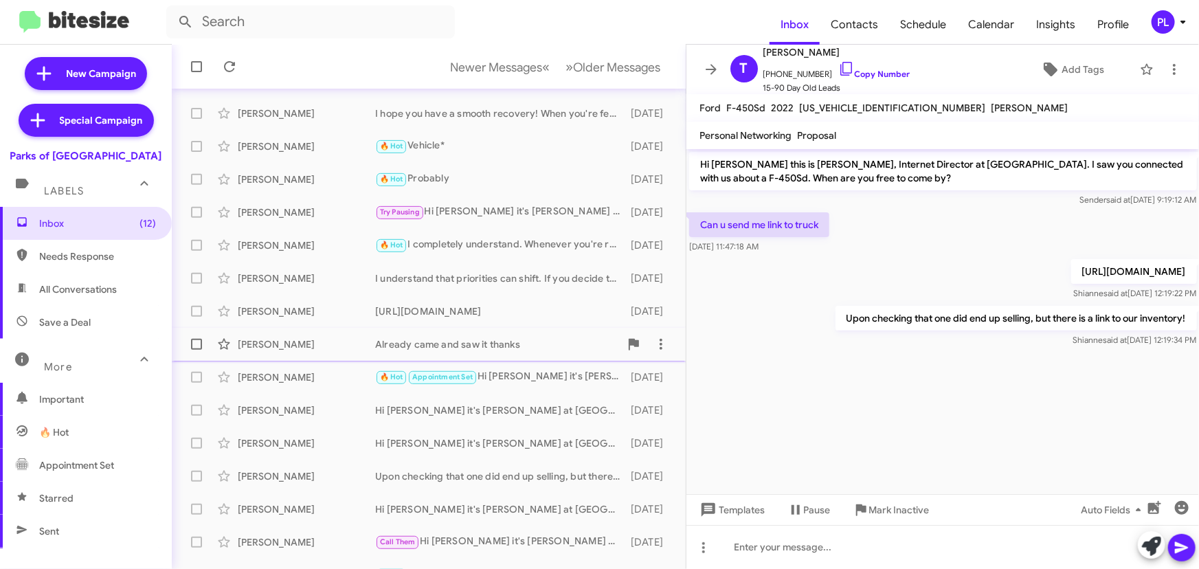
scroll to position [228, 0]
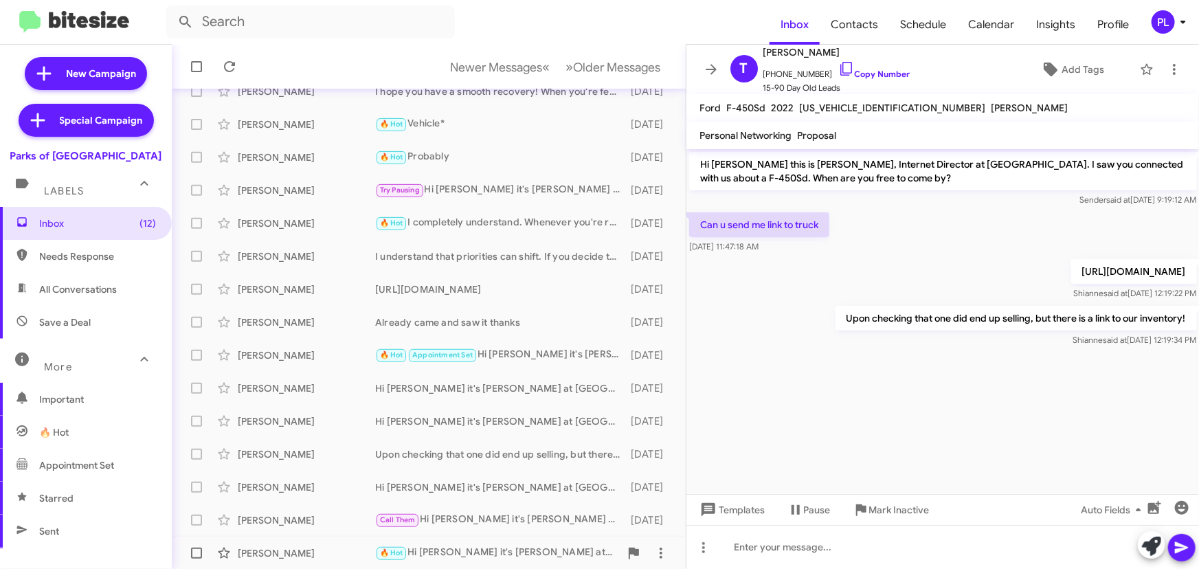
click at [466, 549] on div "🔥 Hot Hi Johnny it's Shianne Harrison at Parks of Gainesville. Our Back-to-Scho…" at bounding box center [497, 553] width 245 height 16
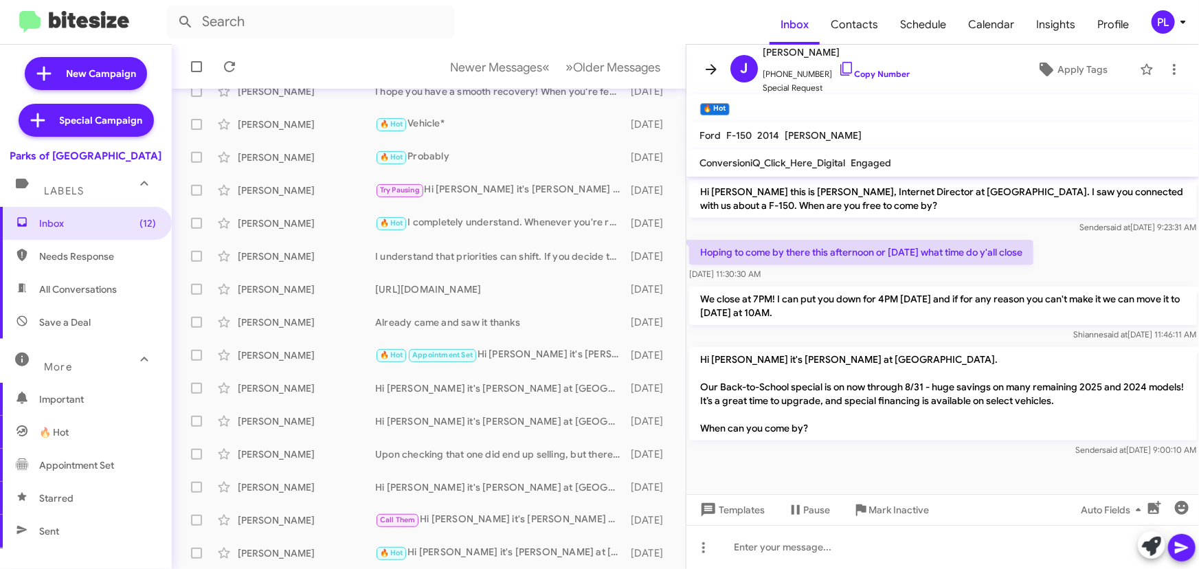
click at [715, 61] on icon at bounding box center [711, 69] width 16 height 16
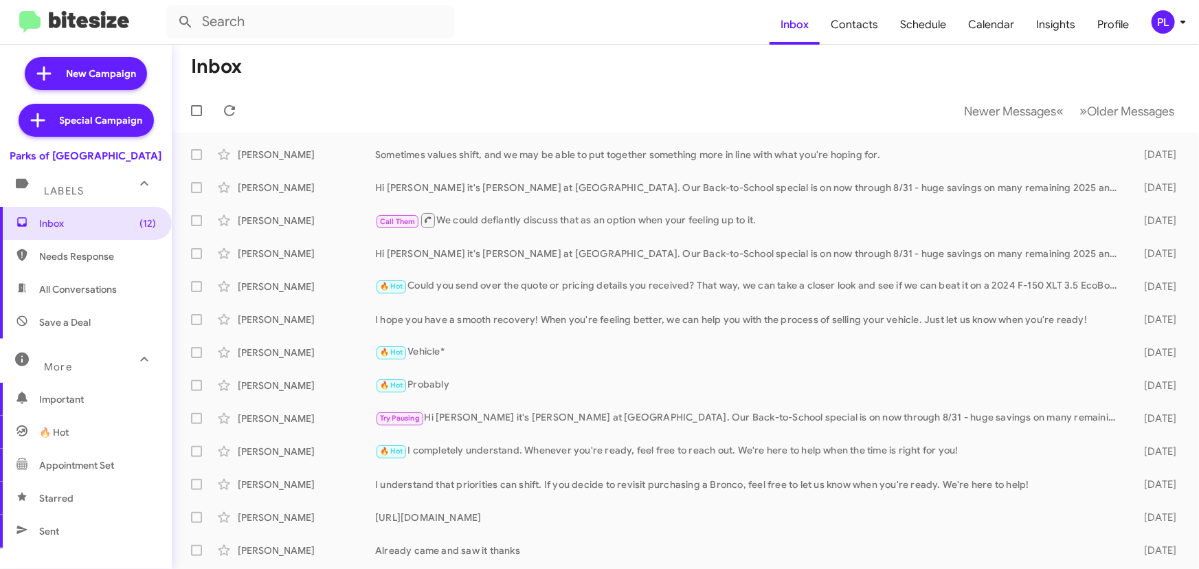
click at [1188, 18] on icon at bounding box center [1183, 22] width 16 height 16
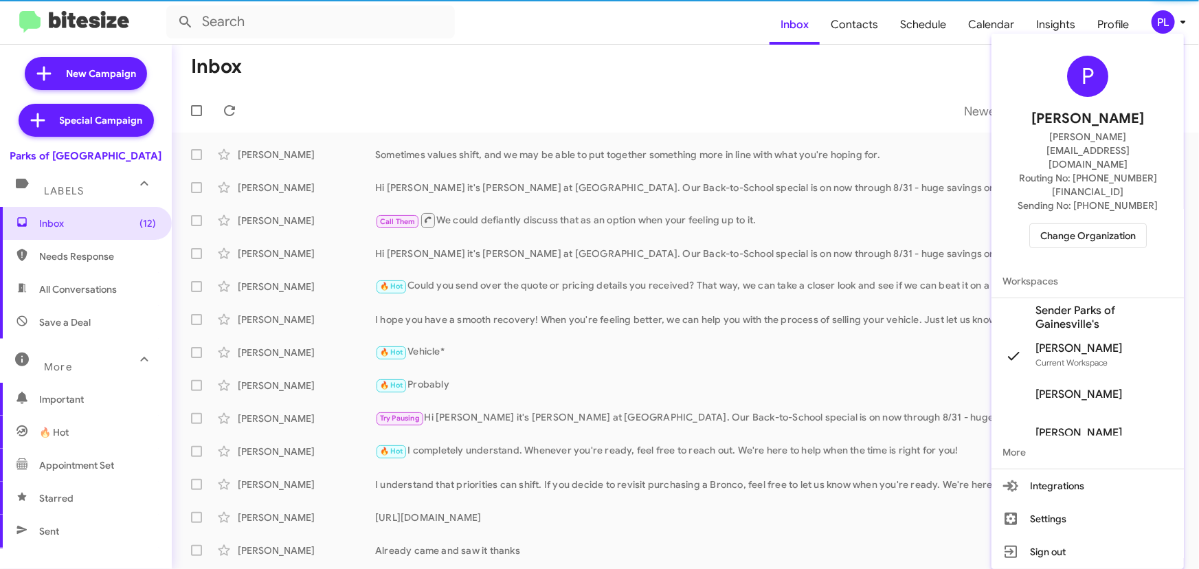
click at [1096, 224] on span "Change Organization" at bounding box center [1088, 235] width 96 height 23
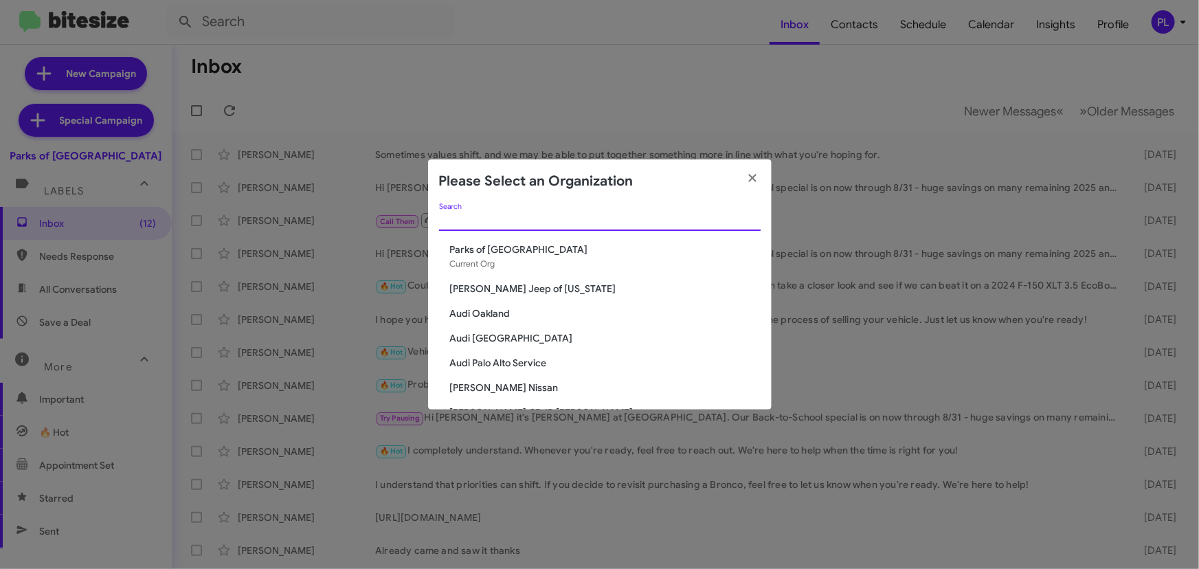
click at [605, 220] on input "Search" at bounding box center [600, 220] width 322 height 11
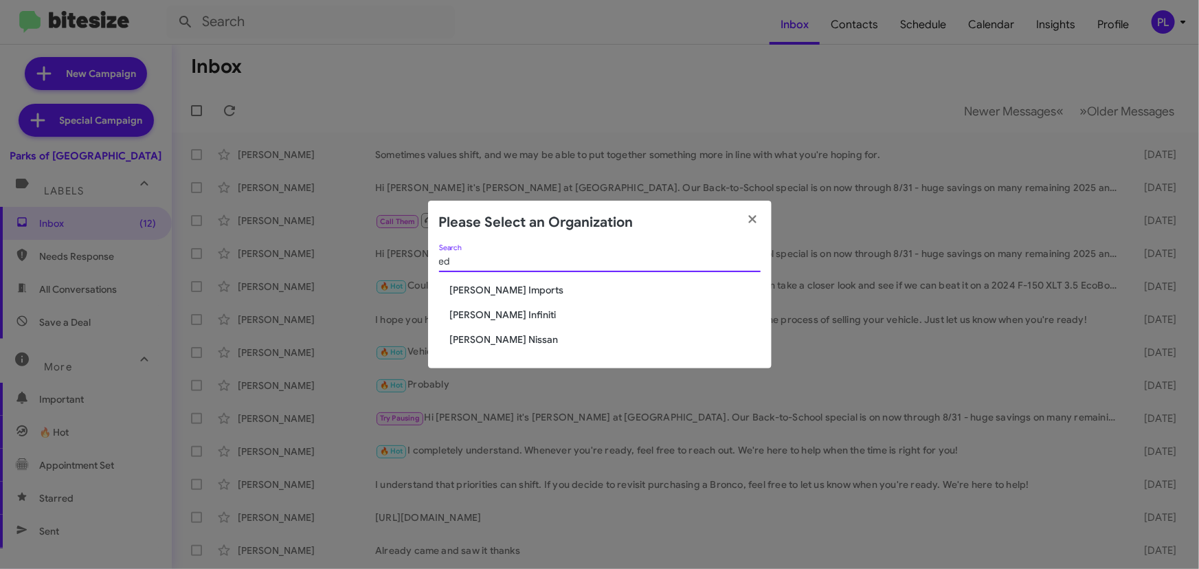
type input "ed"
click at [480, 341] on span "[PERSON_NAME] Nissan" at bounding box center [605, 340] width 311 height 14
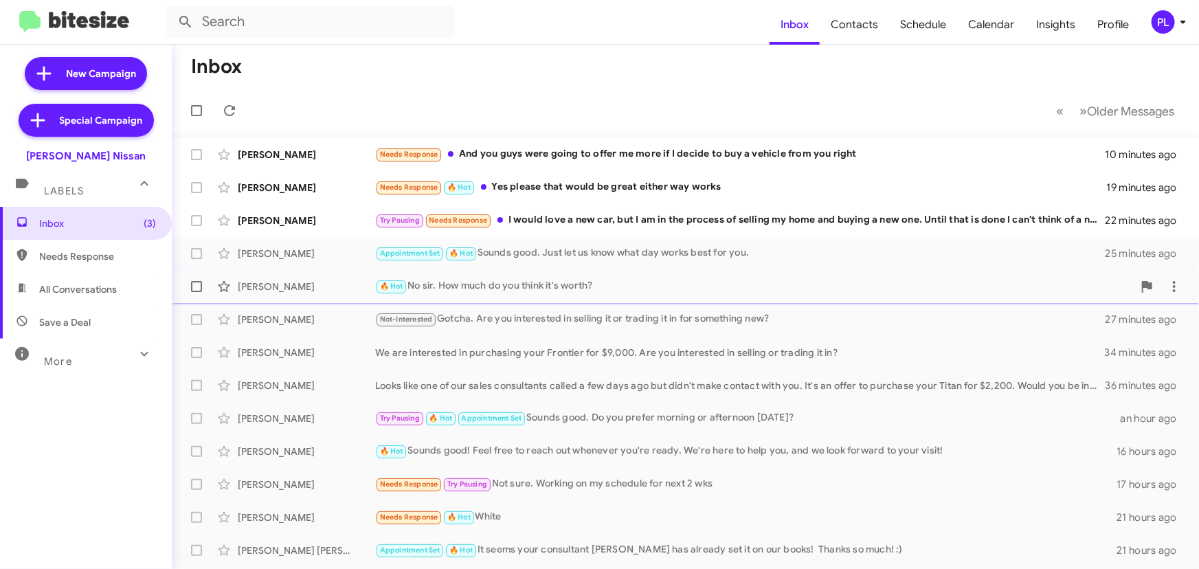
click at [576, 291] on div "🔥 Hot No sir. How much do you think it's worth?" at bounding box center [754, 286] width 758 height 16
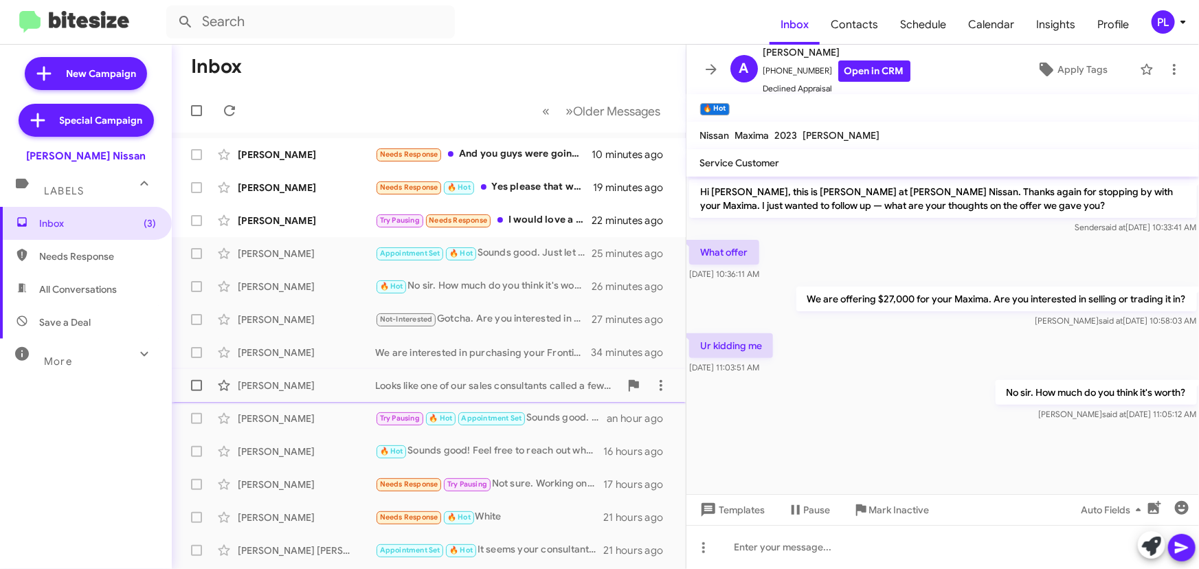
click at [506, 388] on div "Looks like one of our sales consultants called a few days ago but didn't make c…" at bounding box center [497, 386] width 245 height 14
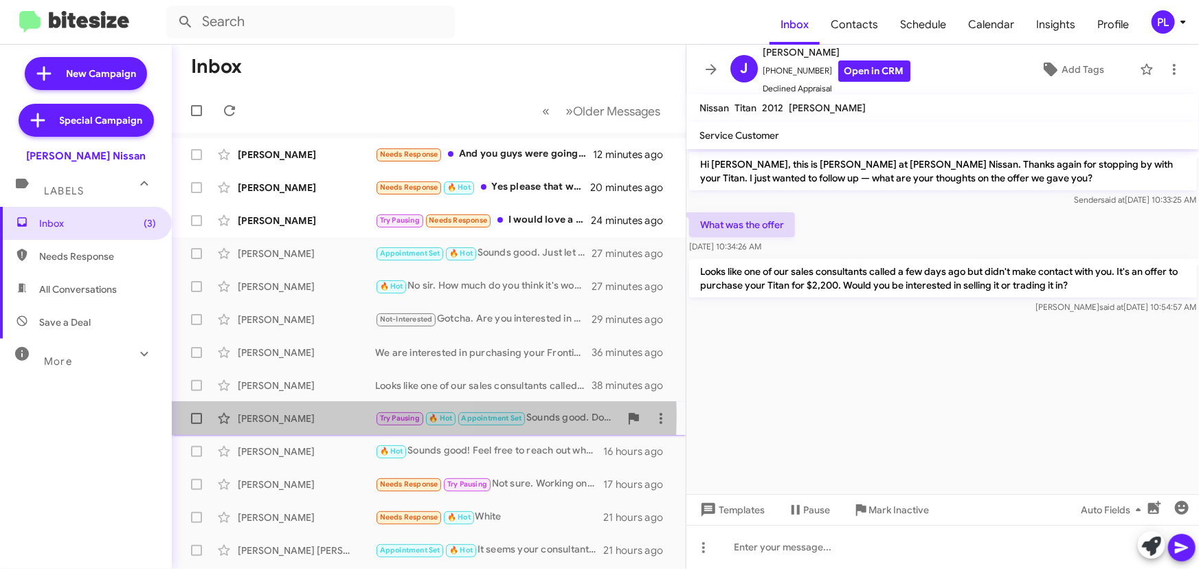
click at [313, 417] on div "[PERSON_NAME]" at bounding box center [306, 419] width 137 height 14
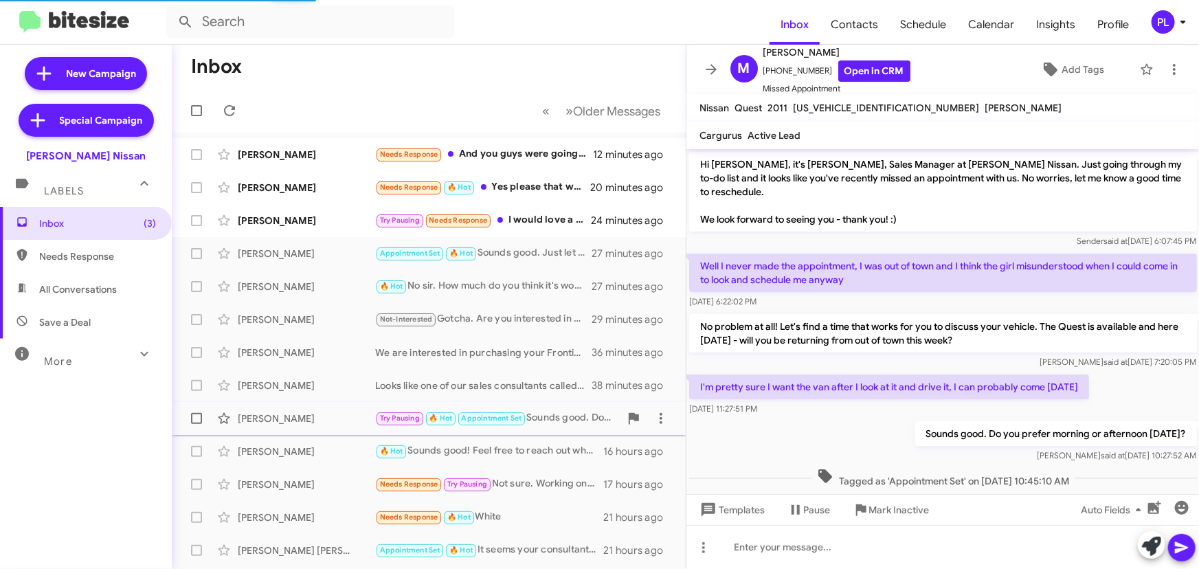
scroll to position [16, 0]
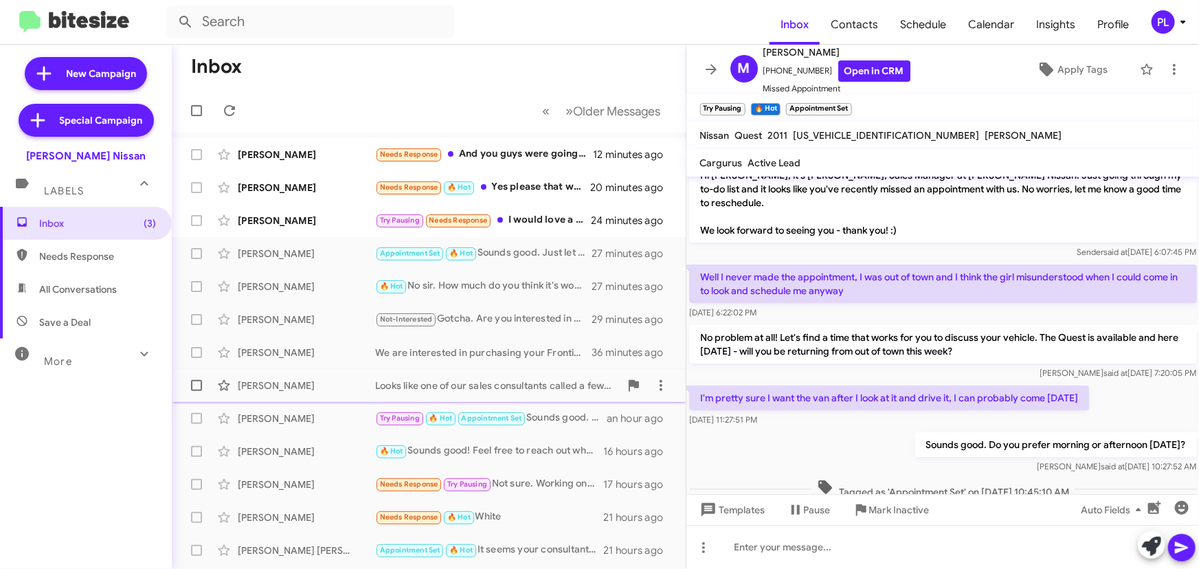
click at [287, 379] on div "James French" at bounding box center [306, 386] width 137 height 14
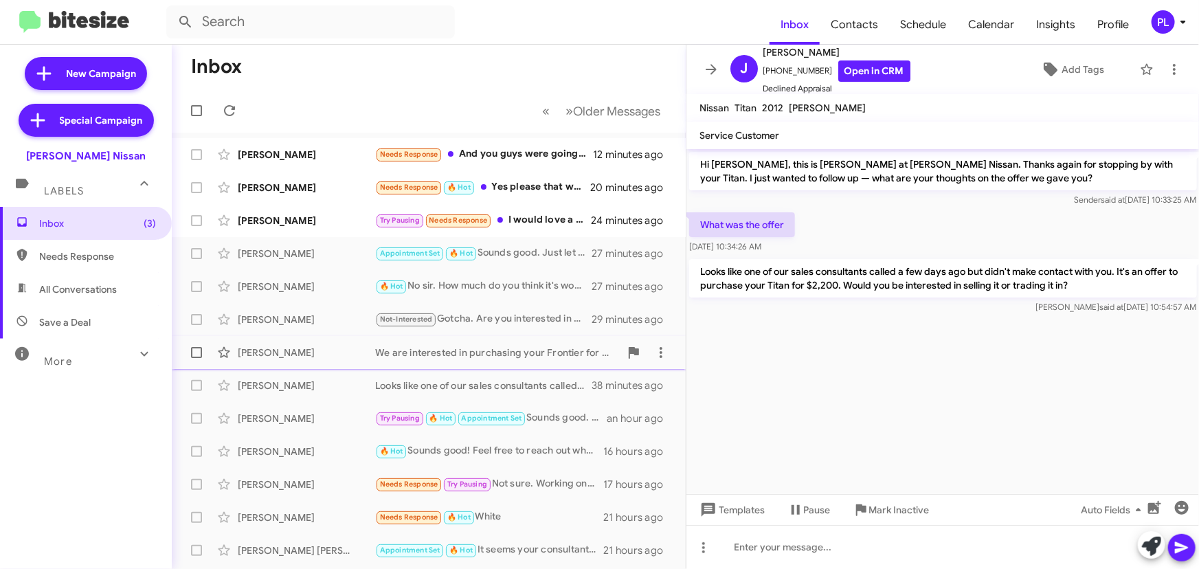
click at [317, 351] on div "Margie Moore" at bounding box center [306, 353] width 137 height 14
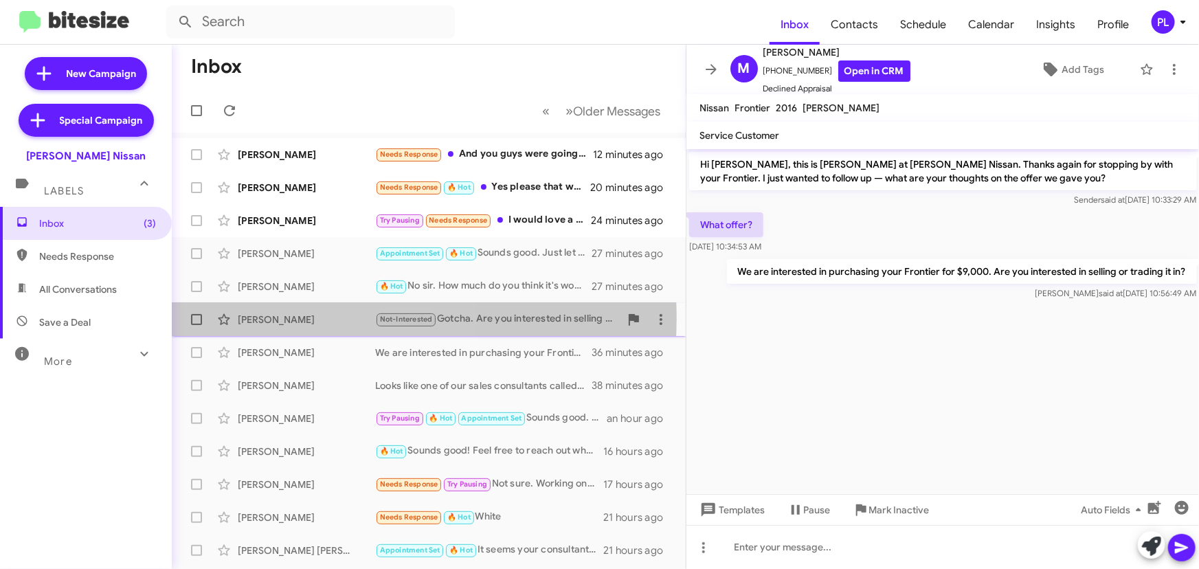
click at [315, 319] on div "Marcus Davila" at bounding box center [306, 320] width 137 height 14
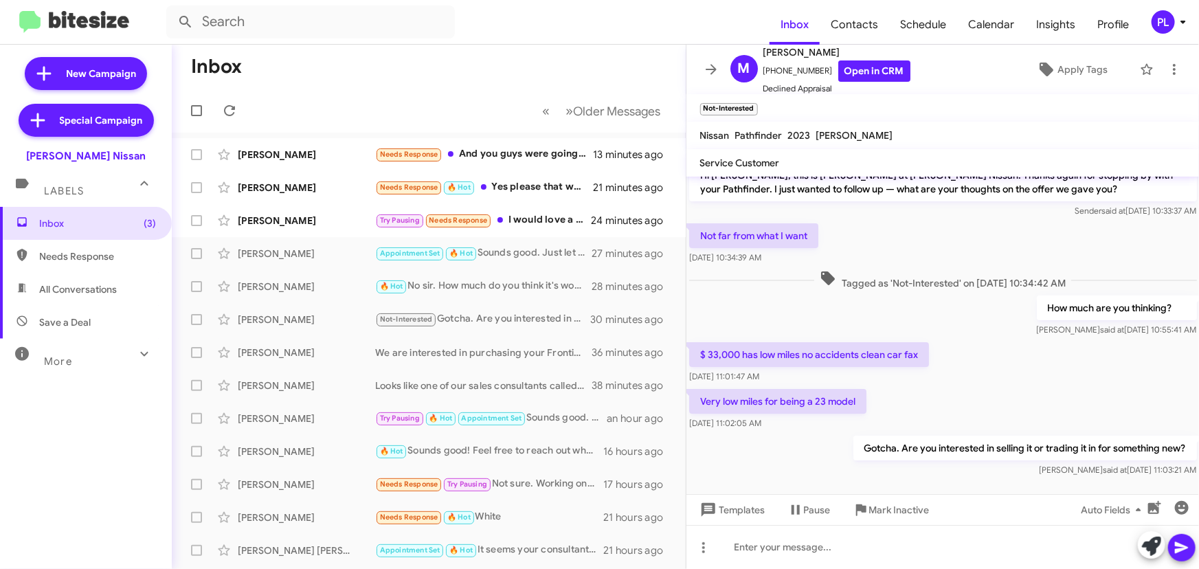
scroll to position [25, 0]
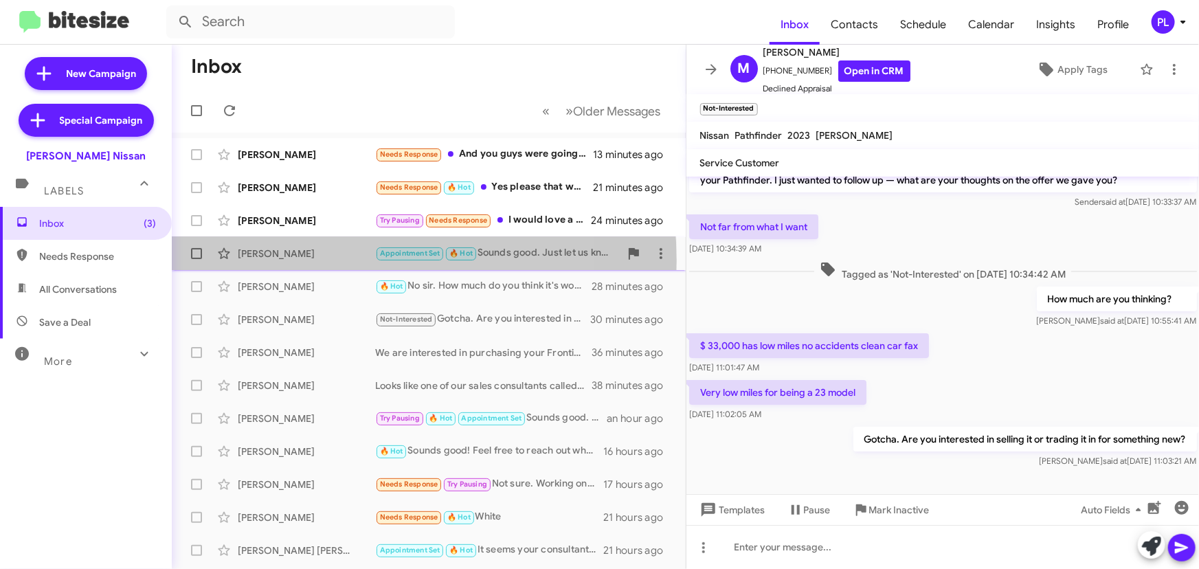
click at [286, 261] on div "Gerald Major Appointment Set 🔥 Hot Sounds good. Just let us know what day works…" at bounding box center [429, 253] width 492 height 27
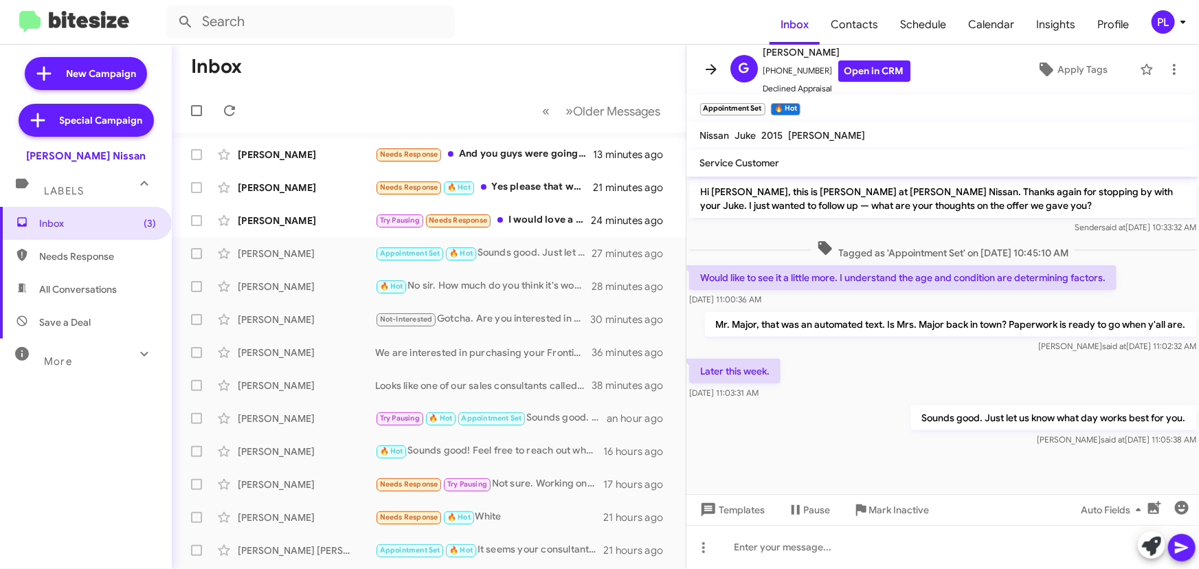
click at [709, 67] on icon at bounding box center [711, 69] width 16 height 16
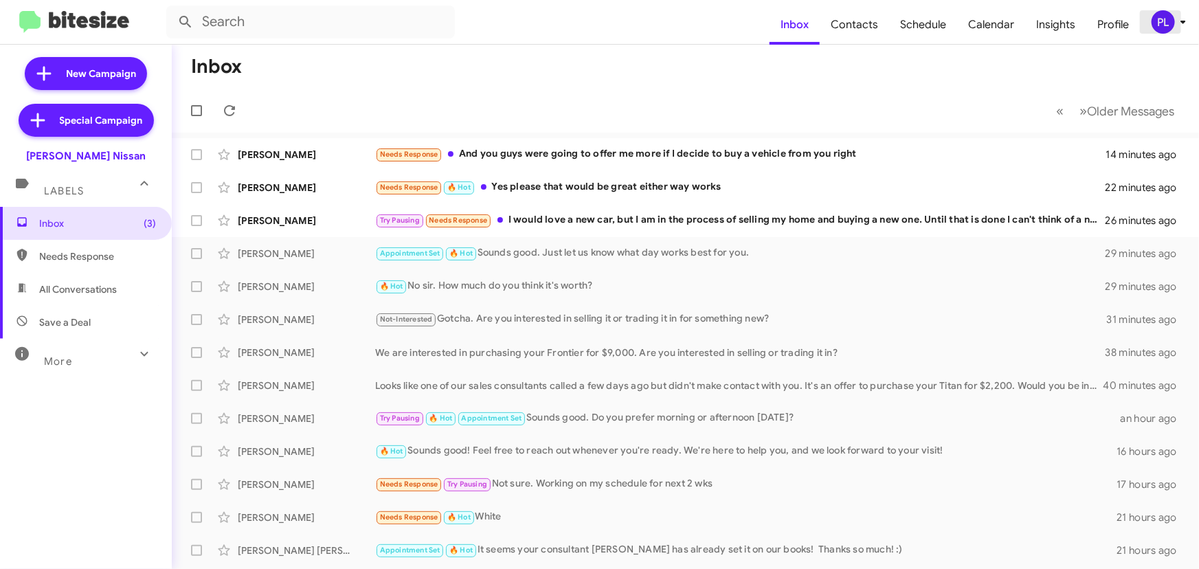
click at [1187, 23] on icon at bounding box center [1183, 22] width 16 height 16
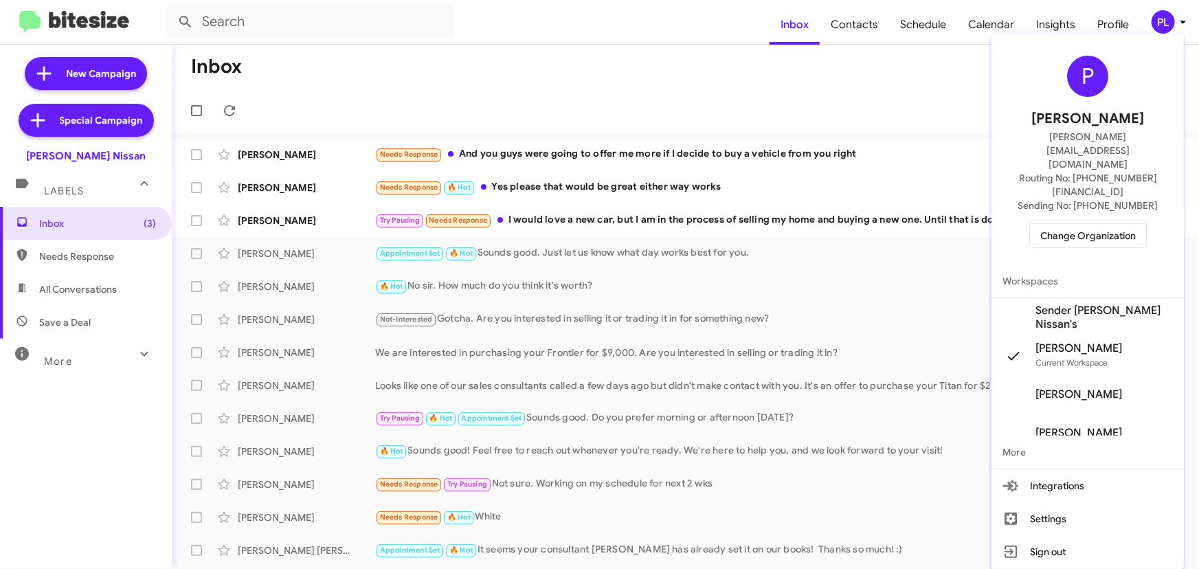
click at [1101, 224] on span "Change Organization" at bounding box center [1088, 235] width 96 height 23
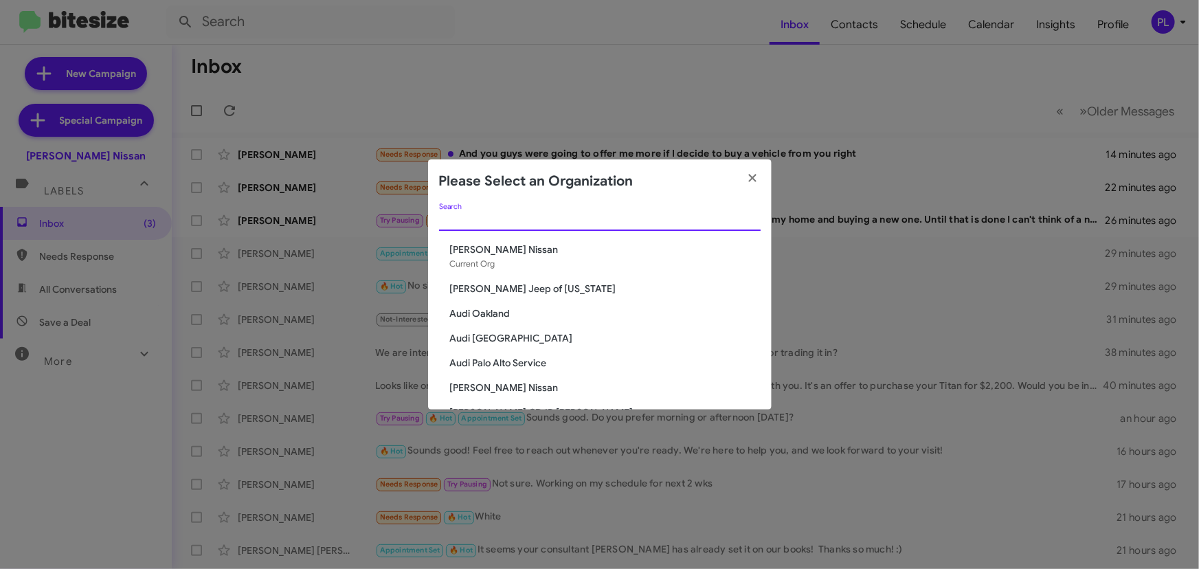
click at [616, 222] on input "Search" at bounding box center [600, 220] width 322 height 11
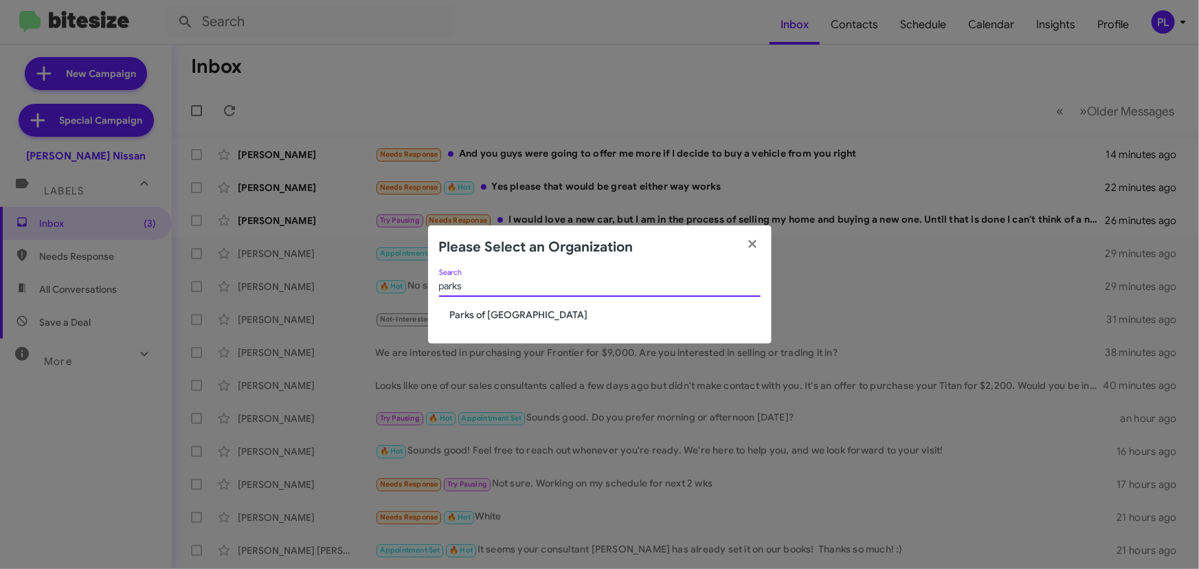
type input "parks"
click at [519, 319] on span "Parks of [GEOGRAPHIC_DATA]" at bounding box center [605, 315] width 311 height 14
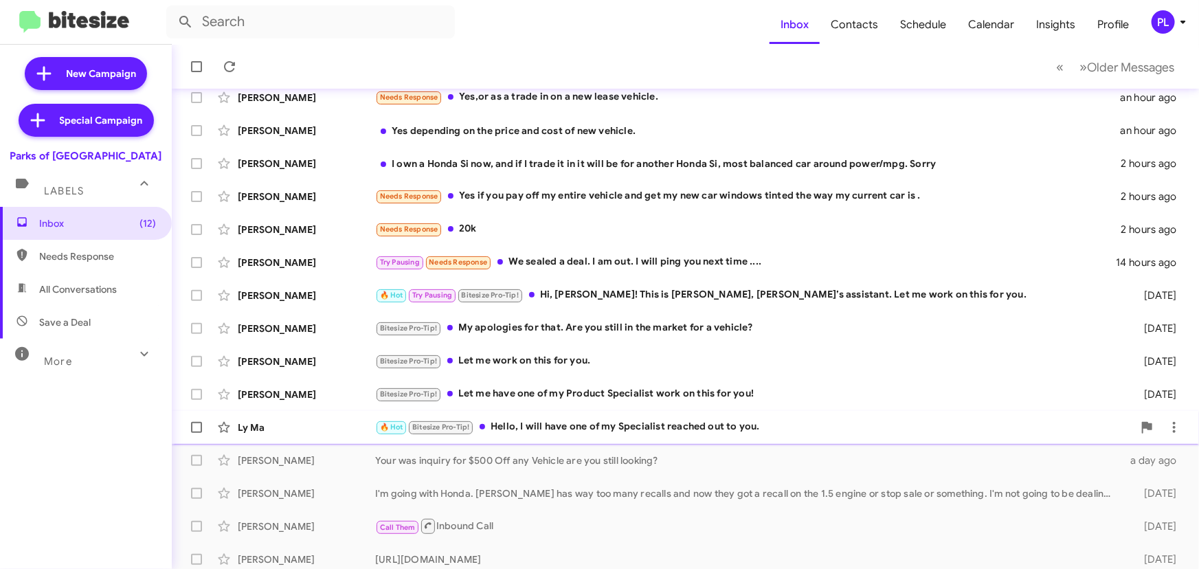
scroll to position [228, 0]
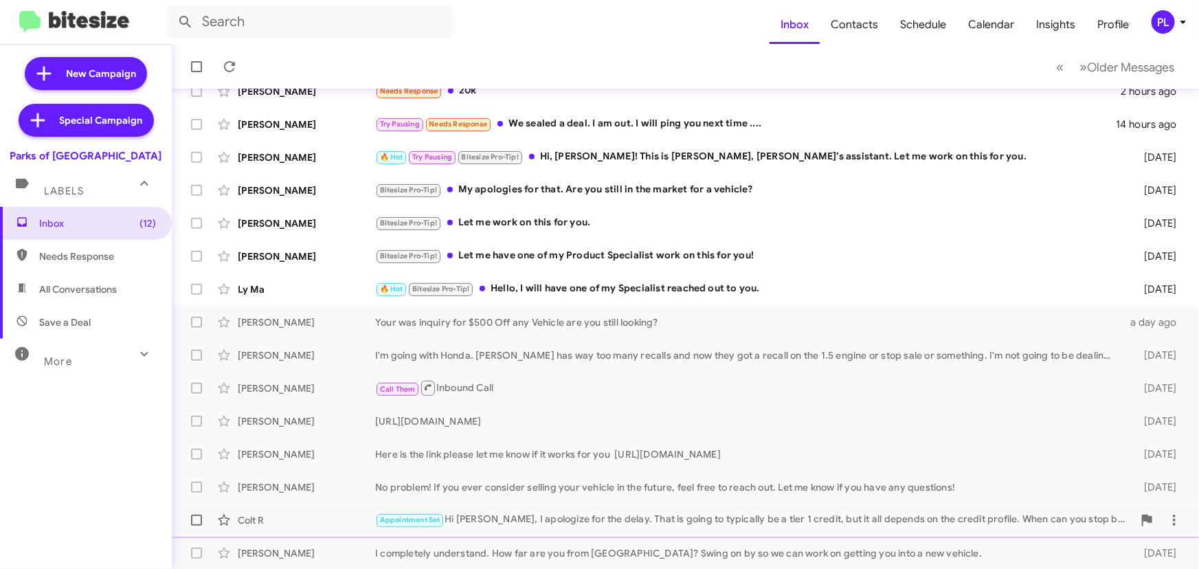
click at [674, 530] on div "Colt R Appointment Set Hi Colt, I apologize for the delay. That is going to typ…" at bounding box center [685, 519] width 1005 height 27
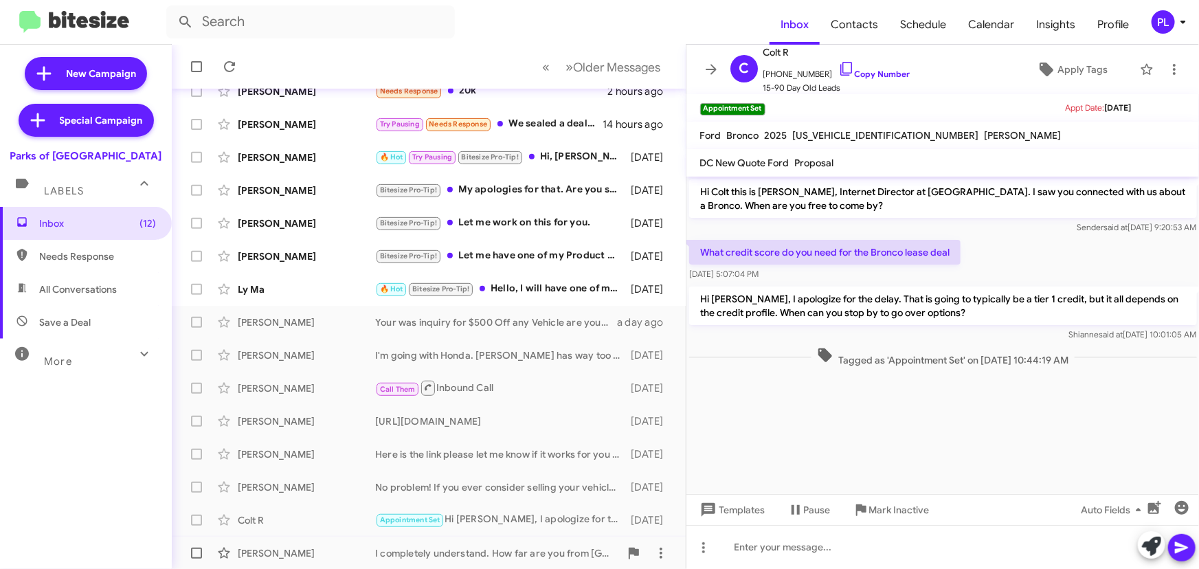
click at [467, 549] on div "I completely understand. How far are you from [GEOGRAPHIC_DATA]? Swing on by so…" at bounding box center [497, 553] width 245 height 14
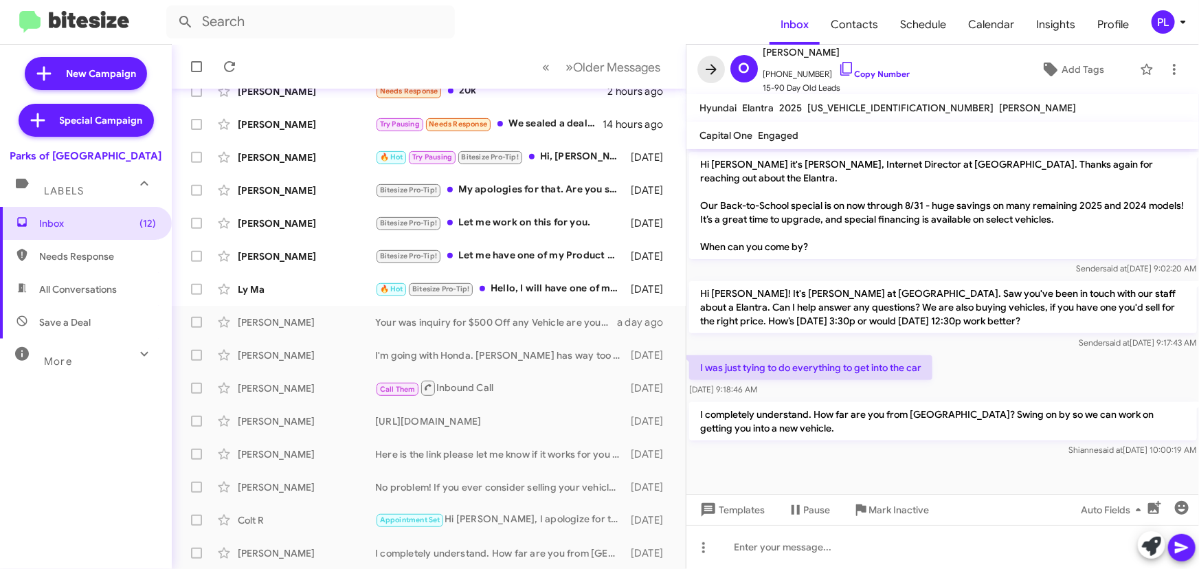
click at [709, 65] on icon at bounding box center [711, 69] width 16 height 16
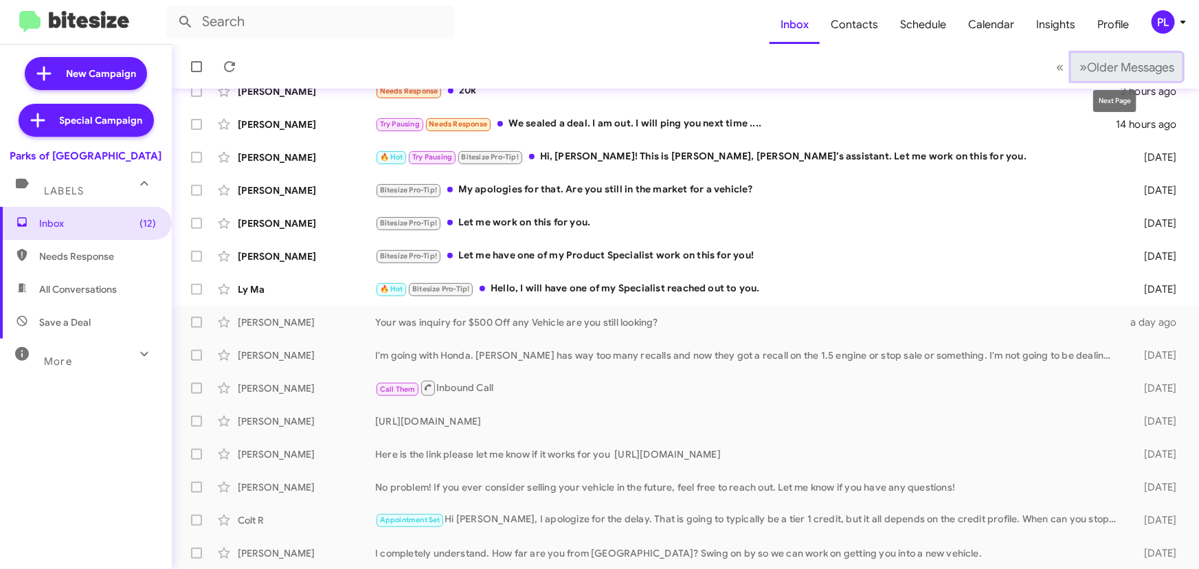
click at [1071, 67] on button "» Next Older Messages" at bounding box center [1126, 67] width 111 height 28
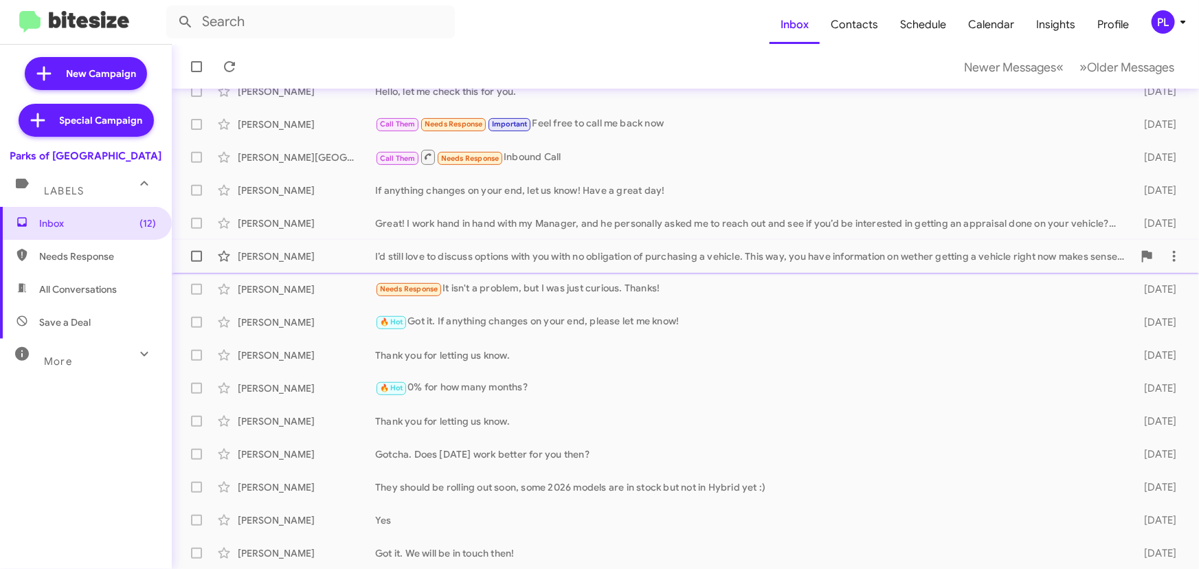
click at [443, 254] on div "I’d still love to discuss options with you with no obligation of purchasing a v…" at bounding box center [754, 256] width 758 height 14
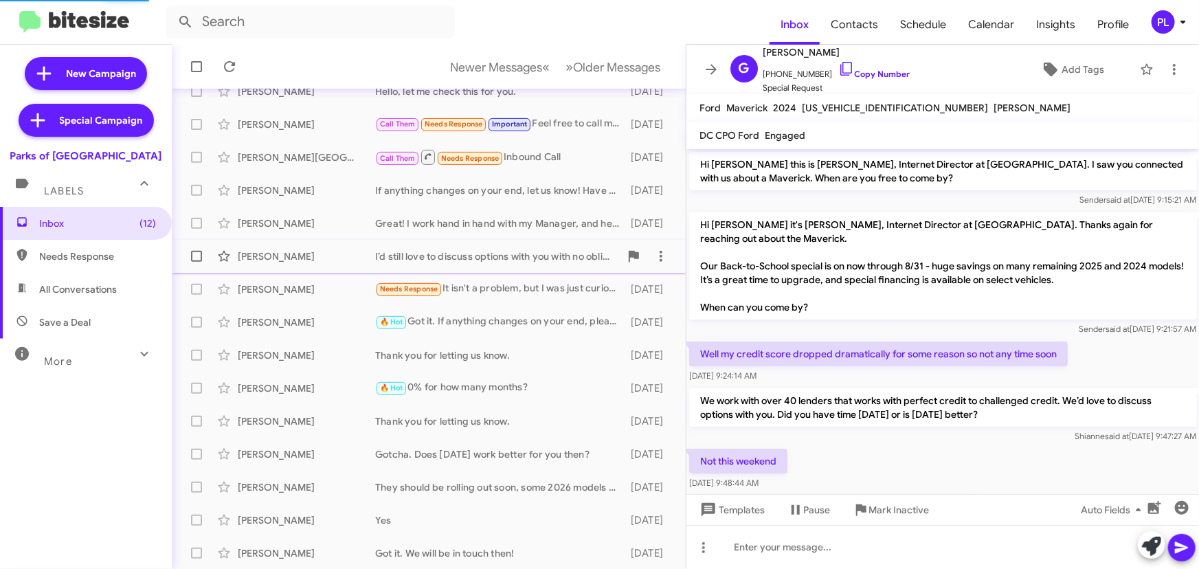
scroll to position [129, 0]
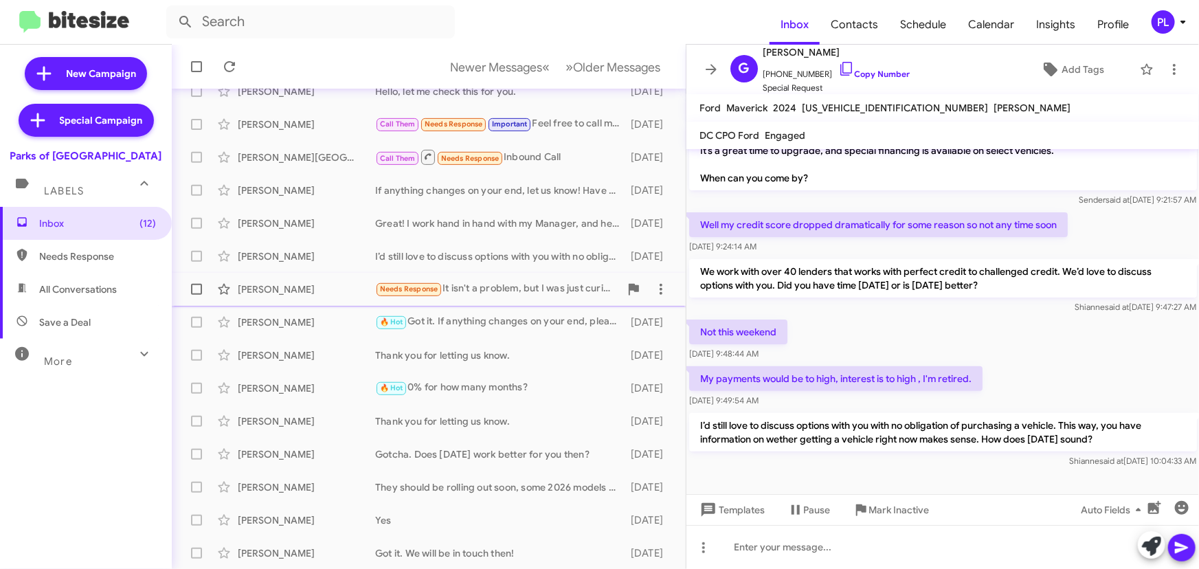
click at [499, 287] on div "Needs Response It isn't a problem, but I was just curious. Thanks!" at bounding box center [497, 289] width 245 height 16
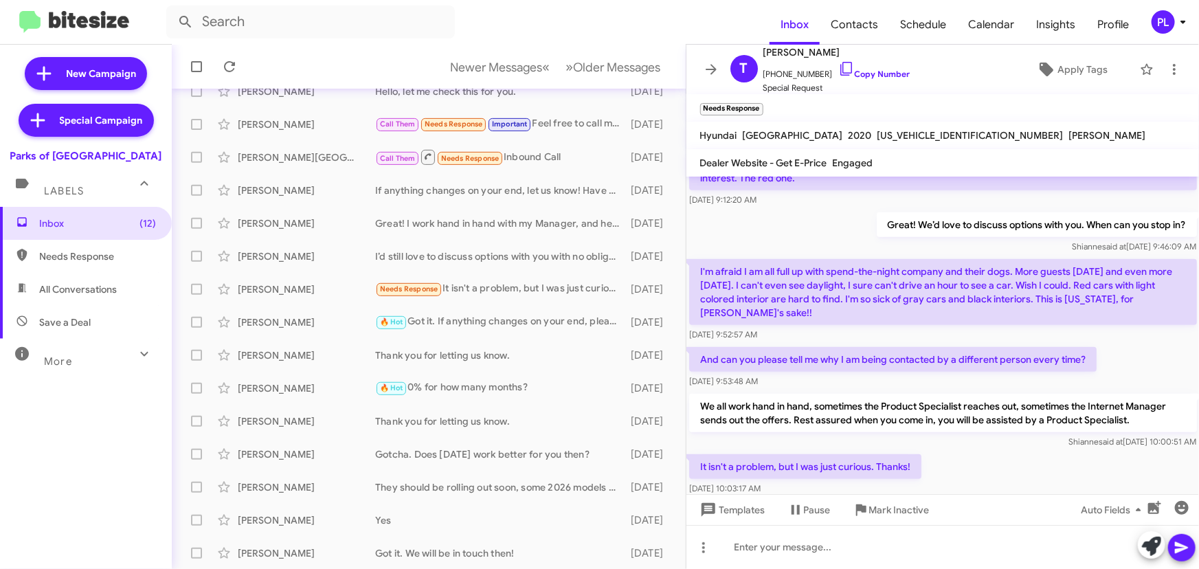
scroll to position [453, 0]
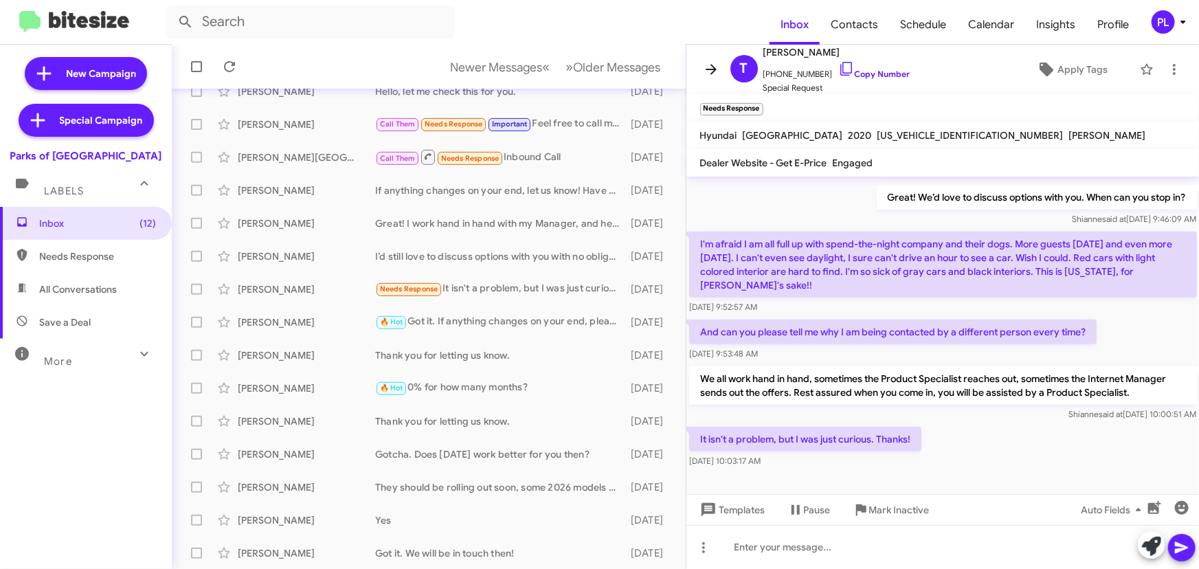
click at [707, 60] on button at bounding box center [710, 69] width 27 height 27
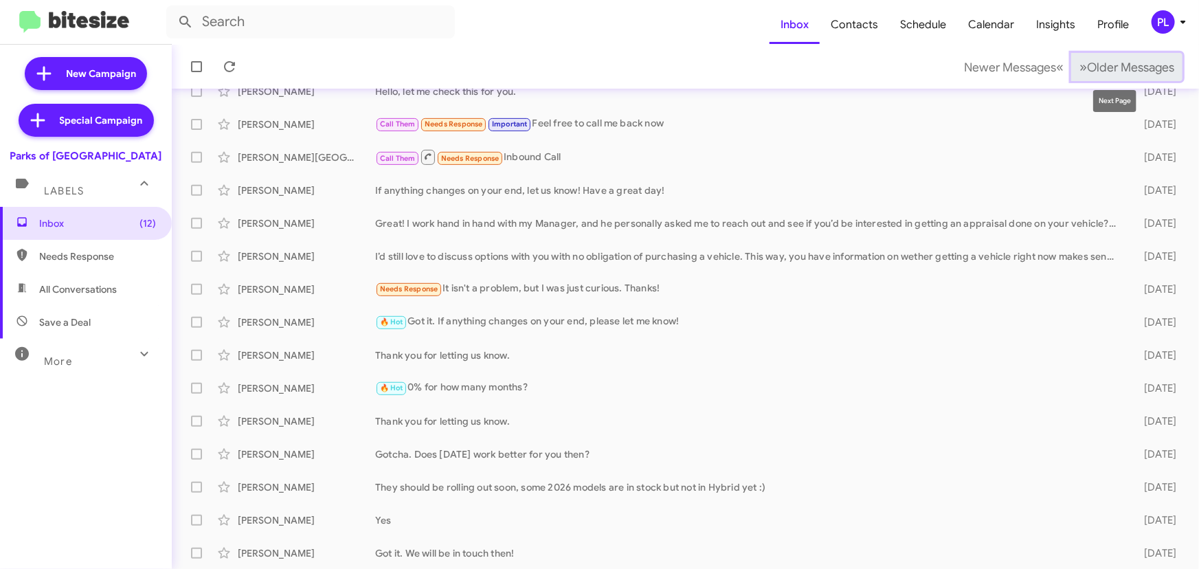
click at [1121, 62] on span "Older Messages" at bounding box center [1130, 67] width 87 height 15
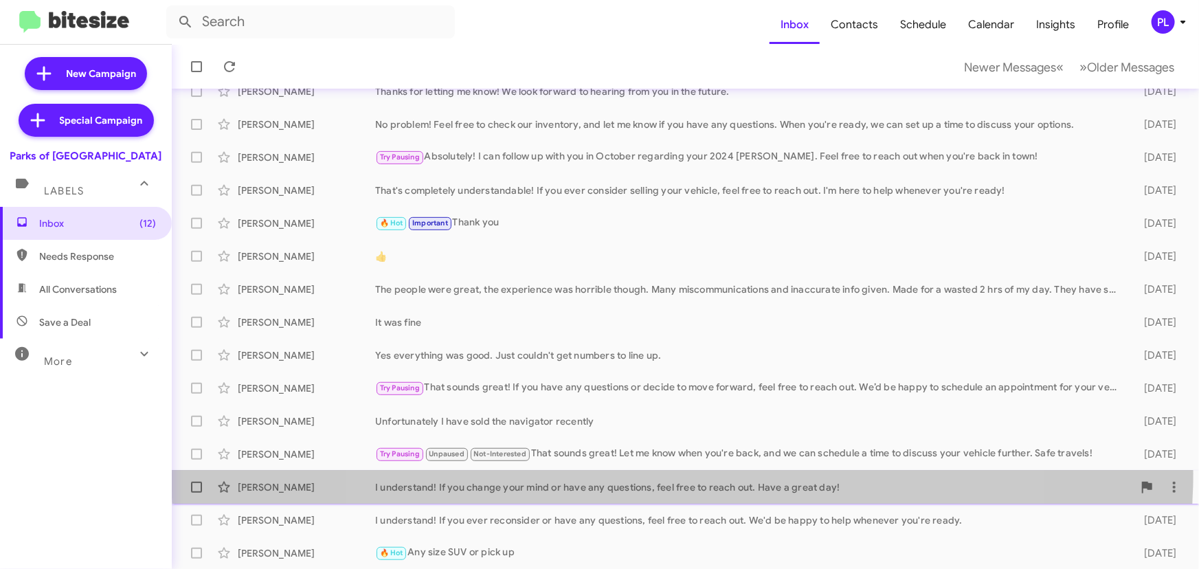
click at [682, 473] on div "[PERSON_NAME] I understand! If you change your mind or have any questions, feel…" at bounding box center [685, 486] width 1005 height 27
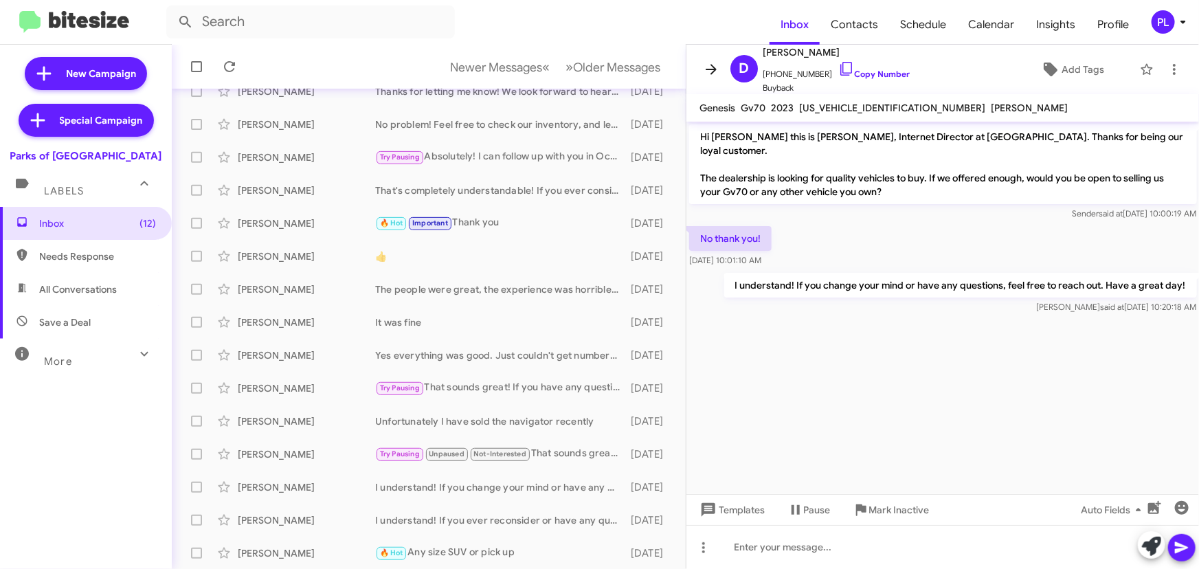
click at [712, 65] on icon at bounding box center [711, 69] width 16 height 16
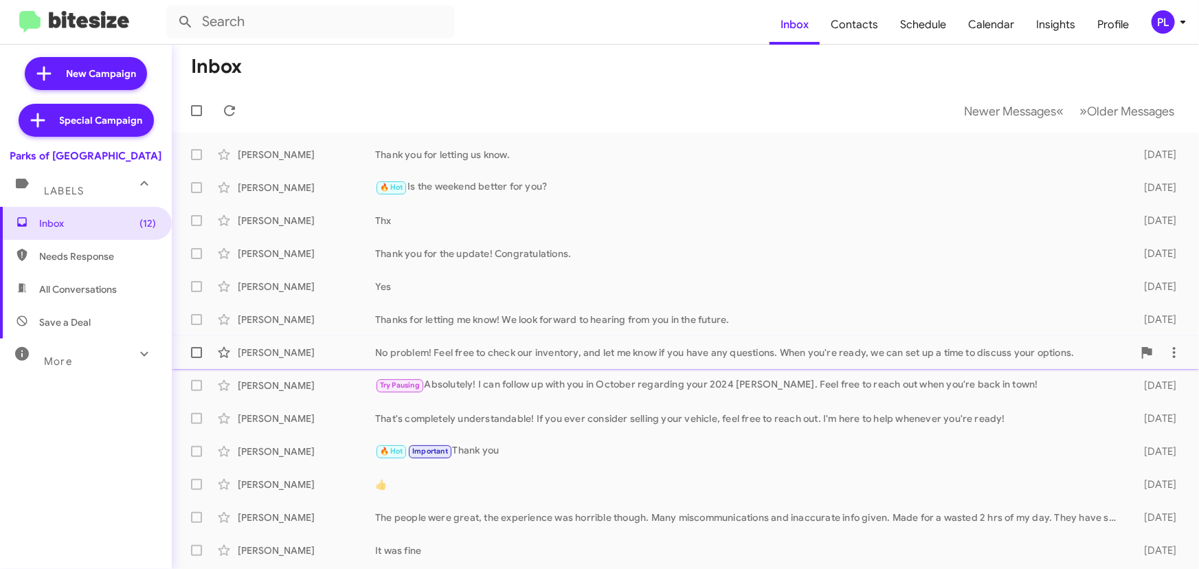
click at [631, 354] on div "No problem! Feel free to check our inventory, and let me know if you have any q…" at bounding box center [754, 353] width 758 height 14
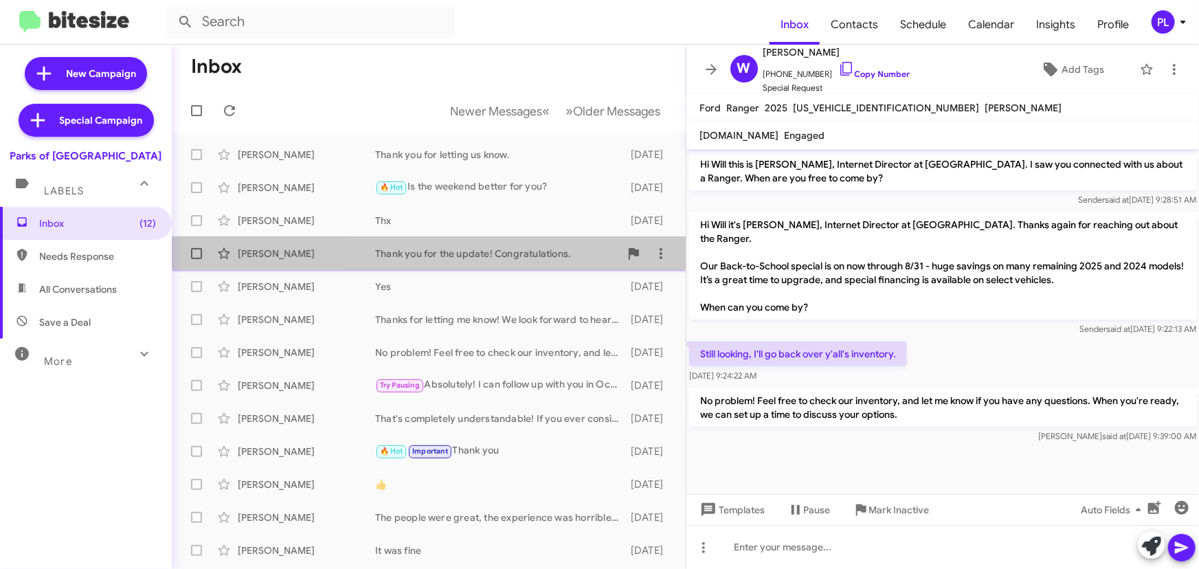
click at [474, 254] on div "Thank you for the update! Congratulations." at bounding box center [497, 254] width 245 height 14
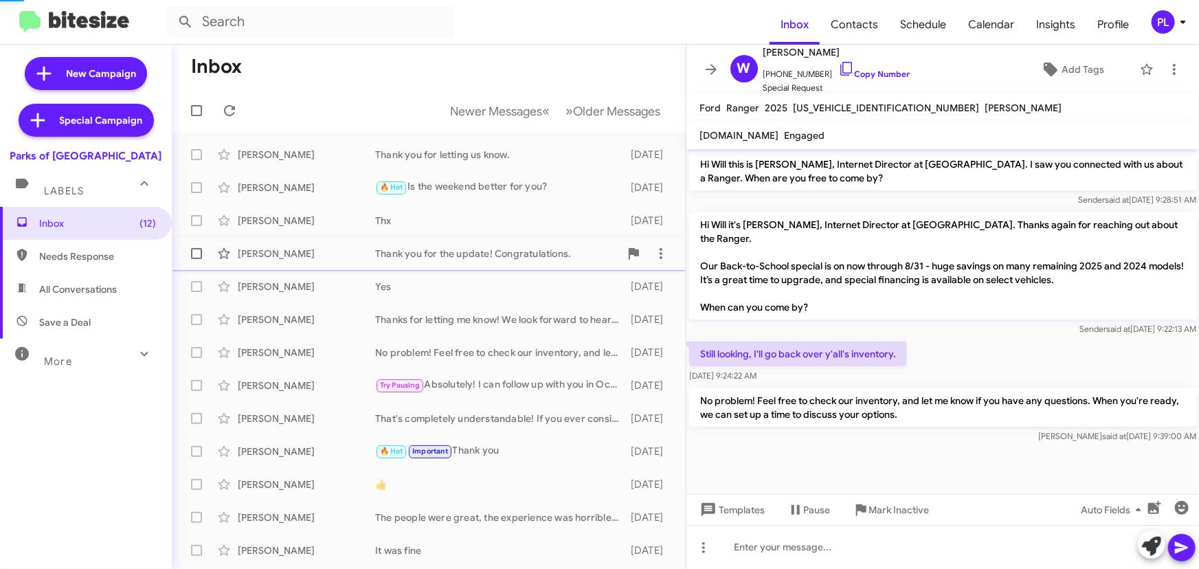
scroll to position [56, 0]
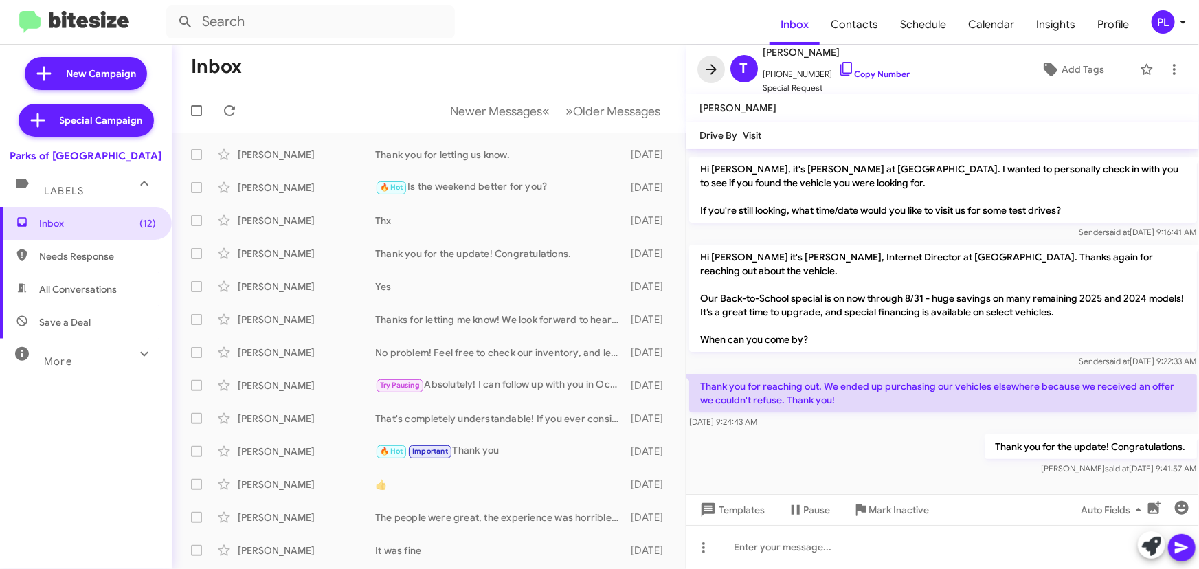
click at [708, 75] on icon at bounding box center [711, 69] width 16 height 16
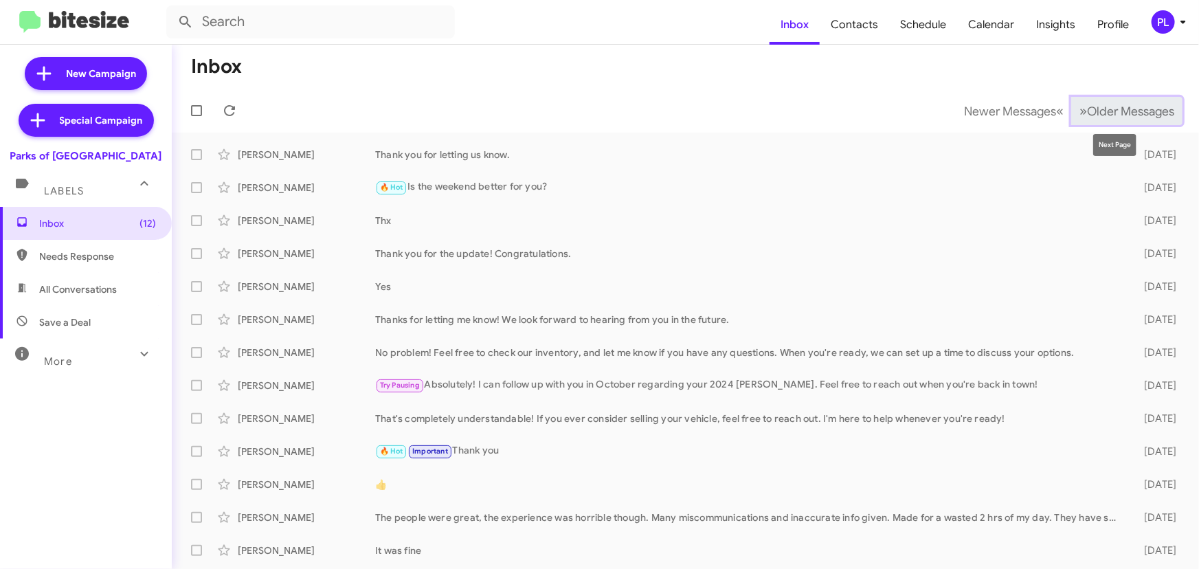
click at [1099, 117] on span "Older Messages" at bounding box center [1130, 111] width 87 height 15
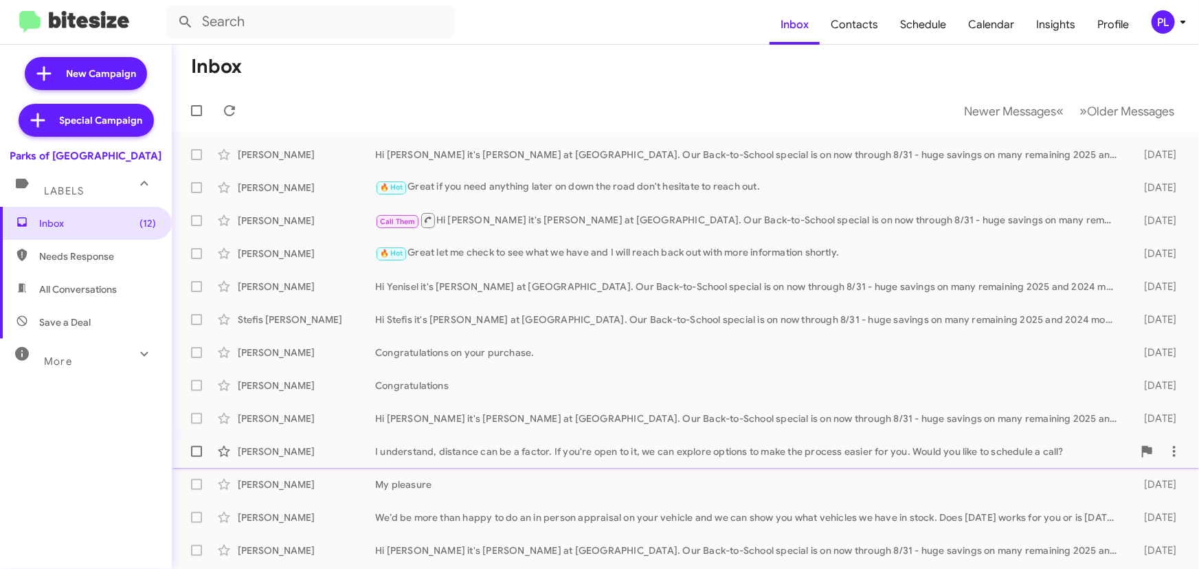
click at [525, 452] on div "I understand, distance can be a factor. If you're open to it, we can explore op…" at bounding box center [754, 452] width 758 height 14
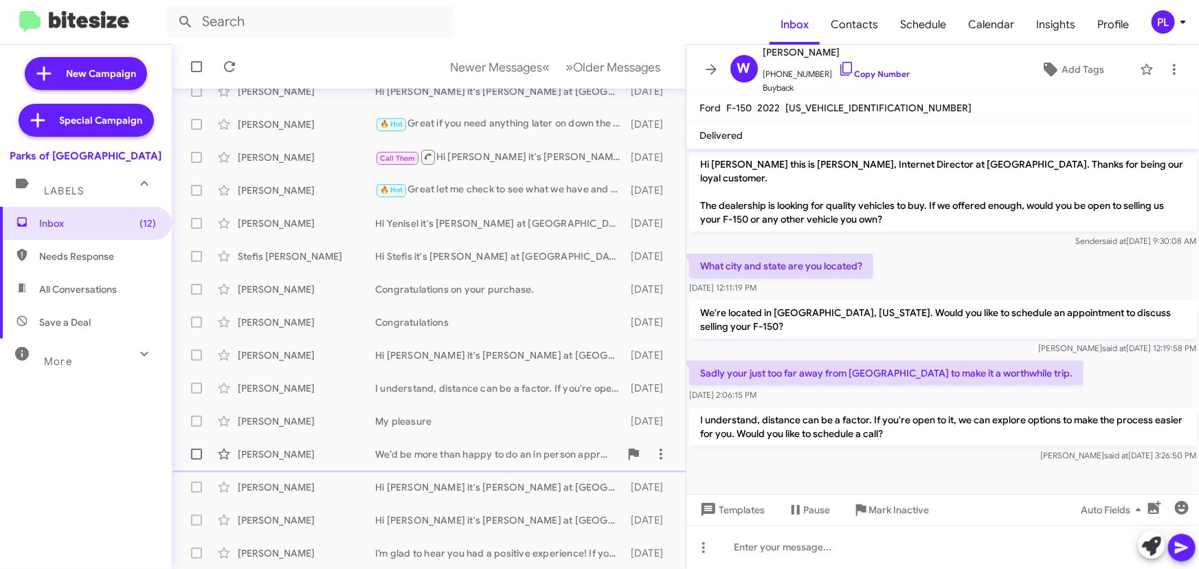
scroll to position [124, 0]
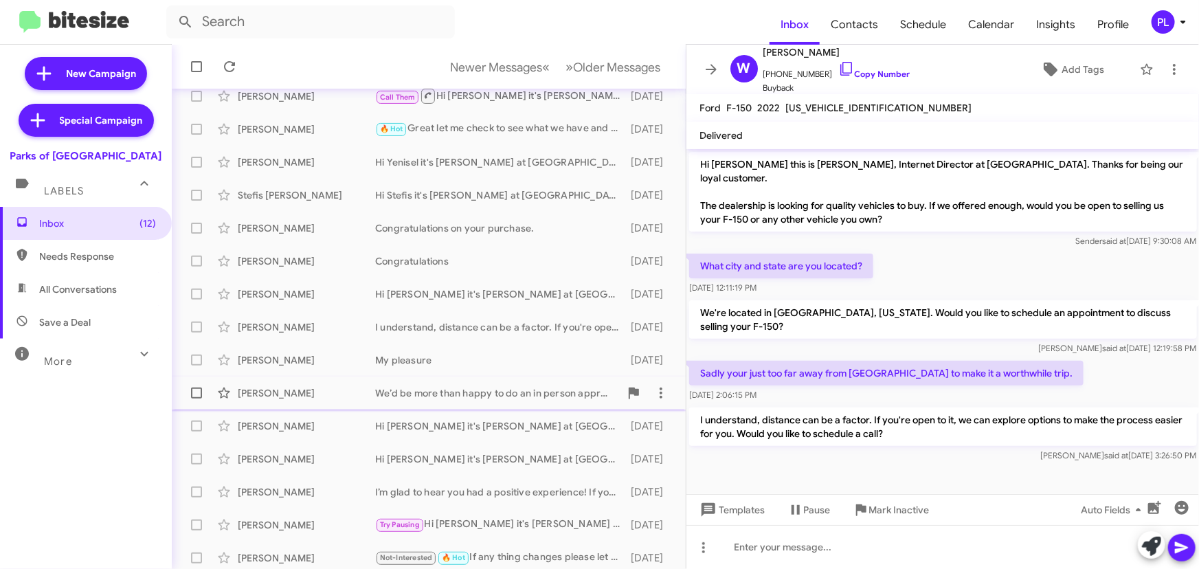
click at [416, 393] on div "We’d be more than happy to do an in person appraisal on your vehicle and we can…" at bounding box center [497, 393] width 245 height 14
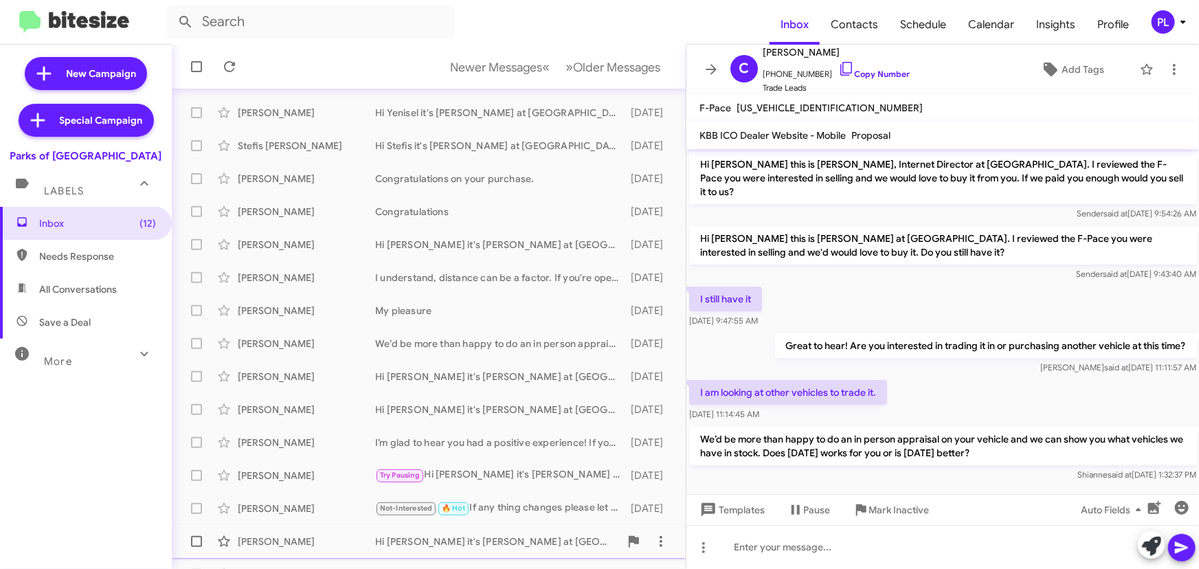
scroll to position [228, 0]
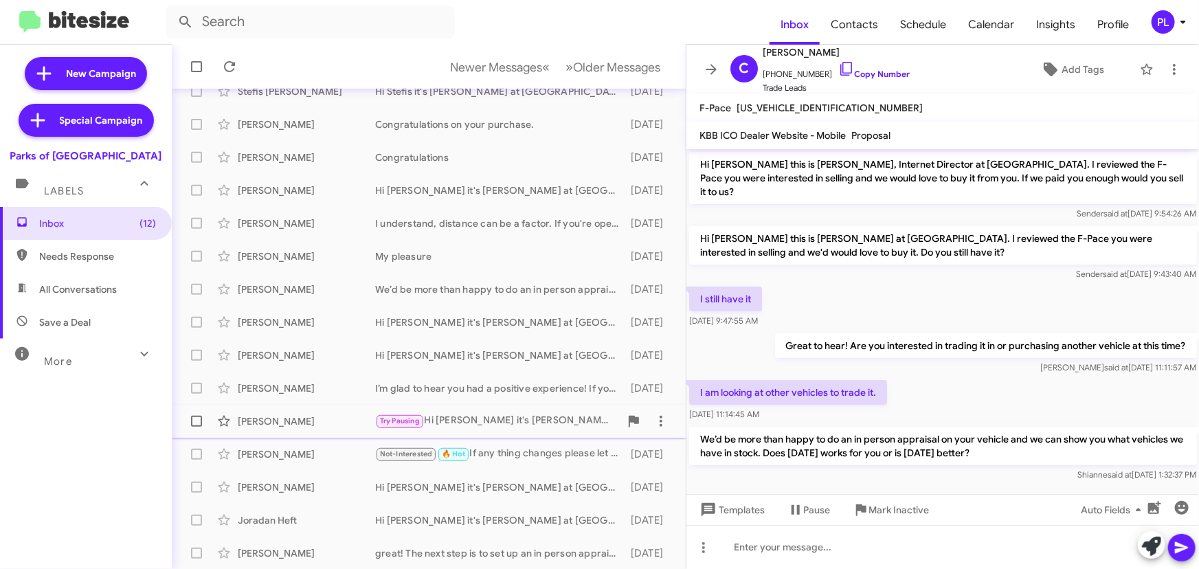
click at [481, 426] on div "Try Pausing Hi Ceci it's [PERSON_NAME] at [GEOGRAPHIC_DATA]. Our Back-to-School…" at bounding box center [497, 421] width 245 height 16
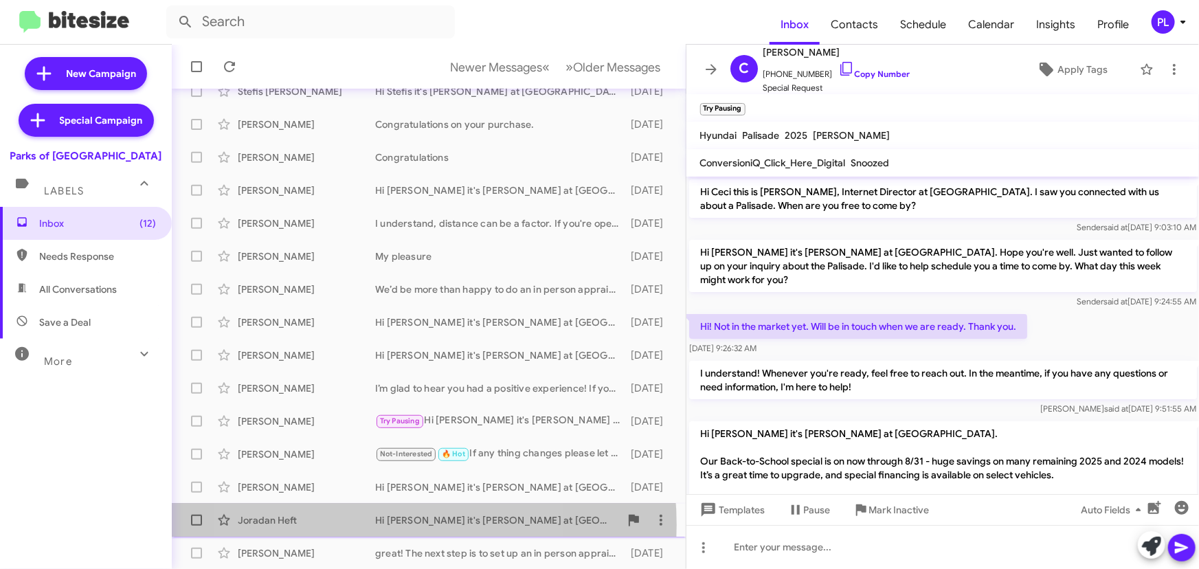
click at [358, 524] on div "Joradan Heft" at bounding box center [306, 520] width 137 height 14
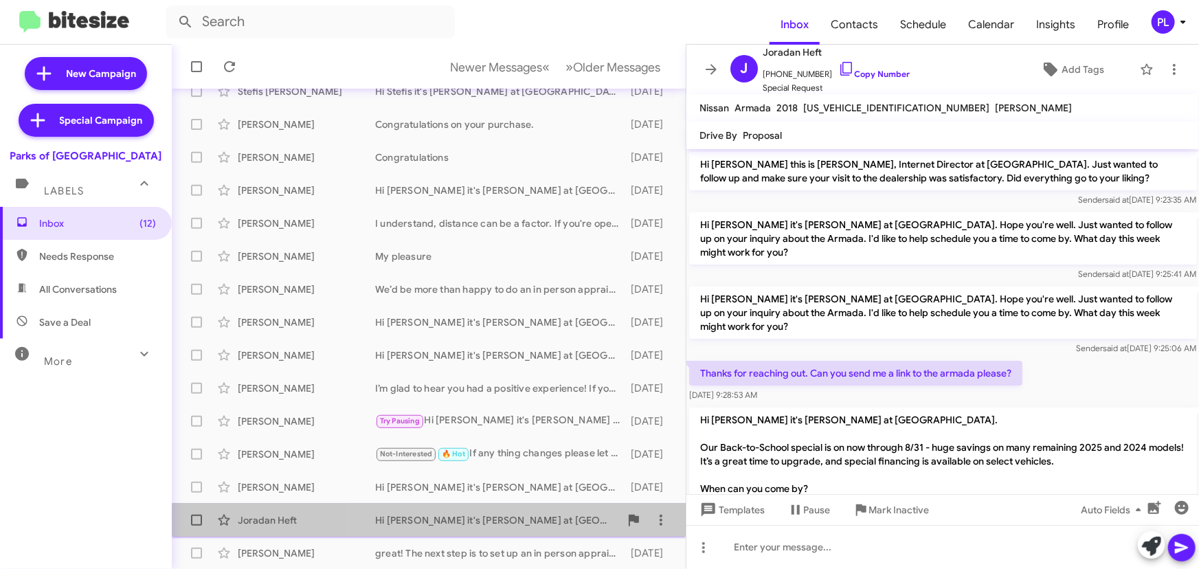
click at [508, 517] on div "Hi [PERSON_NAME] it's [PERSON_NAME] at [GEOGRAPHIC_DATA]. Our Back-to-School sp…" at bounding box center [497, 520] width 245 height 14
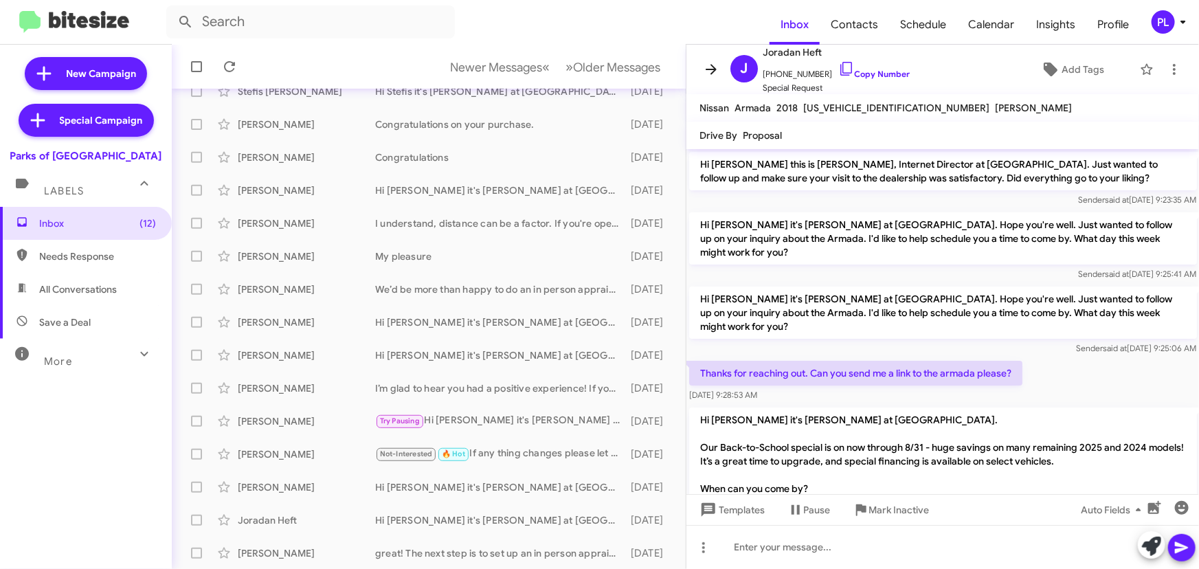
click at [707, 67] on icon at bounding box center [711, 69] width 16 height 16
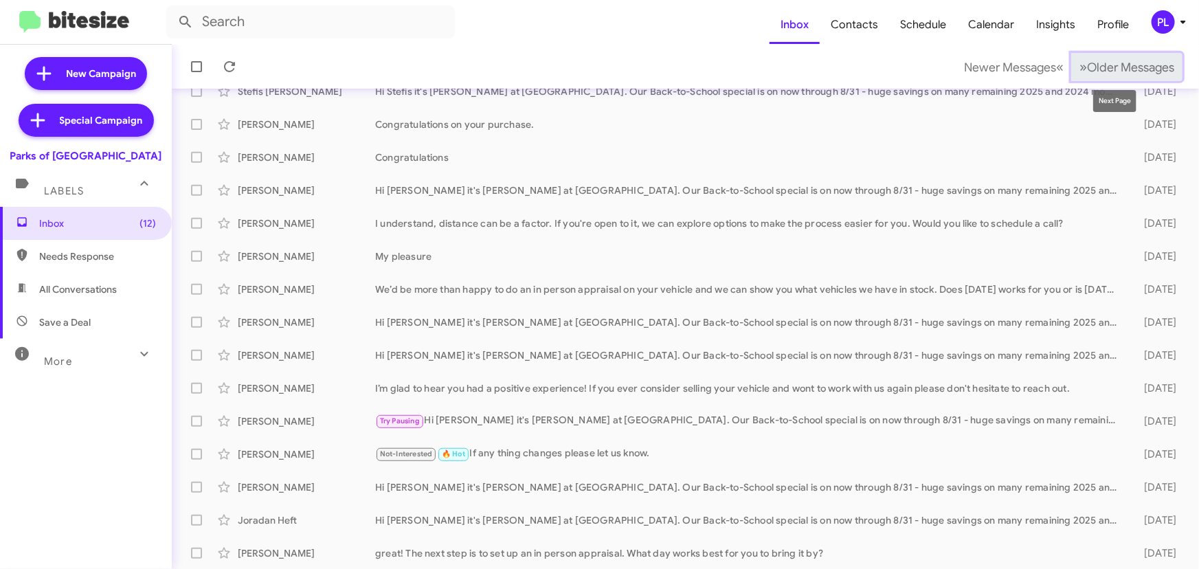
click at [1136, 69] on span "Older Messages" at bounding box center [1130, 67] width 87 height 15
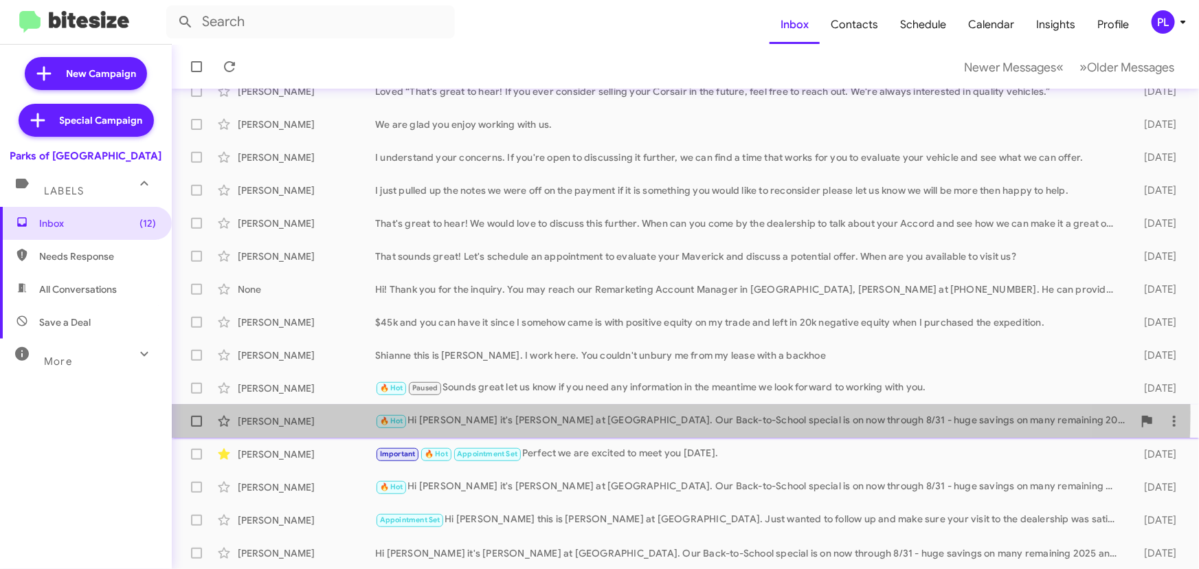
click at [530, 413] on div "🔥 Hot Hi [PERSON_NAME] it's [PERSON_NAME] at [GEOGRAPHIC_DATA]. Our Back-to-Sch…" at bounding box center [754, 421] width 758 height 16
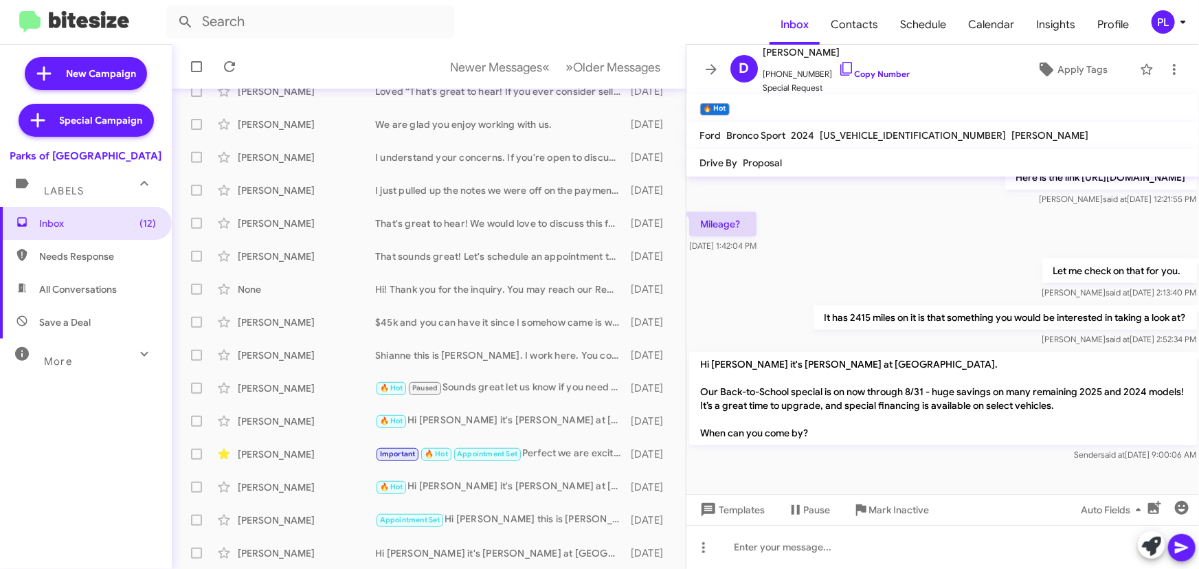
scroll to position [256, 0]
click at [473, 484] on div "🔥 Hot Hi [PERSON_NAME] it's [PERSON_NAME] at [GEOGRAPHIC_DATA]. Our Back-to-Sch…" at bounding box center [497, 487] width 245 height 16
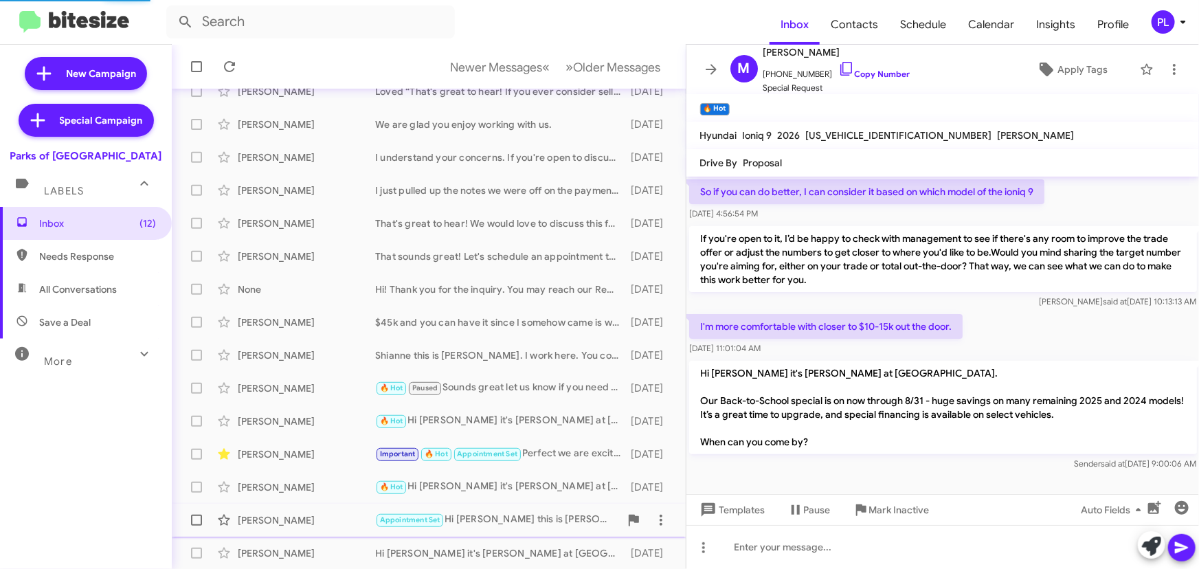
scroll to position [106, 0]
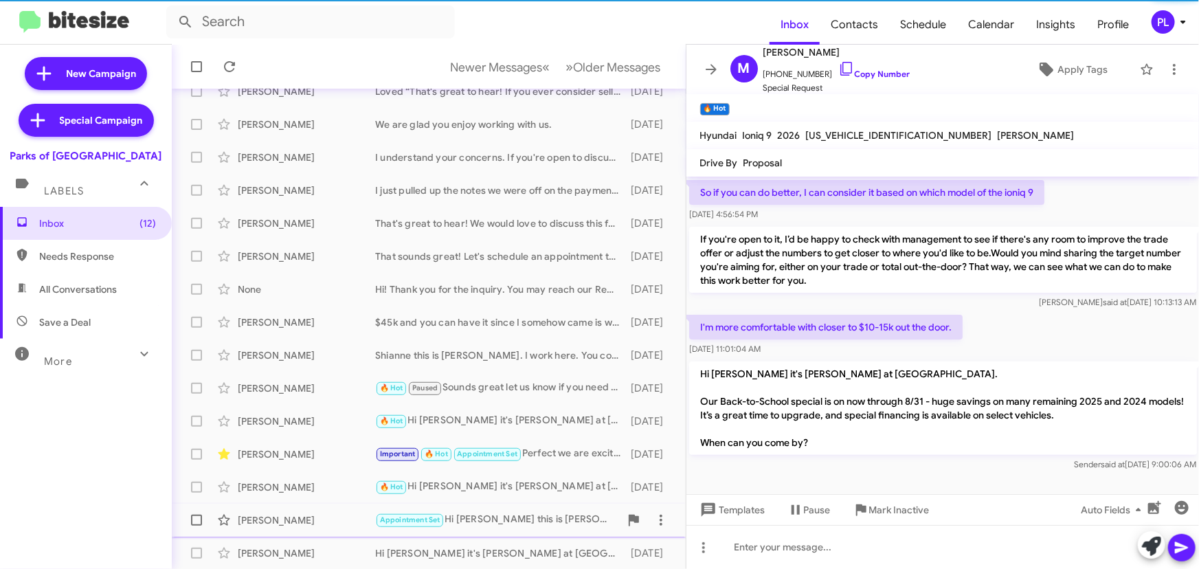
click at [505, 522] on div "Appointment Set Hi Sterling this is [PERSON_NAME] at [GEOGRAPHIC_DATA]. Just wa…" at bounding box center [497, 520] width 245 height 16
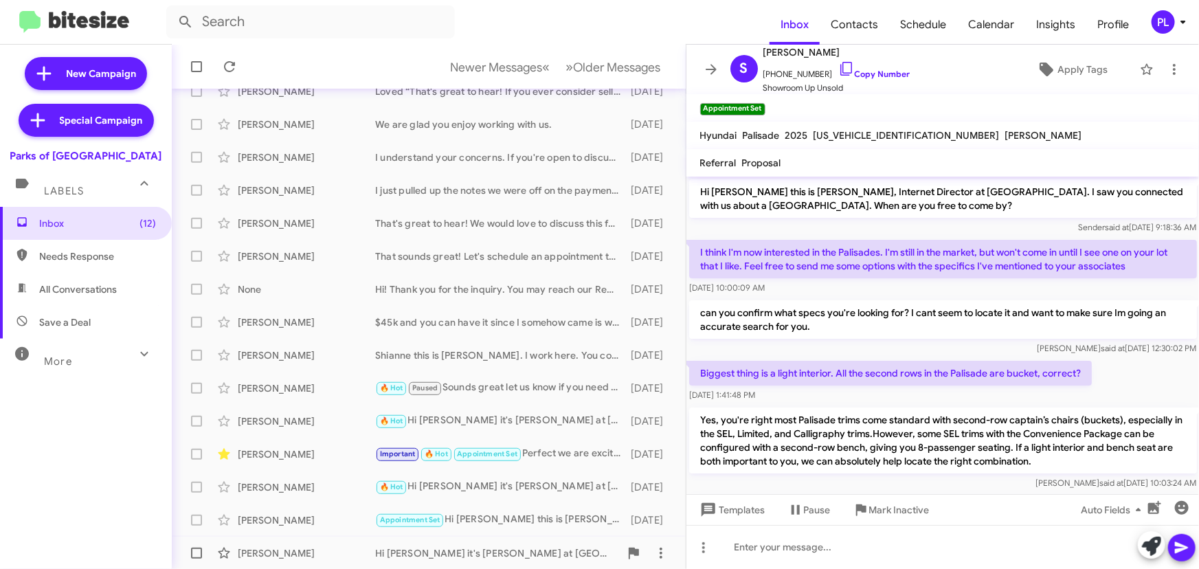
click at [486, 552] on div "Hi [PERSON_NAME] it's [PERSON_NAME] at [GEOGRAPHIC_DATA]. Our Back-to-School sp…" at bounding box center [497, 553] width 245 height 14
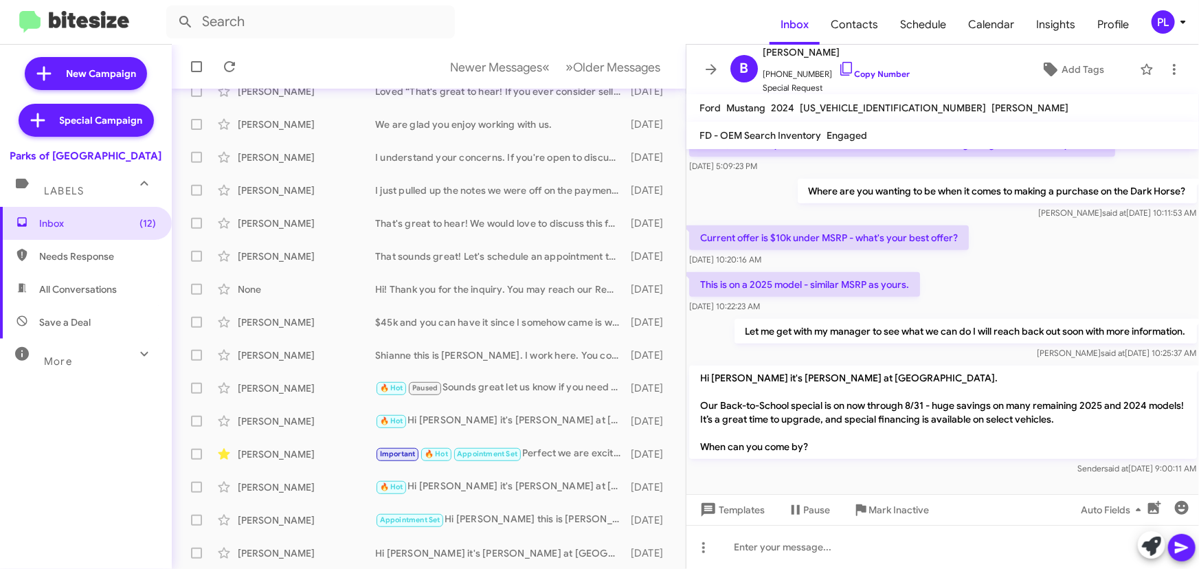
scroll to position [302, 0]
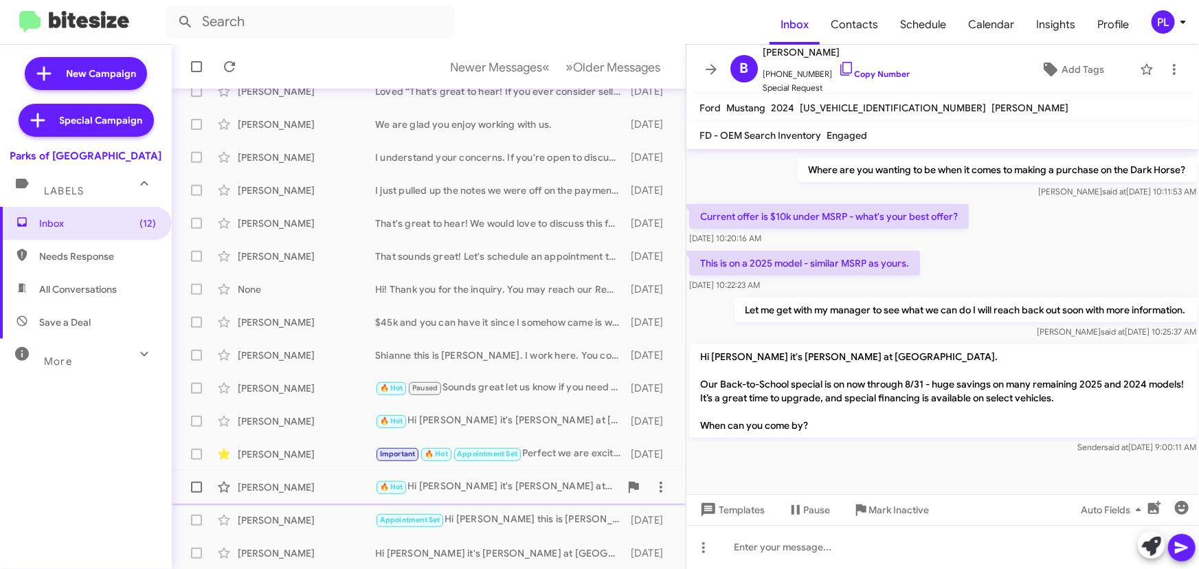
click at [560, 481] on div "🔥 Hot Hi [PERSON_NAME] it's [PERSON_NAME] at [GEOGRAPHIC_DATA]. Our Back-to-Sch…" at bounding box center [497, 487] width 245 height 16
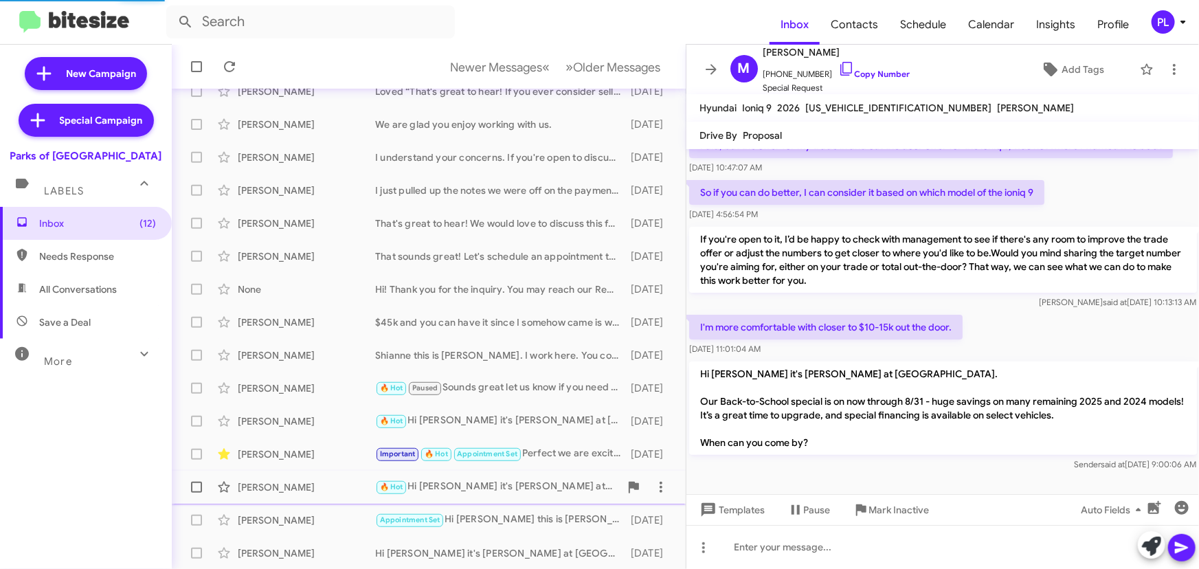
scroll to position [106, 0]
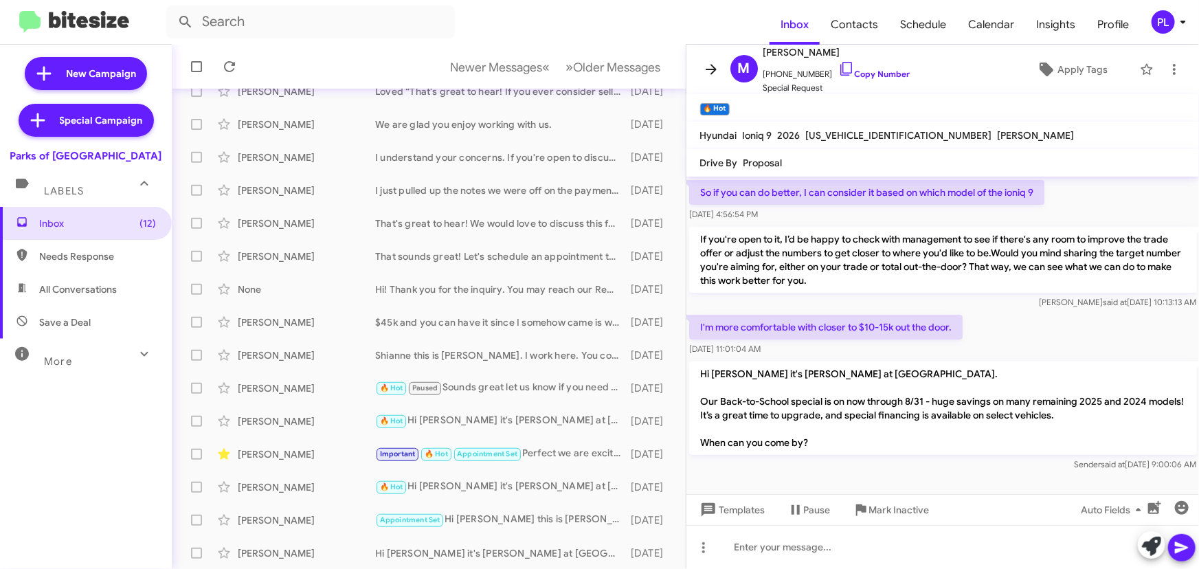
click at [719, 65] on span at bounding box center [710, 69] width 27 height 16
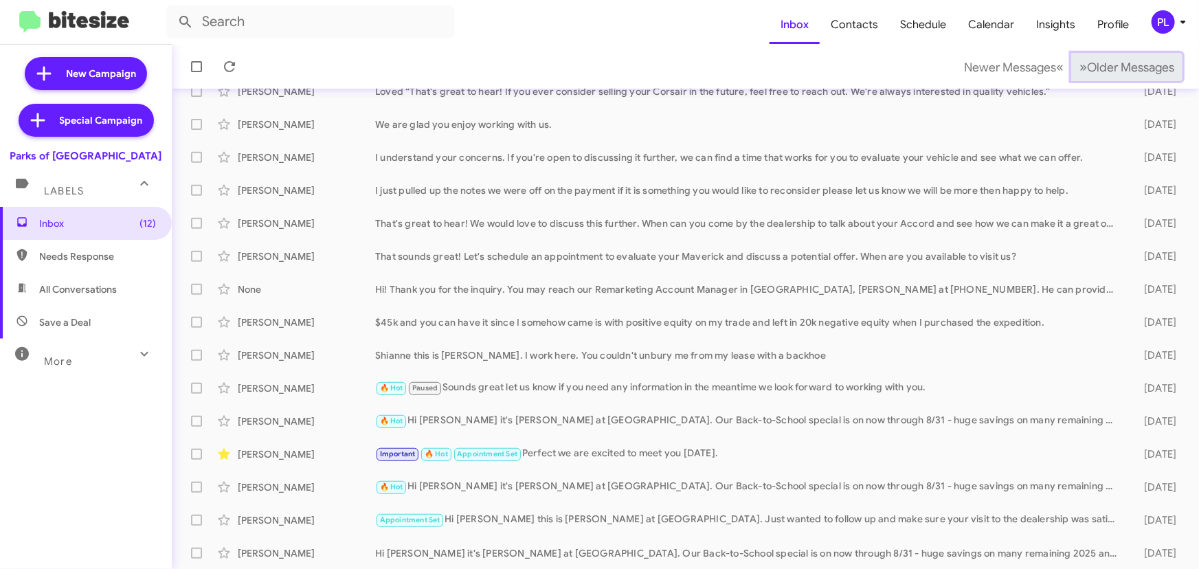
click at [1113, 70] on span "Older Messages" at bounding box center [1130, 67] width 87 height 15
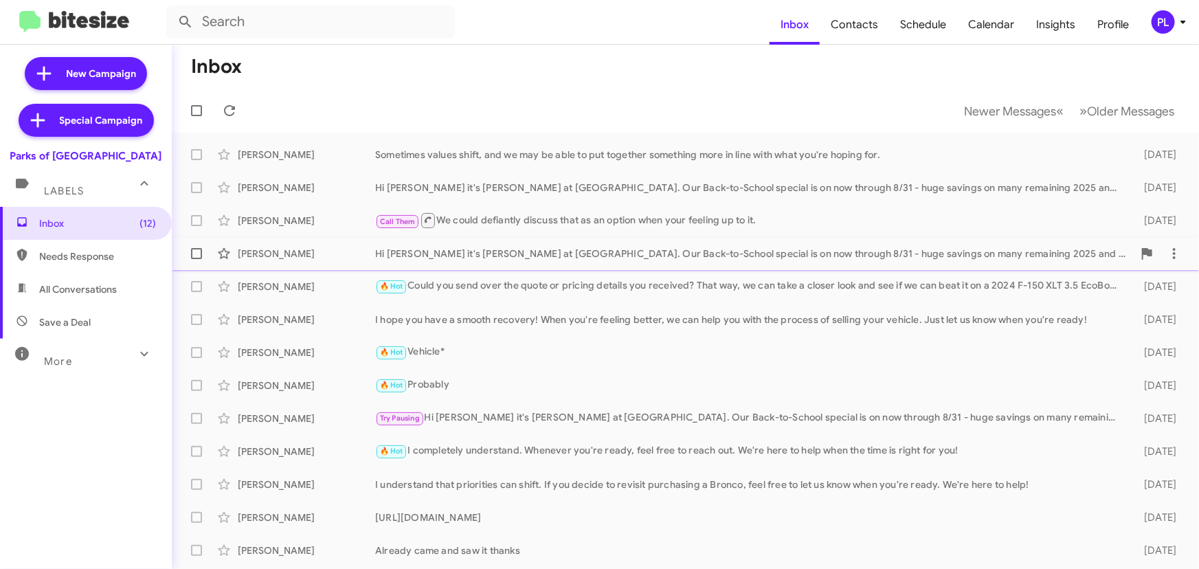
click at [508, 247] on div "Hi [PERSON_NAME] it's [PERSON_NAME] at [GEOGRAPHIC_DATA]. Our Back-to-School sp…" at bounding box center [754, 254] width 758 height 14
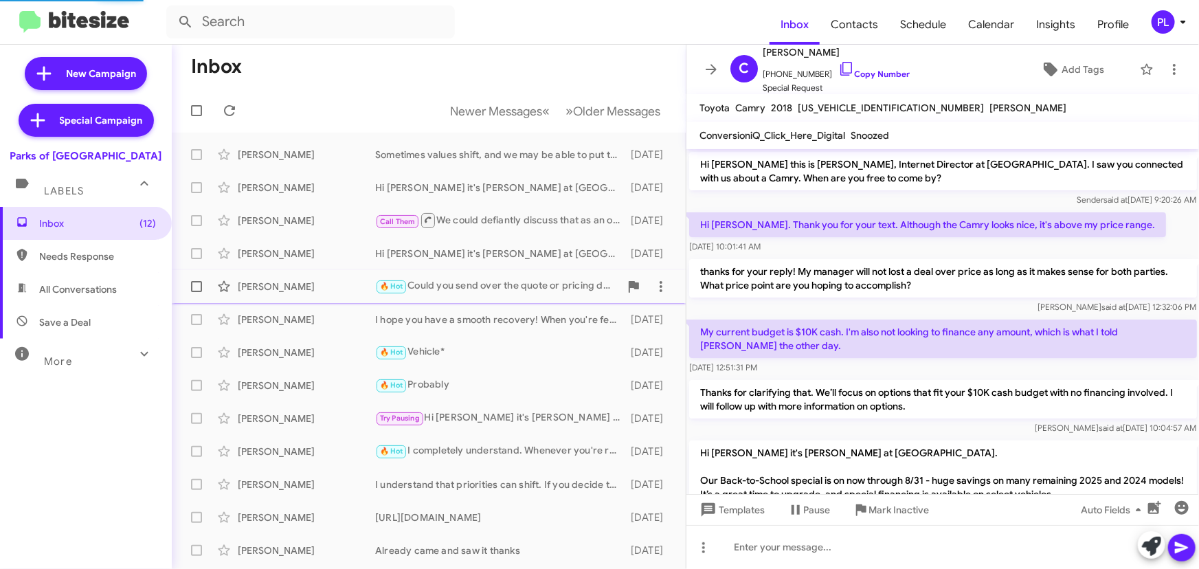
scroll to position [79, 0]
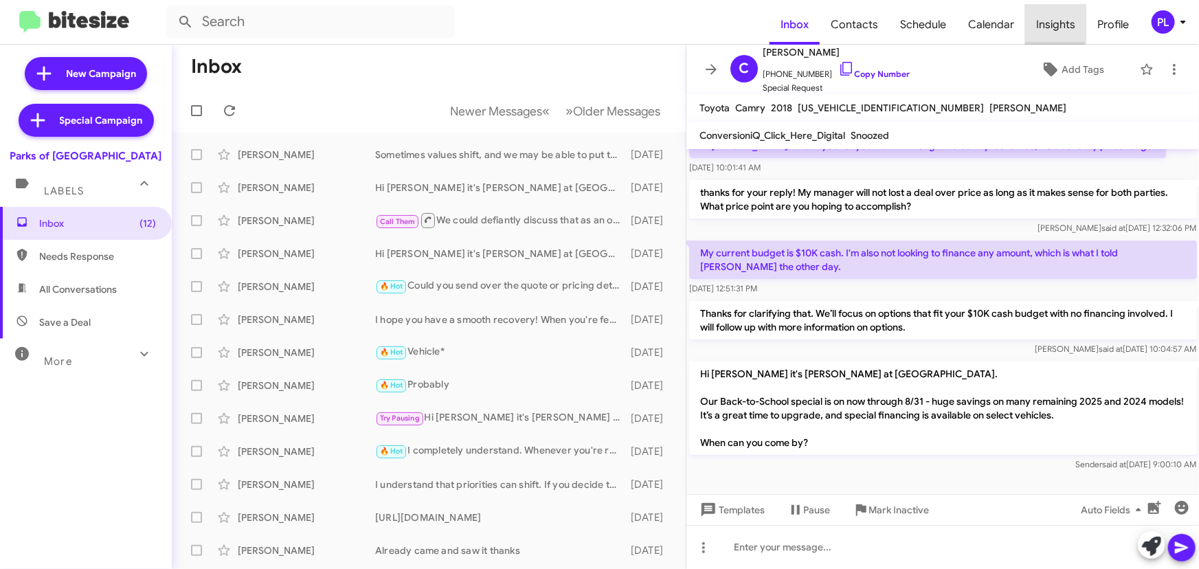
click at [1044, 21] on span "Insights" at bounding box center [1055, 25] width 61 height 40
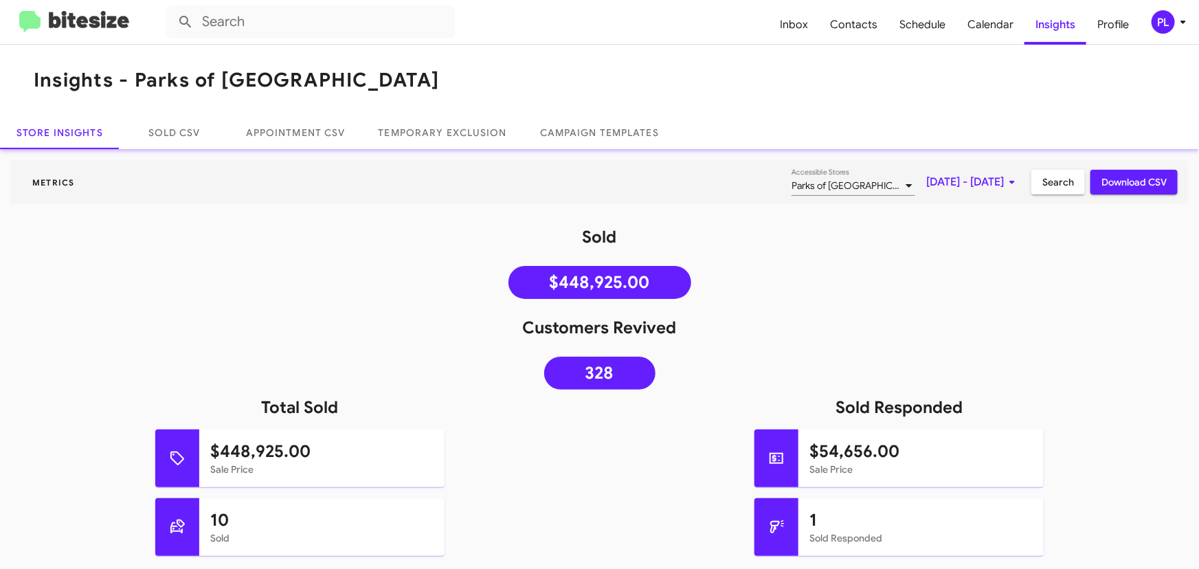
scroll to position [62, 0]
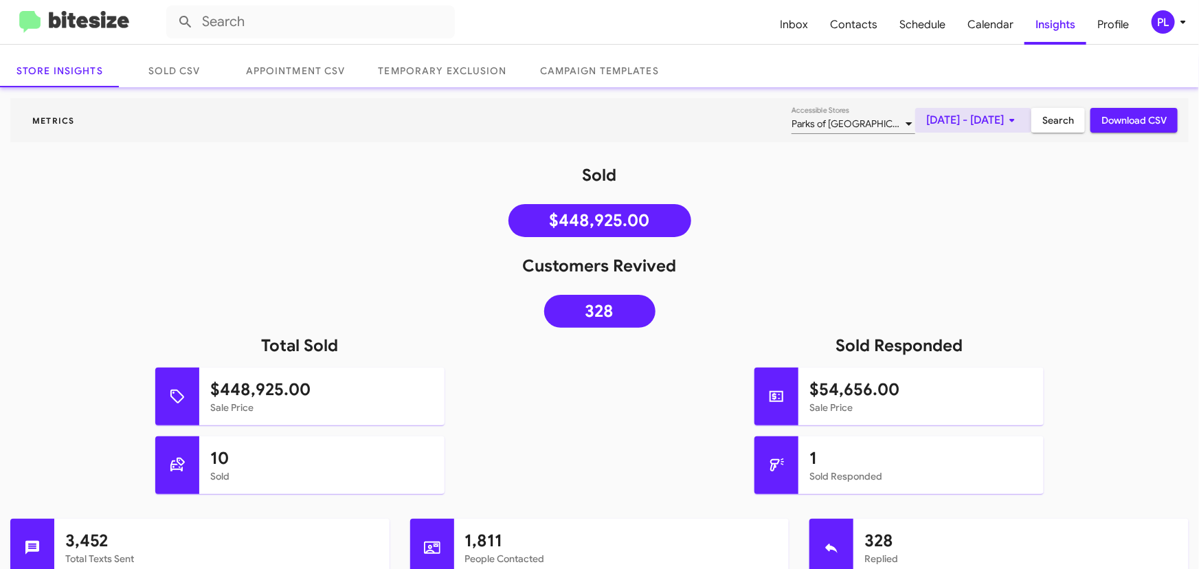
click at [926, 122] on span "[DATE] - [DATE]" at bounding box center [973, 120] width 94 height 25
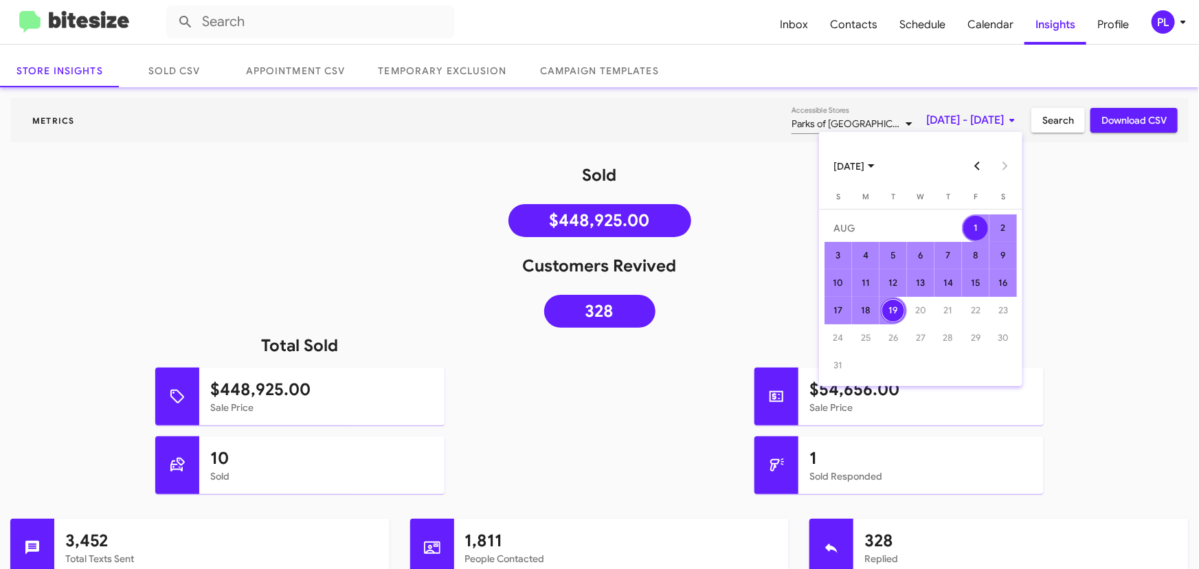
click at [980, 164] on button "Previous month" at bounding box center [977, 166] width 27 height 27
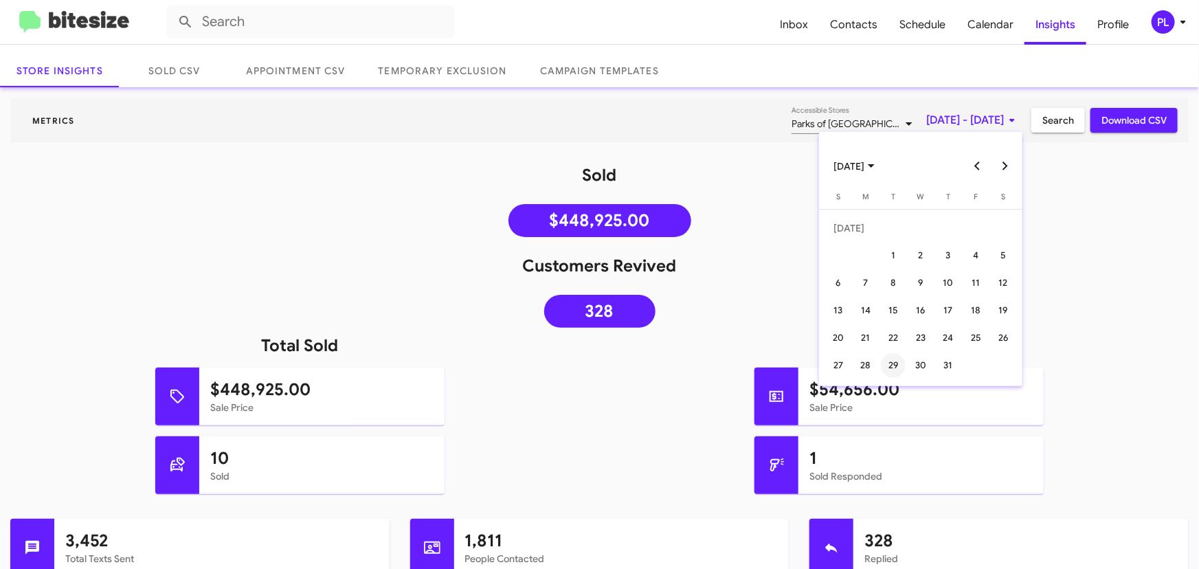
click at [887, 362] on div "29" at bounding box center [893, 365] width 25 height 25
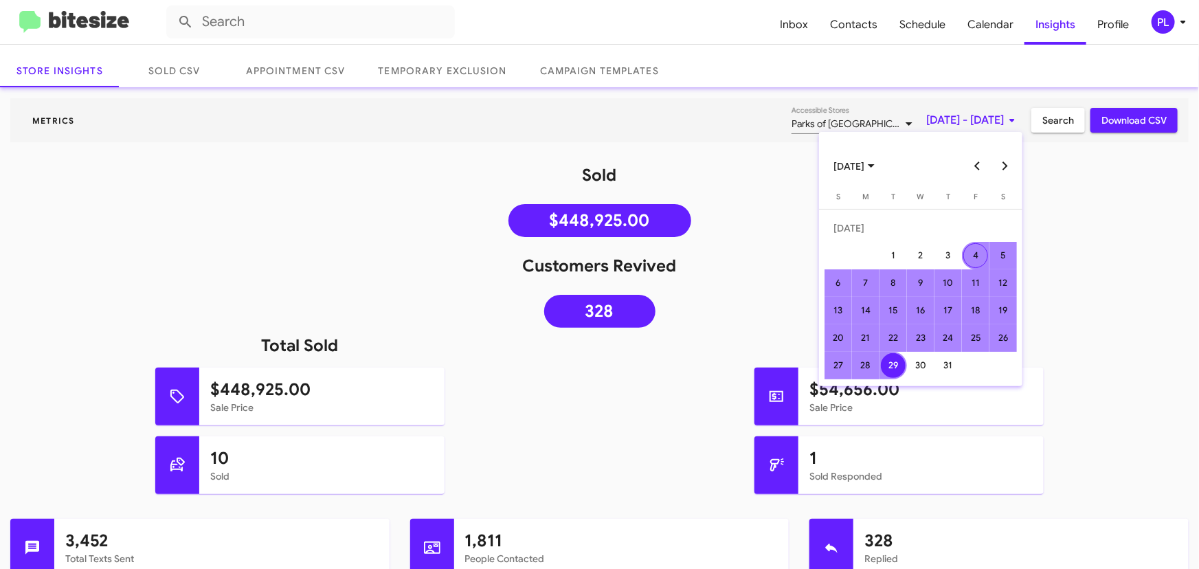
click at [1003, 165] on button "Next month" at bounding box center [1004, 166] width 27 height 27
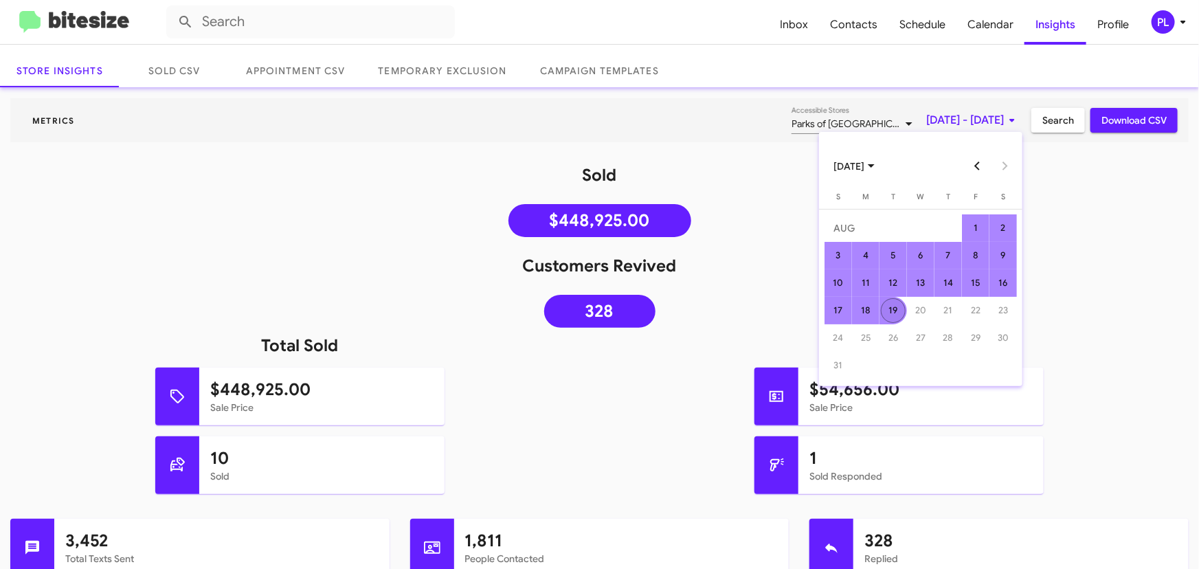
click at [892, 306] on div "19" at bounding box center [893, 310] width 25 height 25
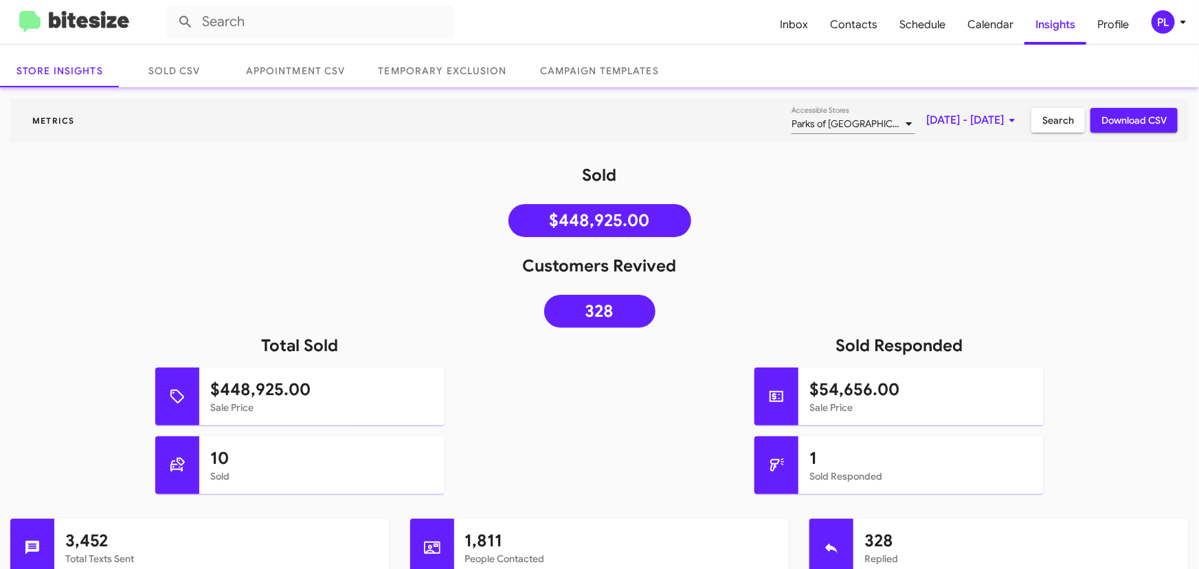
click at [1042, 117] on span "Search" at bounding box center [1058, 120] width 32 height 25
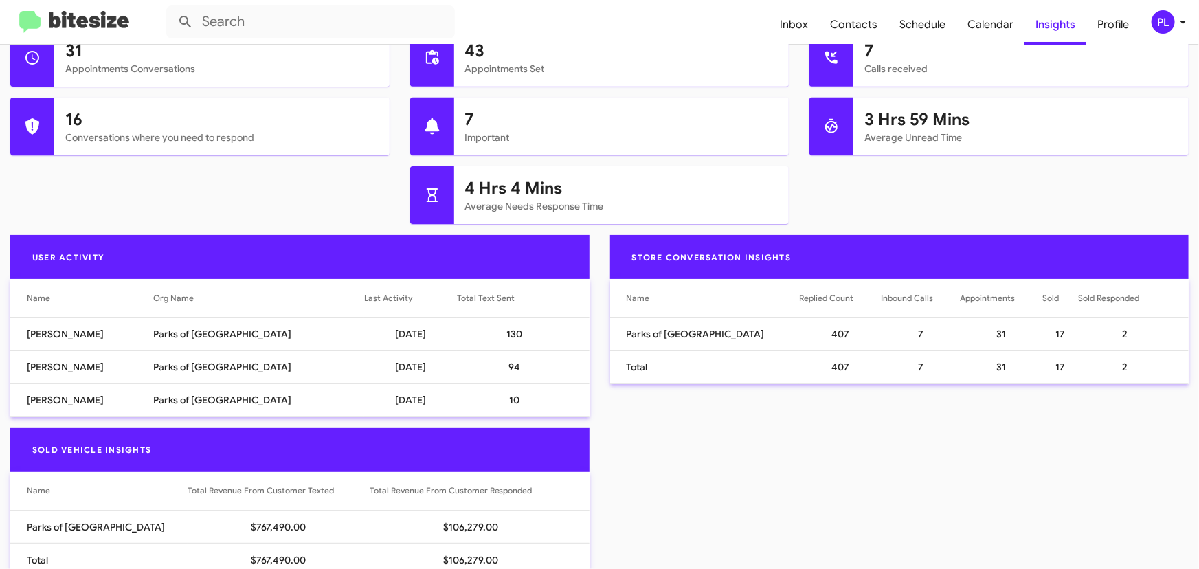
scroll to position [625, 0]
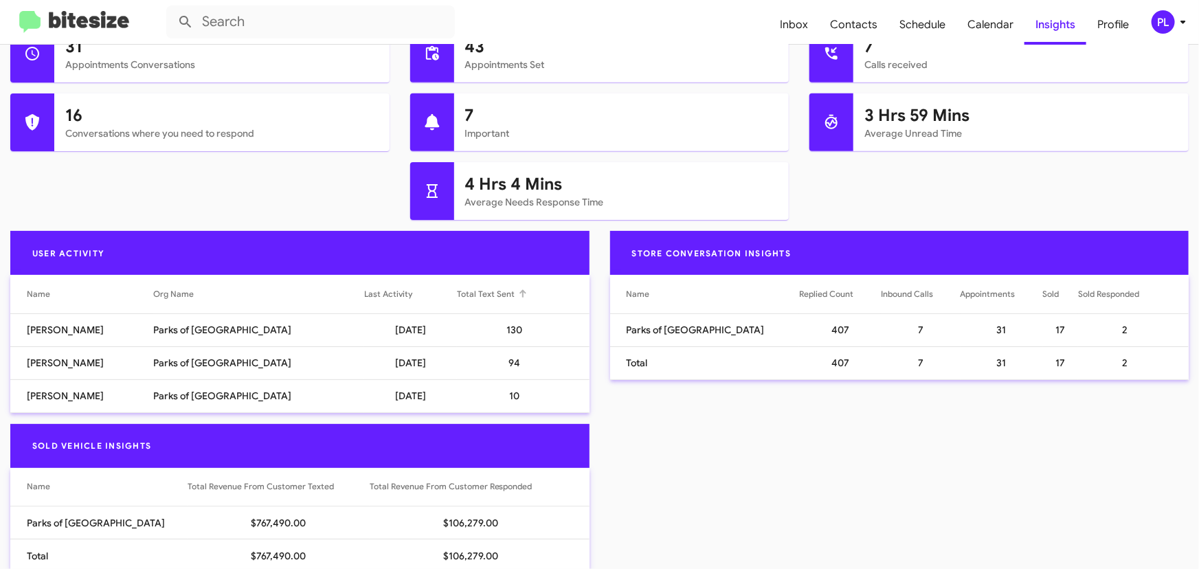
click at [522, 295] on div at bounding box center [522, 294] width 1 height 7
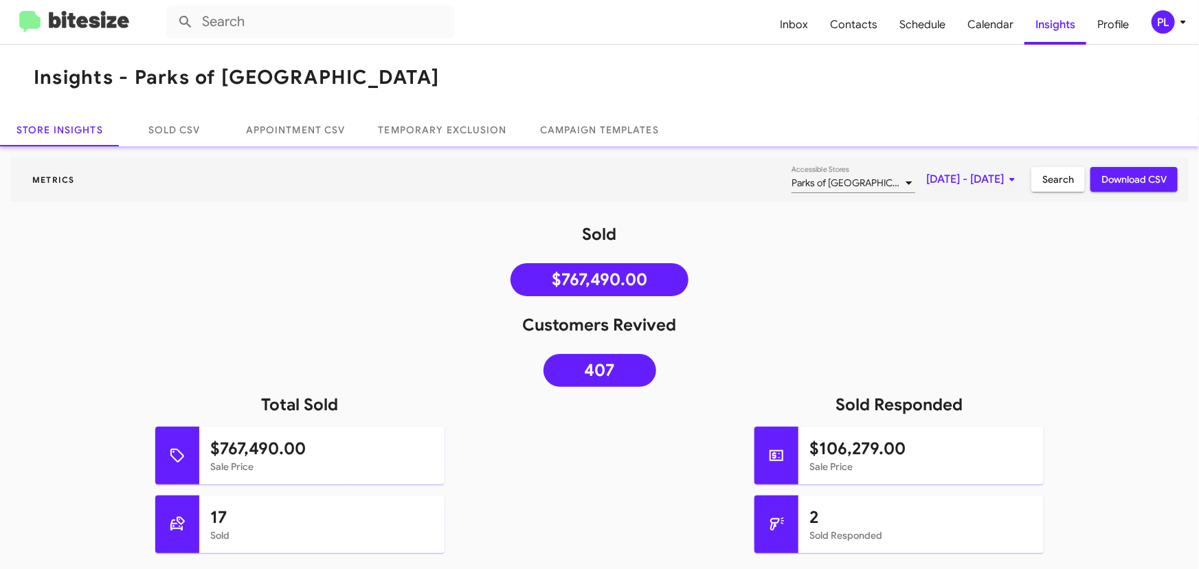
scroll to position [0, 0]
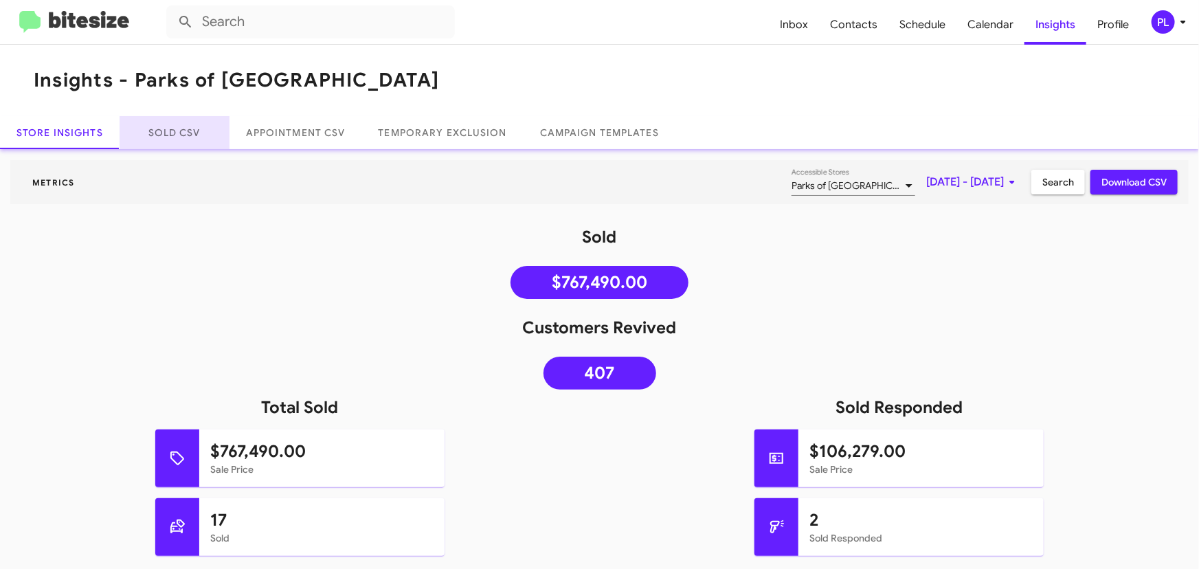
click at [184, 129] on link "Sold CSV" at bounding box center [175, 132] width 110 height 33
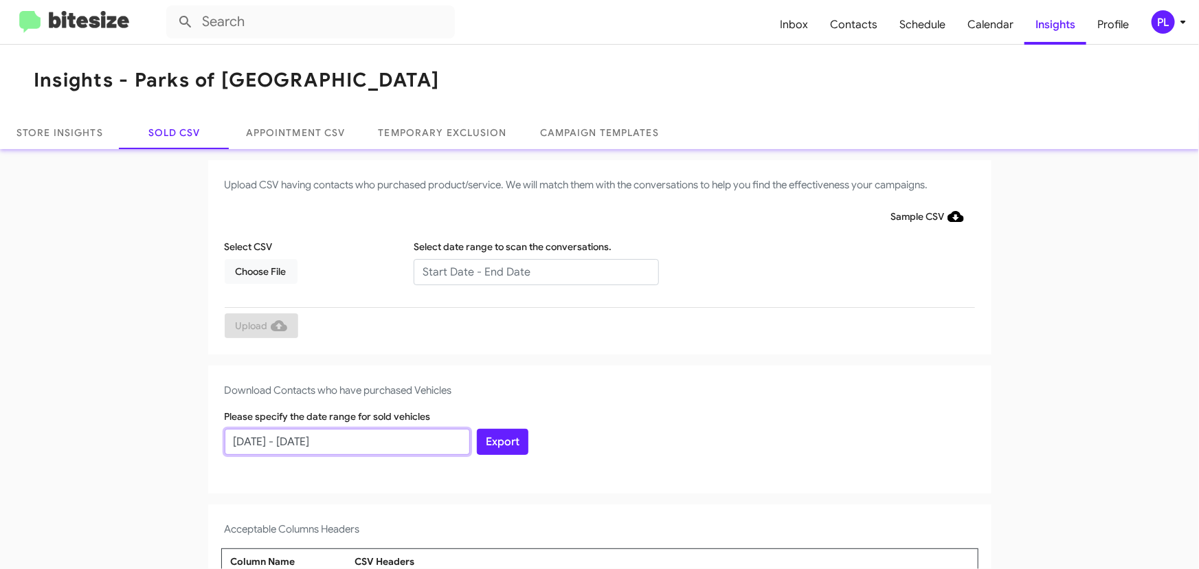
drag, startPoint x: 381, startPoint y: 438, endPoint x: 74, endPoint y: 429, distance: 306.6
click at [74, 429] on app-sold-csv "Upload CSV having contacts who purchased product/service. We will match them wi…" at bounding box center [599, 508] width 1199 height 696
click at [282, 447] on input "[DATE] - [DATE]" at bounding box center [347, 442] width 245 height 26
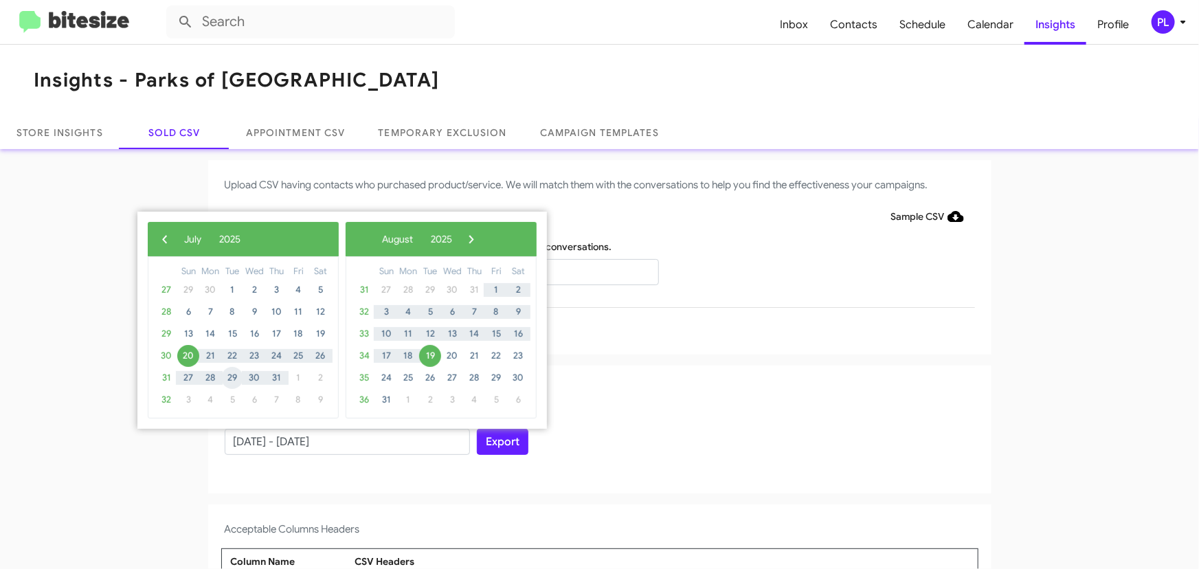
click at [233, 376] on span "29" at bounding box center [232, 378] width 22 height 22
click at [431, 360] on span "19" at bounding box center [430, 356] width 22 height 22
type input "[DATE] - [DATE]"
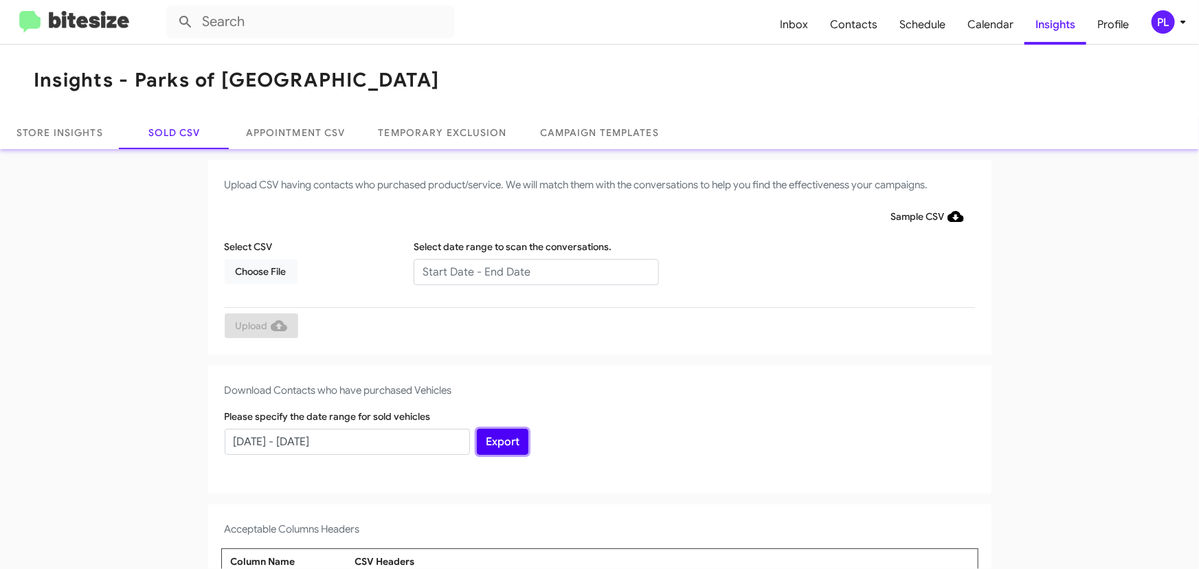
click at [506, 447] on button "Export" at bounding box center [503, 442] width 52 height 26
click at [794, 23] on span "Inbox" at bounding box center [794, 25] width 50 height 40
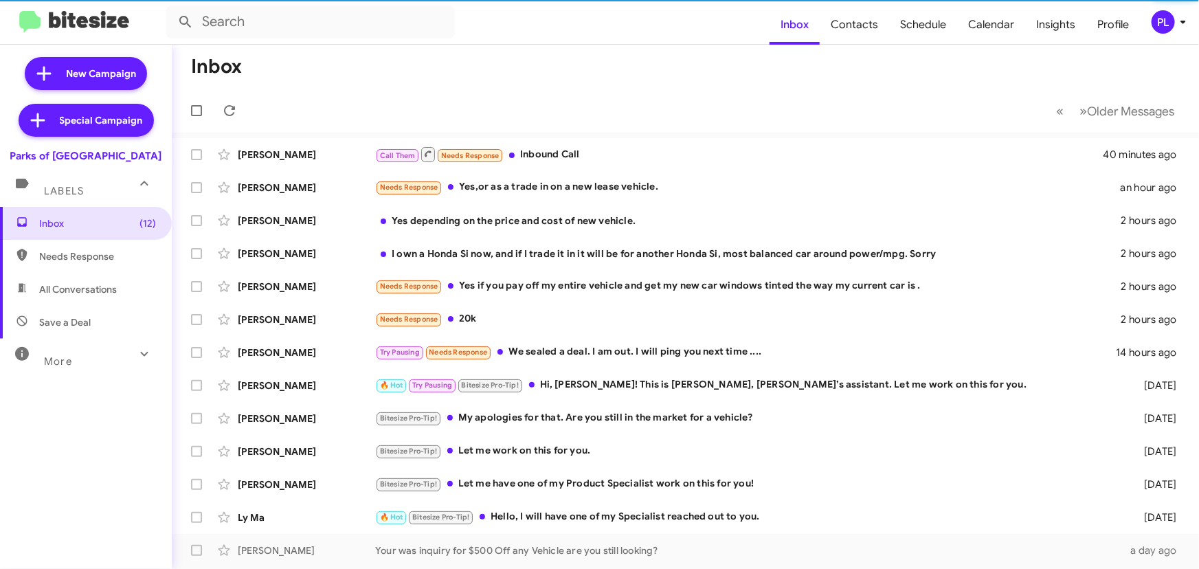
click at [82, 359] on div "More" at bounding box center [72, 355] width 122 height 25
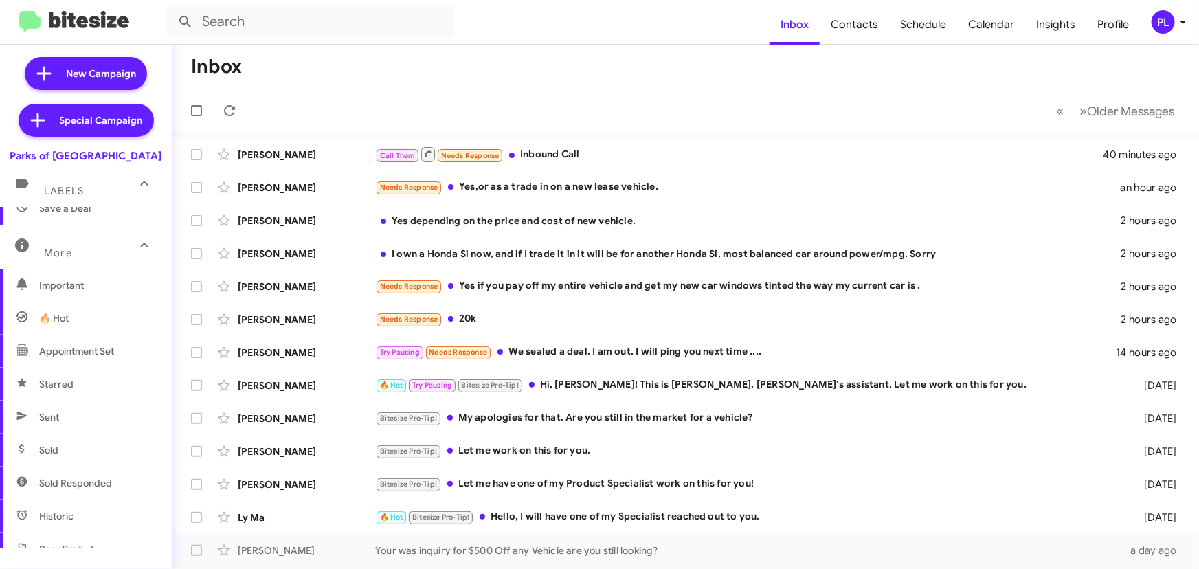
scroll to position [124, 0]
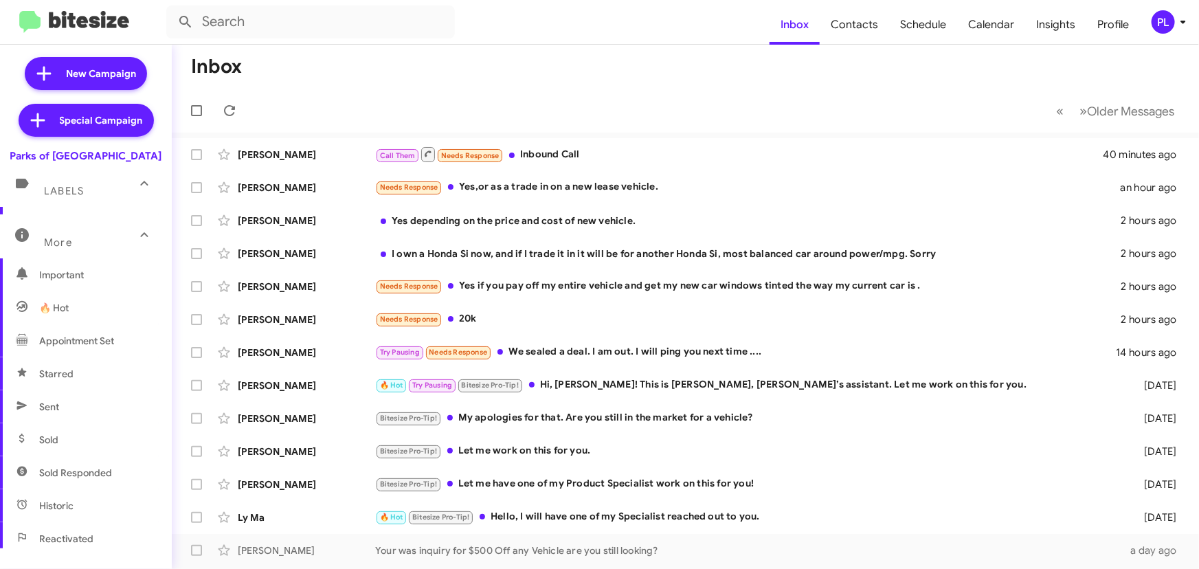
click at [97, 481] on span "Sold Responded" at bounding box center [86, 472] width 172 height 33
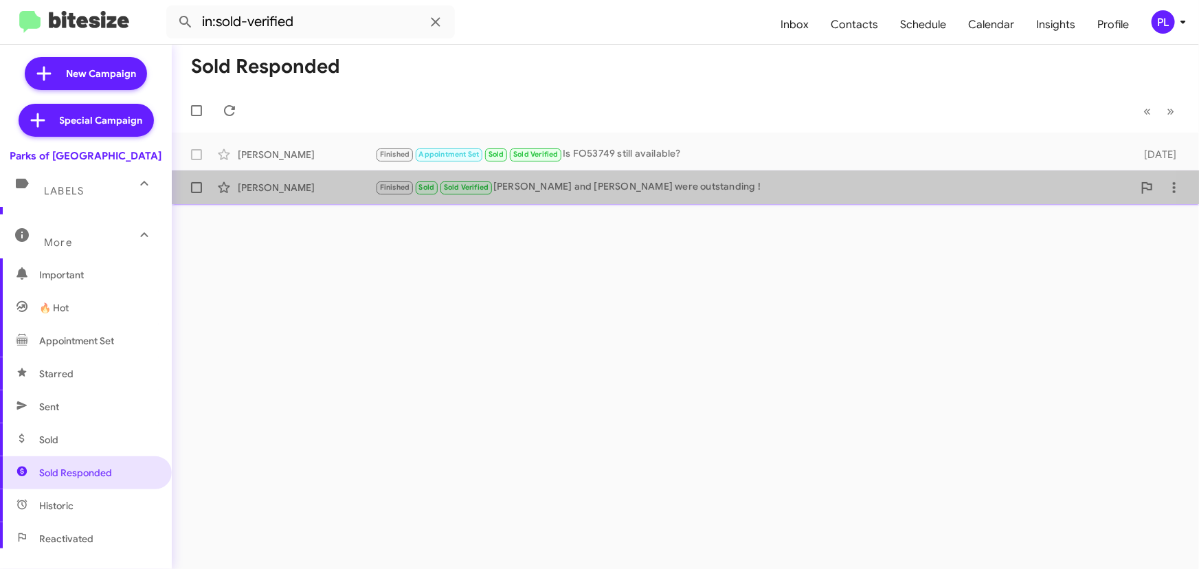
click at [576, 190] on div "Finished Sold Sold Verified [PERSON_NAME] and [PERSON_NAME] were outstanding !" at bounding box center [754, 187] width 758 height 16
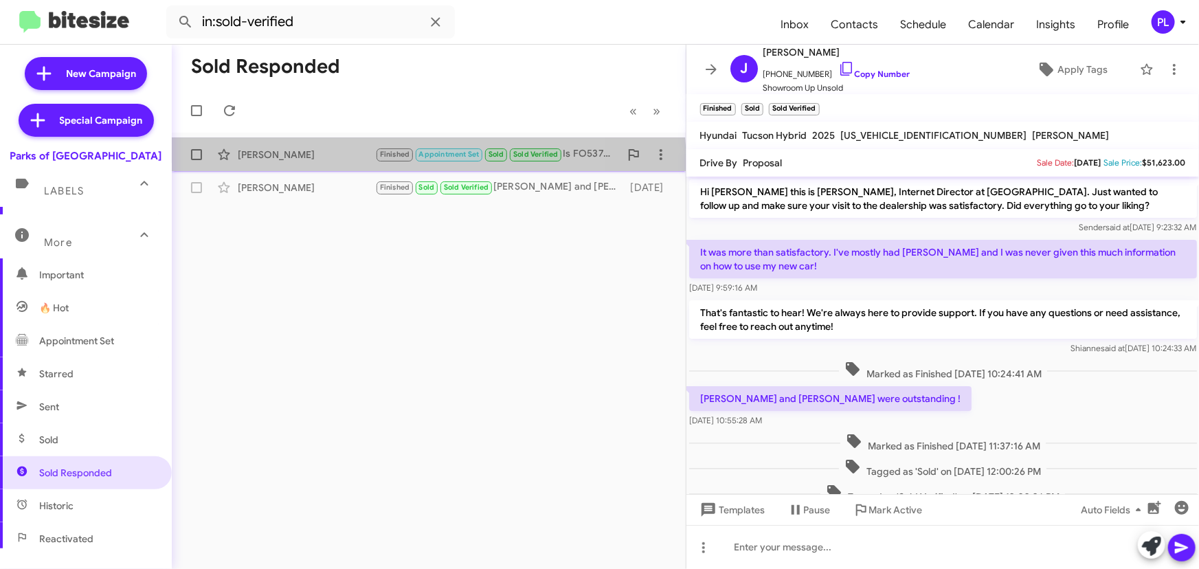
click at [296, 165] on div "[PERSON_NAME] Finished Appointment Set Sold Sold Verified Is FO53749 still avai…" at bounding box center [429, 154] width 492 height 27
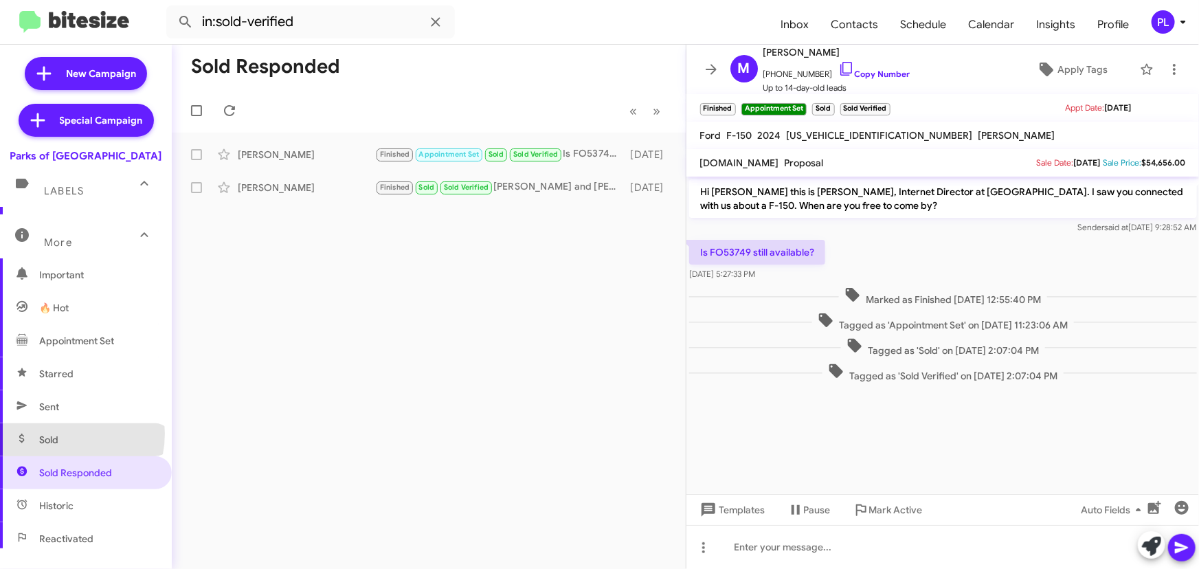
click at [55, 433] on span "Sold" at bounding box center [48, 440] width 19 height 14
type input "in:sold"
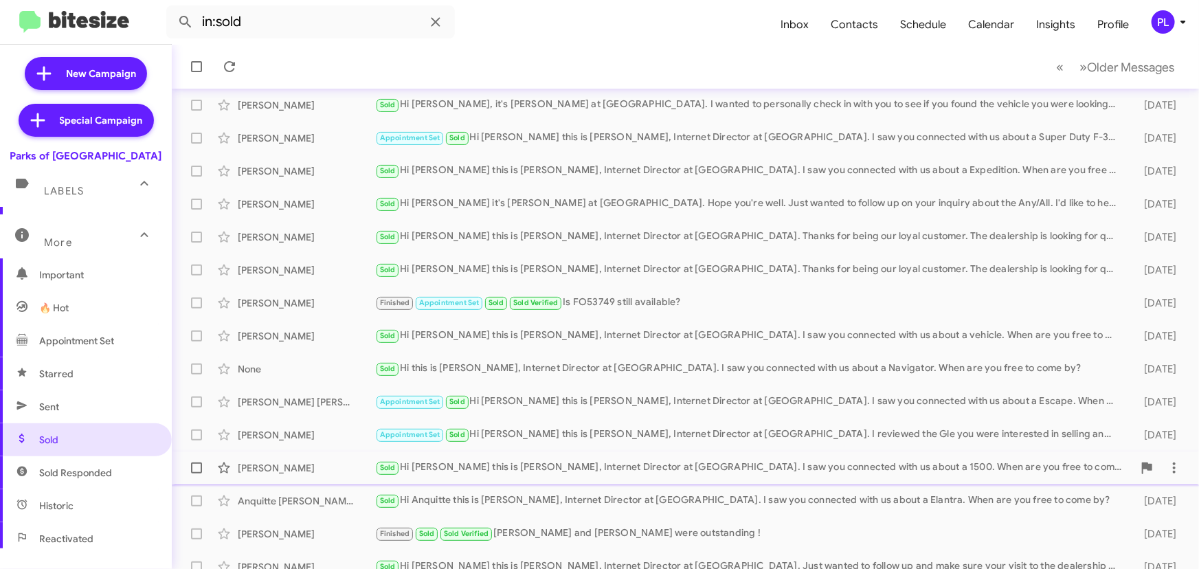
scroll to position [228, 0]
